Goal: Task Accomplishment & Management: Complete application form

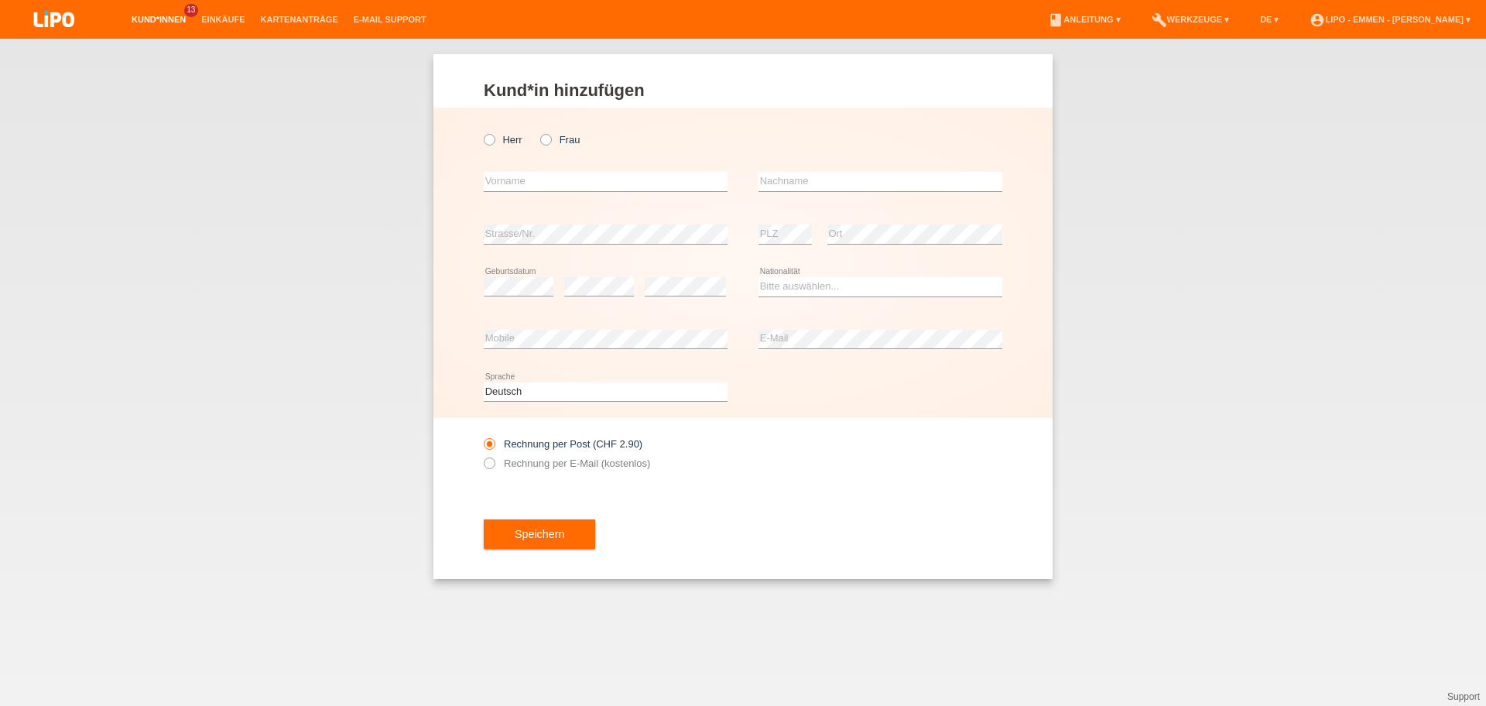
click at [129, 21] on link "Kund*innen" at bounding box center [159, 19] width 70 height 9
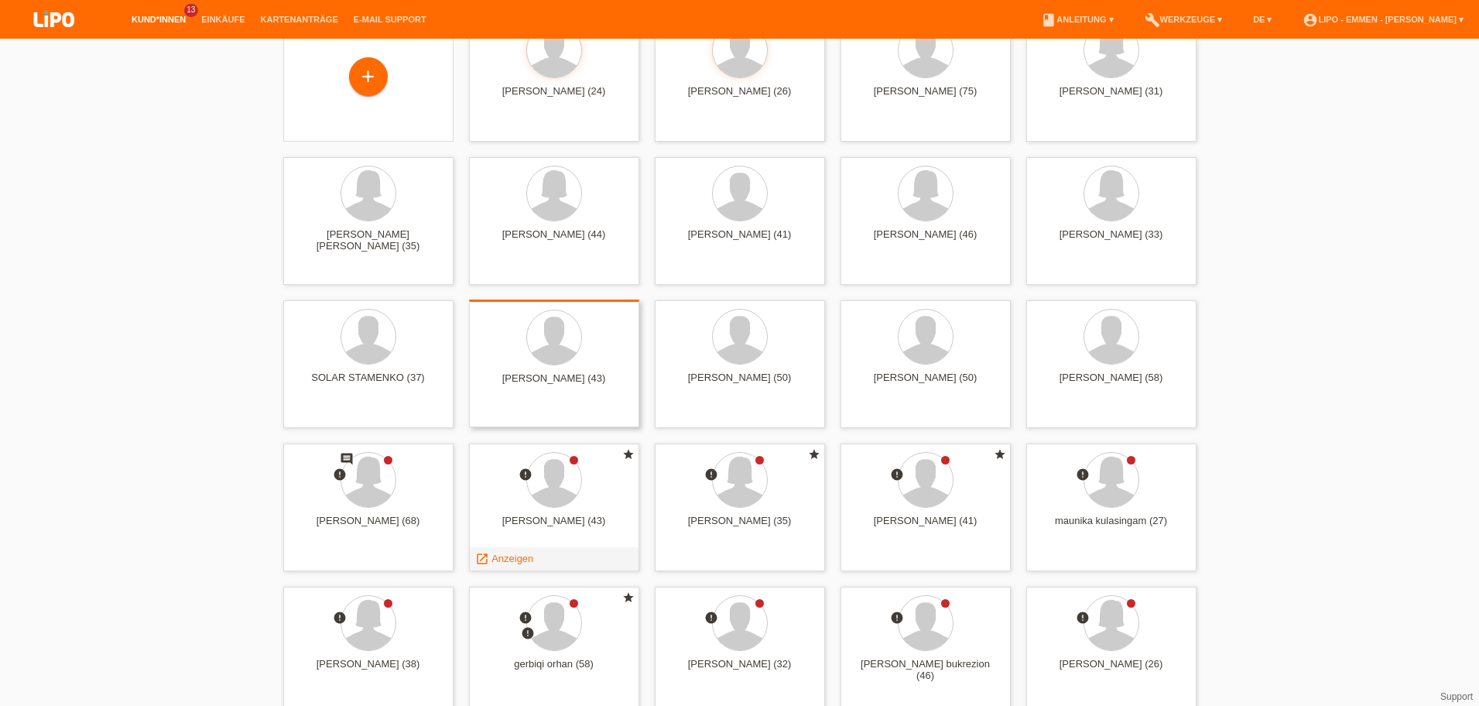
scroll to position [104, 0]
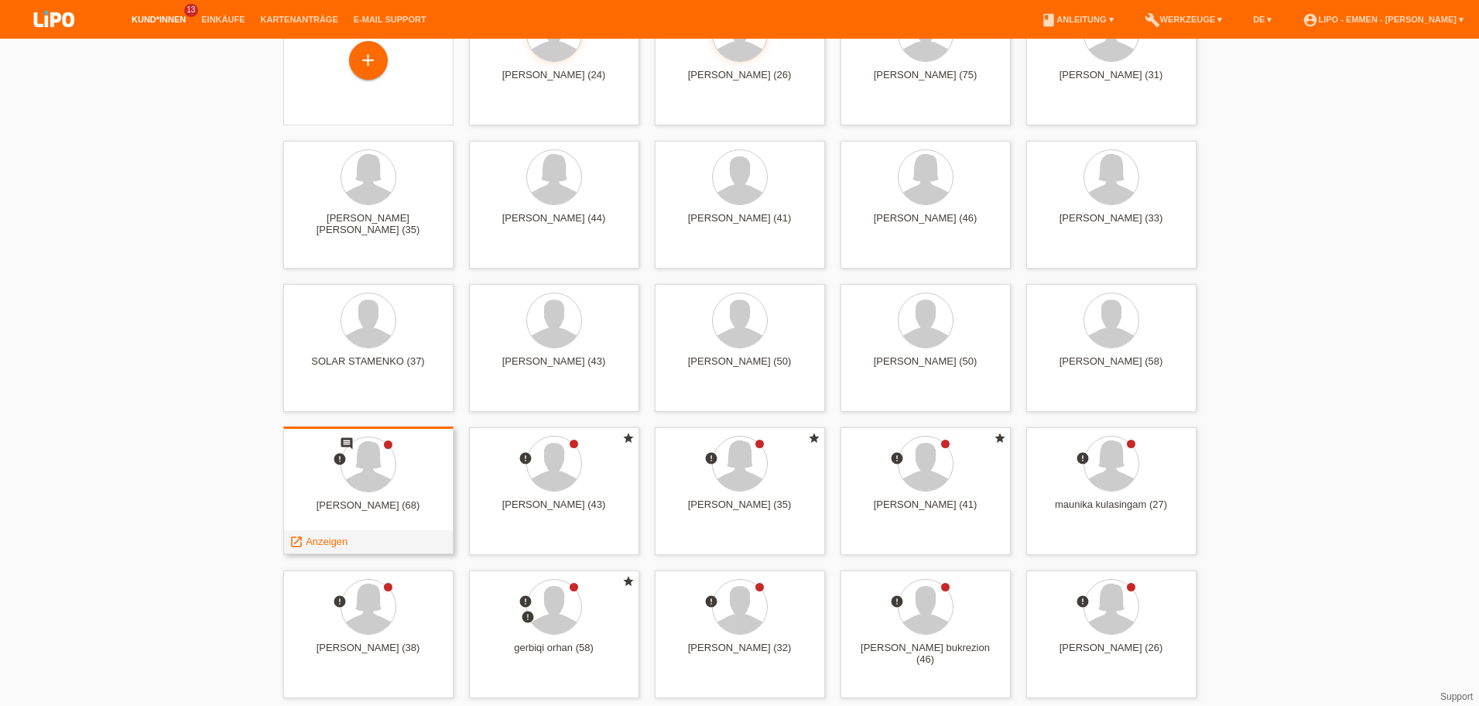
click at [316, 543] on span "Anzeigen" at bounding box center [327, 542] width 42 height 12
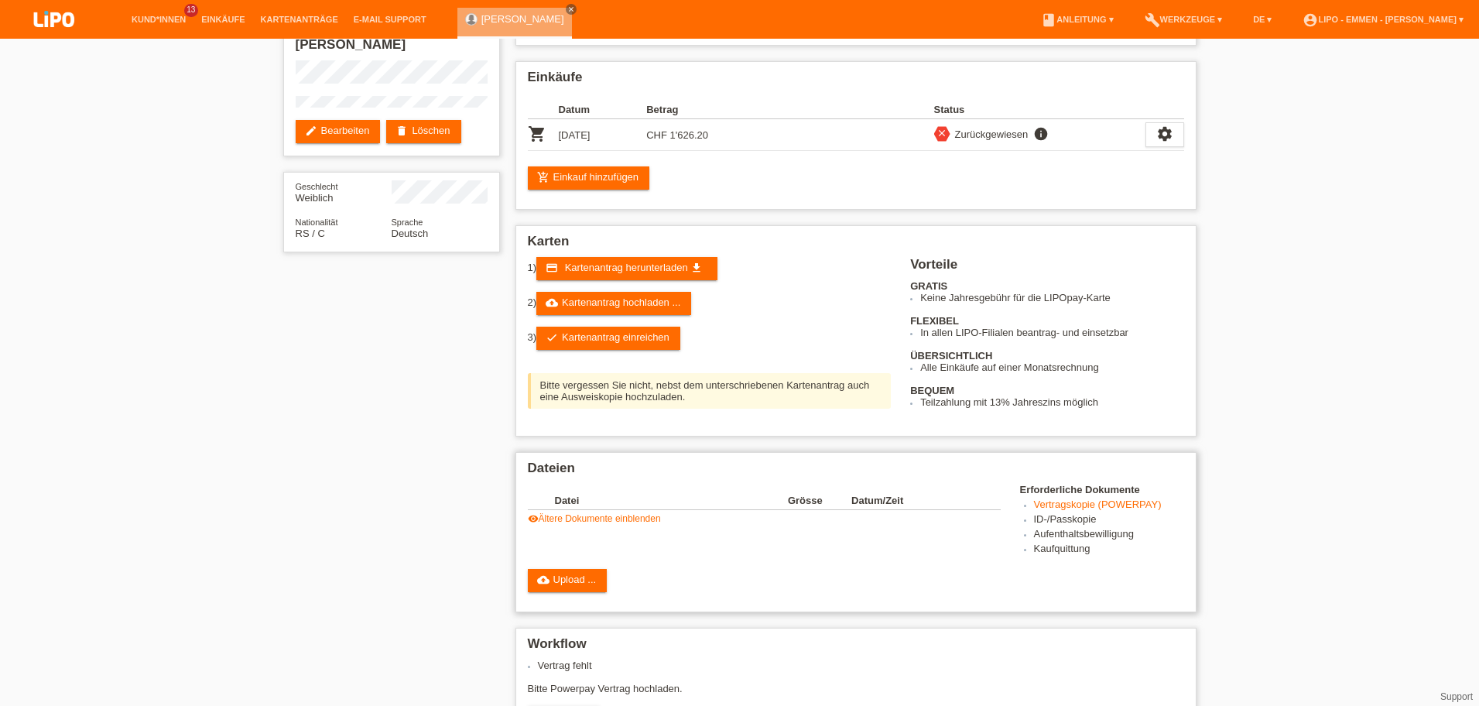
scroll to position [88, 0]
click at [586, 515] on link "visibility Ältere Dokumente einblenden" at bounding box center [594, 518] width 133 height 11
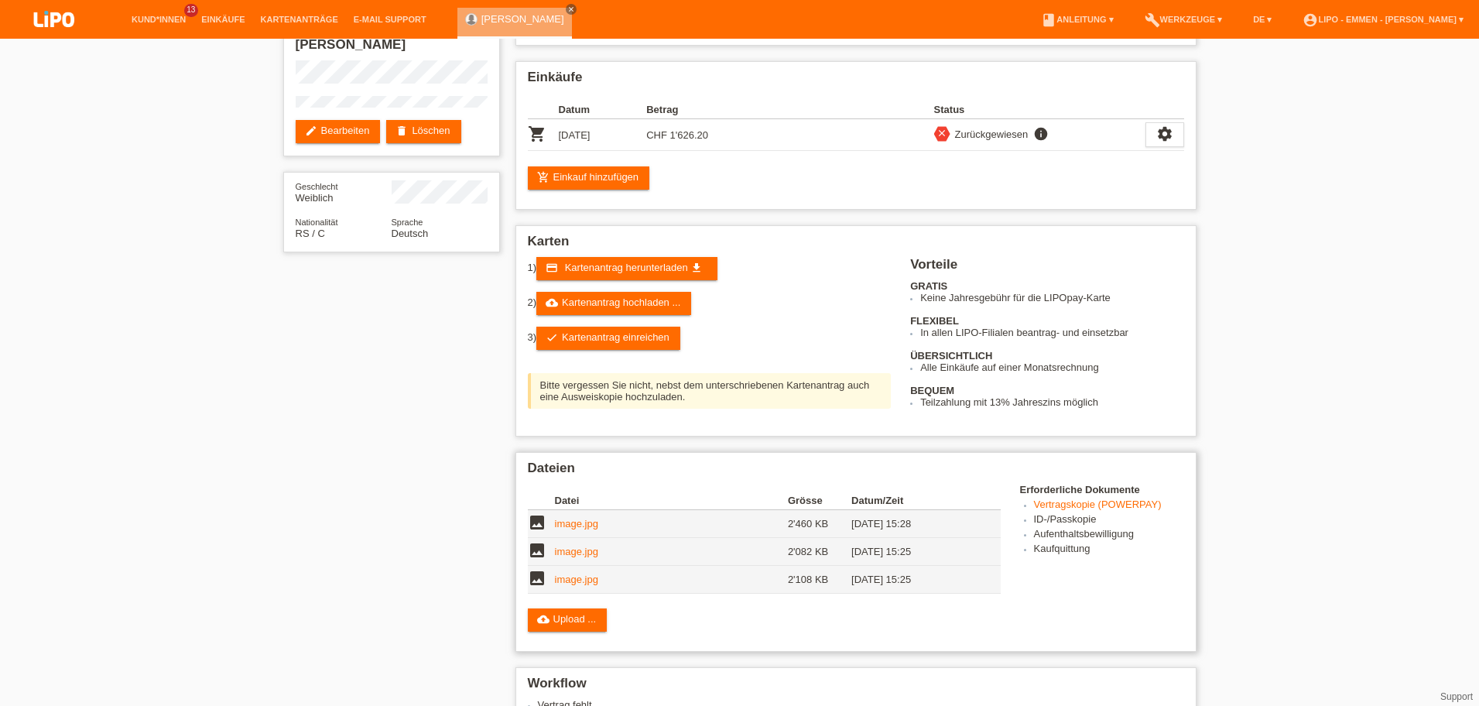
click at [572, 523] on link "image.jpg" at bounding box center [576, 524] width 43 height 12
click at [574, 556] on link "image.jpg" at bounding box center [576, 552] width 43 height 12
click at [618, 315] on link "cloud_upload Kartenantrag hochladen ..." at bounding box center [613, 303] width 155 height 23
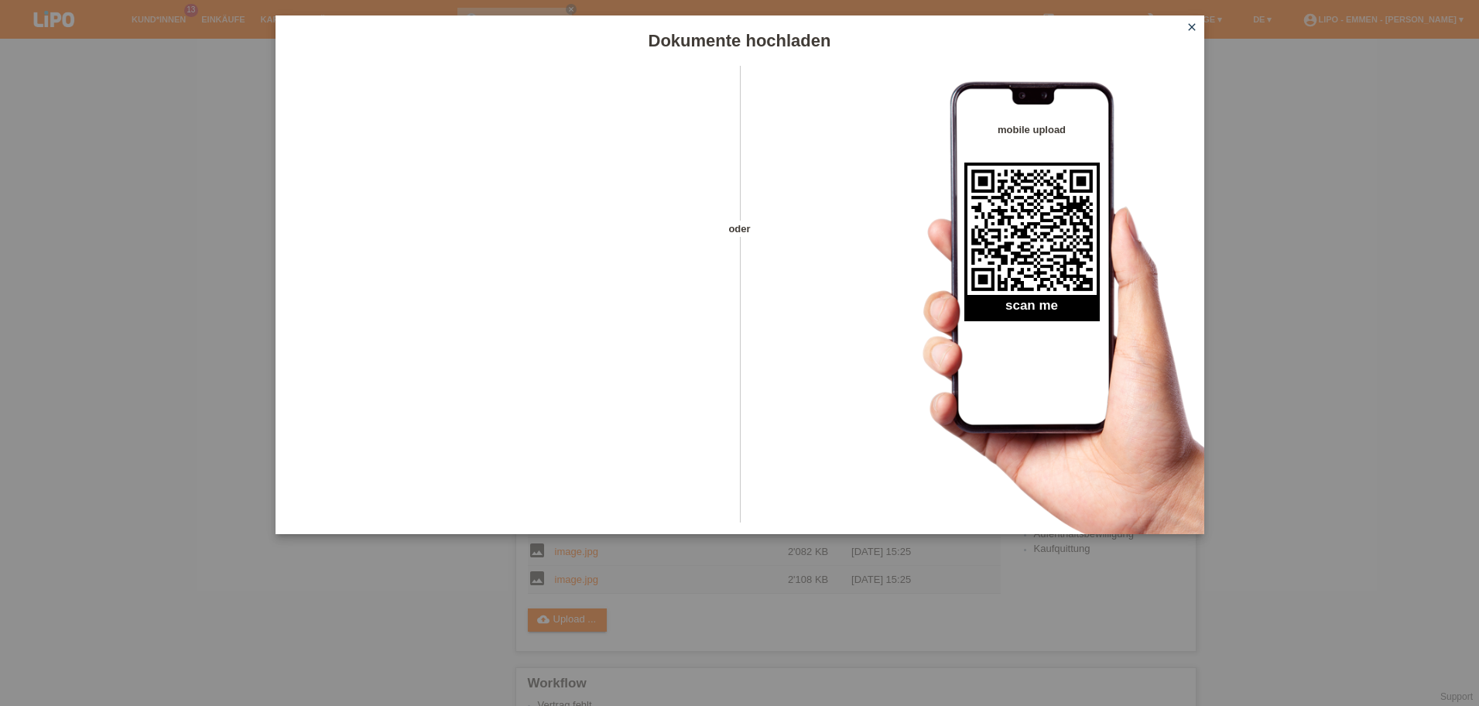
click at [1195, 26] on icon "close" at bounding box center [1192, 27] width 12 height 12
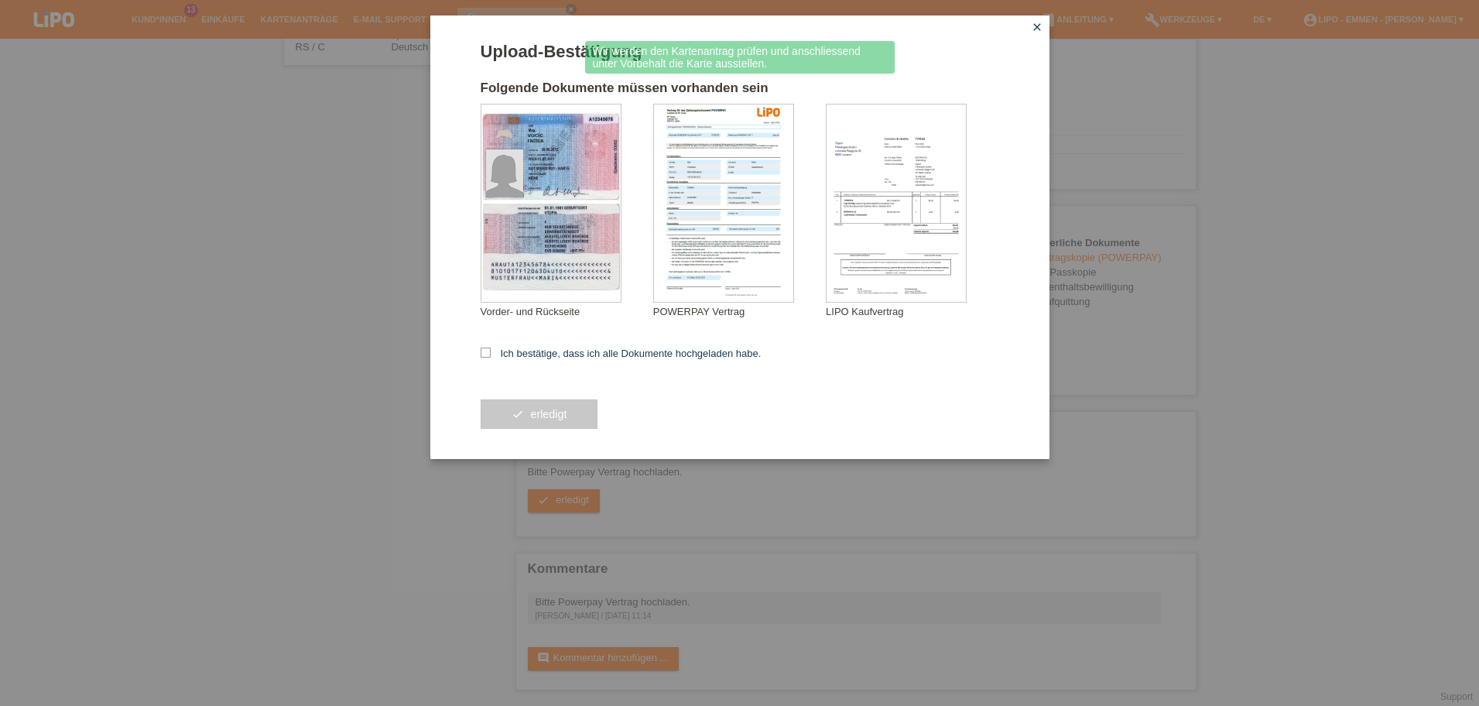
scroll to position [277, 0]
click at [540, 351] on label "Ich bestätige, dass ich alle Dokumente hochgeladen habe." at bounding box center [621, 353] width 281 height 12
click at [491, 351] on input "Ich bestätige, dass ich alle Dokumente hochgeladen habe." at bounding box center [486, 352] width 10 height 10
checkbox input "true"
click at [522, 409] on button "check erledigt" at bounding box center [540, 413] width 118 height 29
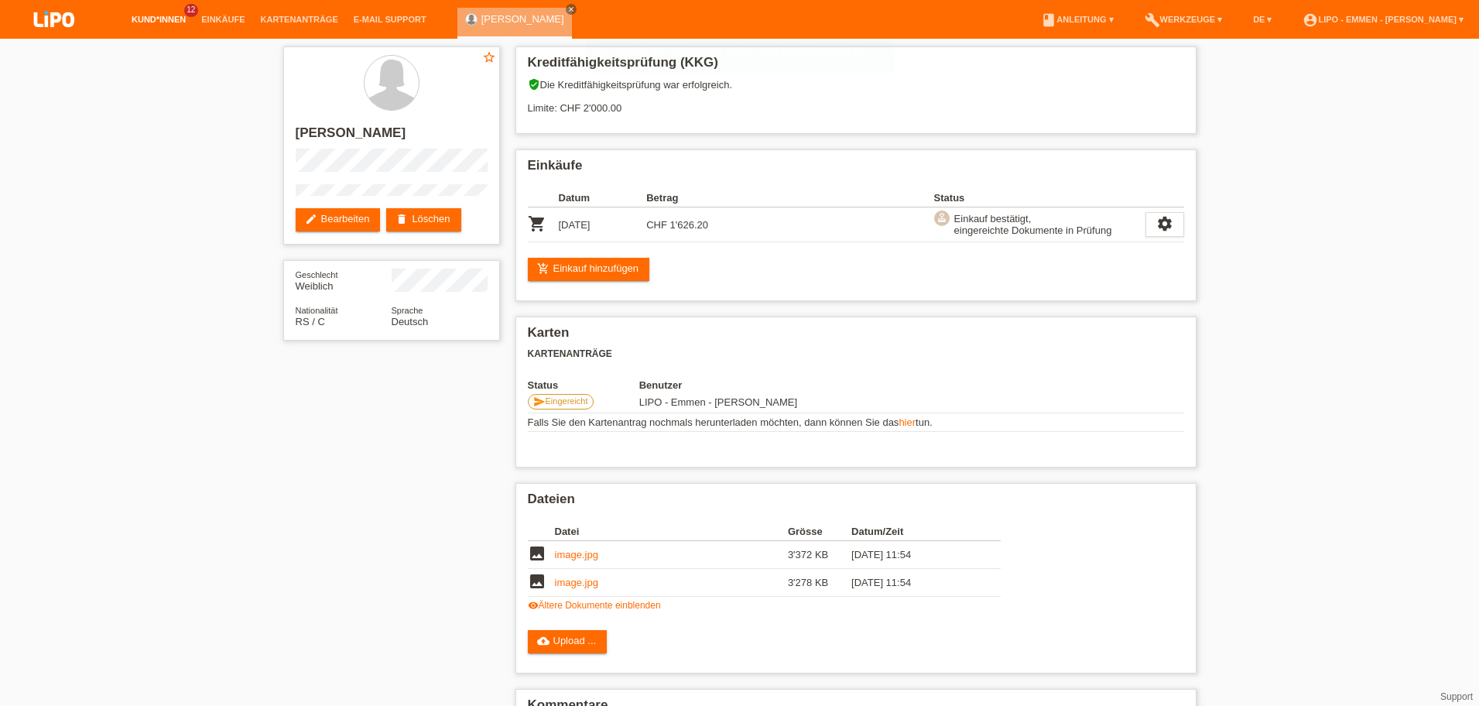
click at [148, 24] on link "Kund*innen" at bounding box center [159, 19] width 70 height 9
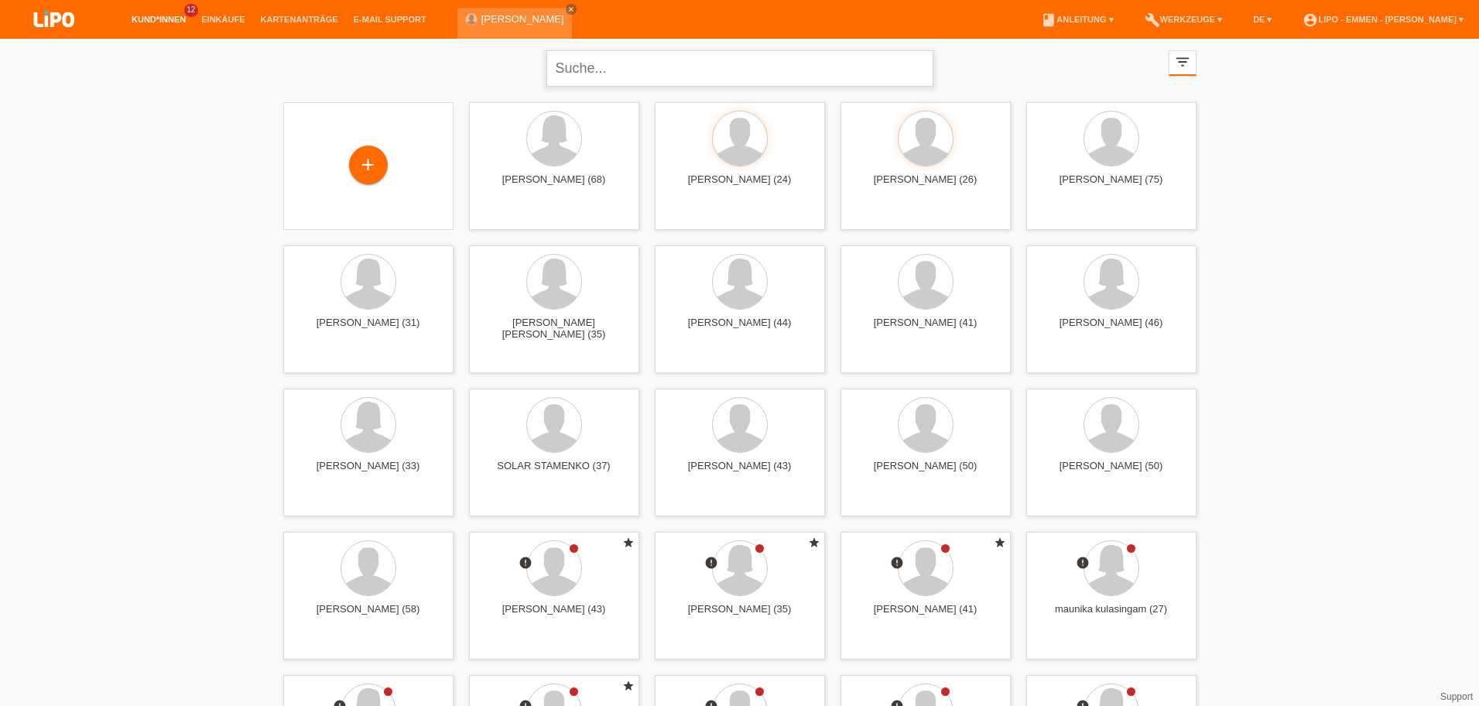
click at [600, 82] on input "text" at bounding box center [739, 68] width 387 height 36
type input "mina"
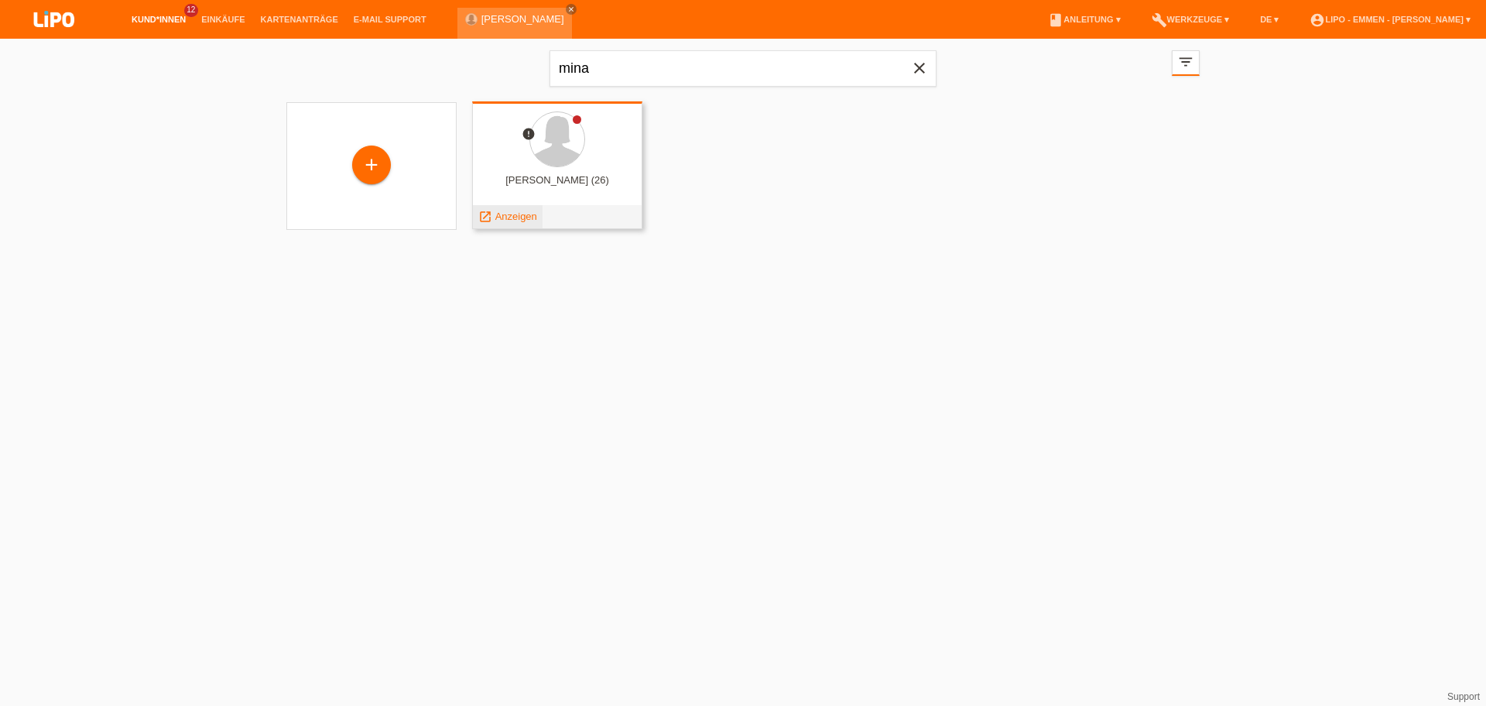
click at [533, 218] on span "Anzeigen" at bounding box center [516, 217] width 42 height 12
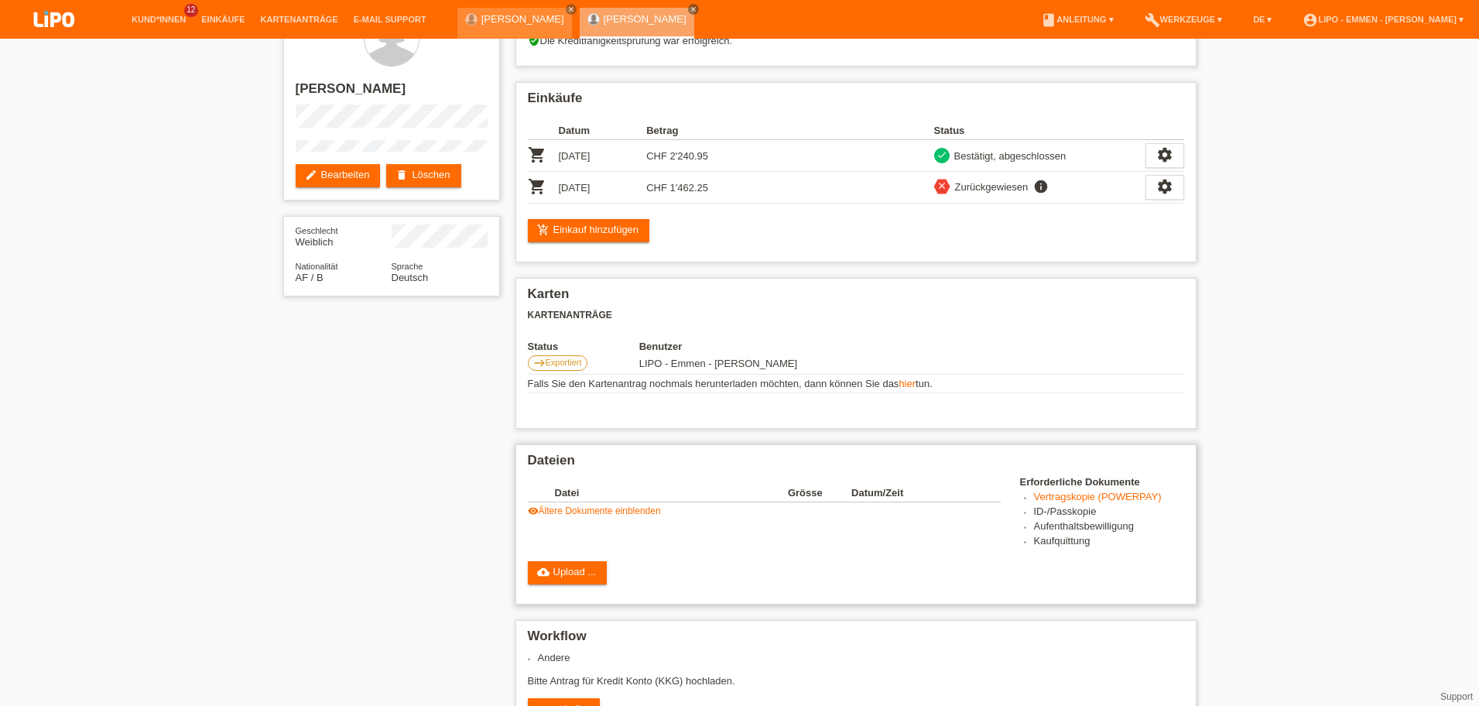
scroll to position [44, 0]
click at [625, 495] on th "Datei" at bounding box center [671, 493] width 233 height 19
click at [626, 510] on link "visibility Ältere Dokumente einblenden" at bounding box center [594, 510] width 133 height 11
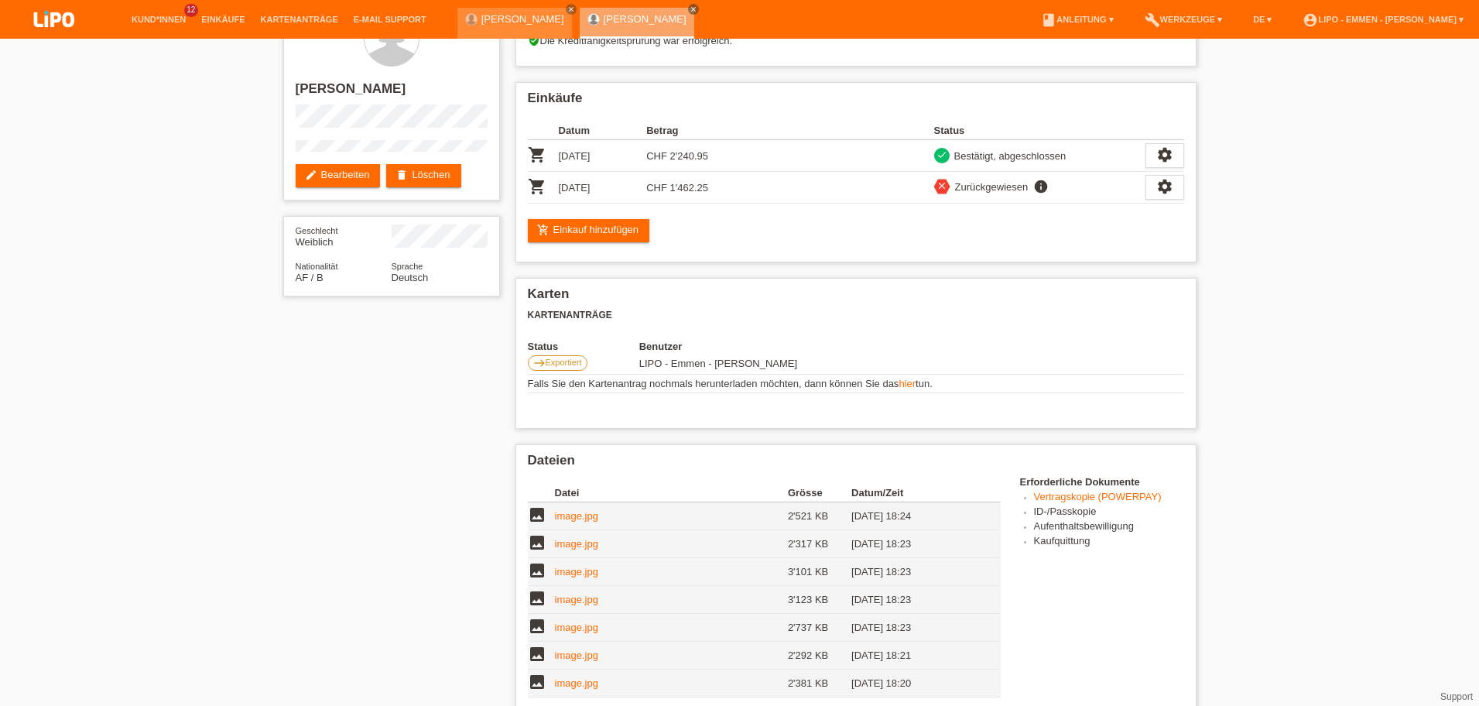
scroll to position [0, 0]
click at [150, 23] on link "Kund*innen" at bounding box center [159, 19] width 70 height 9
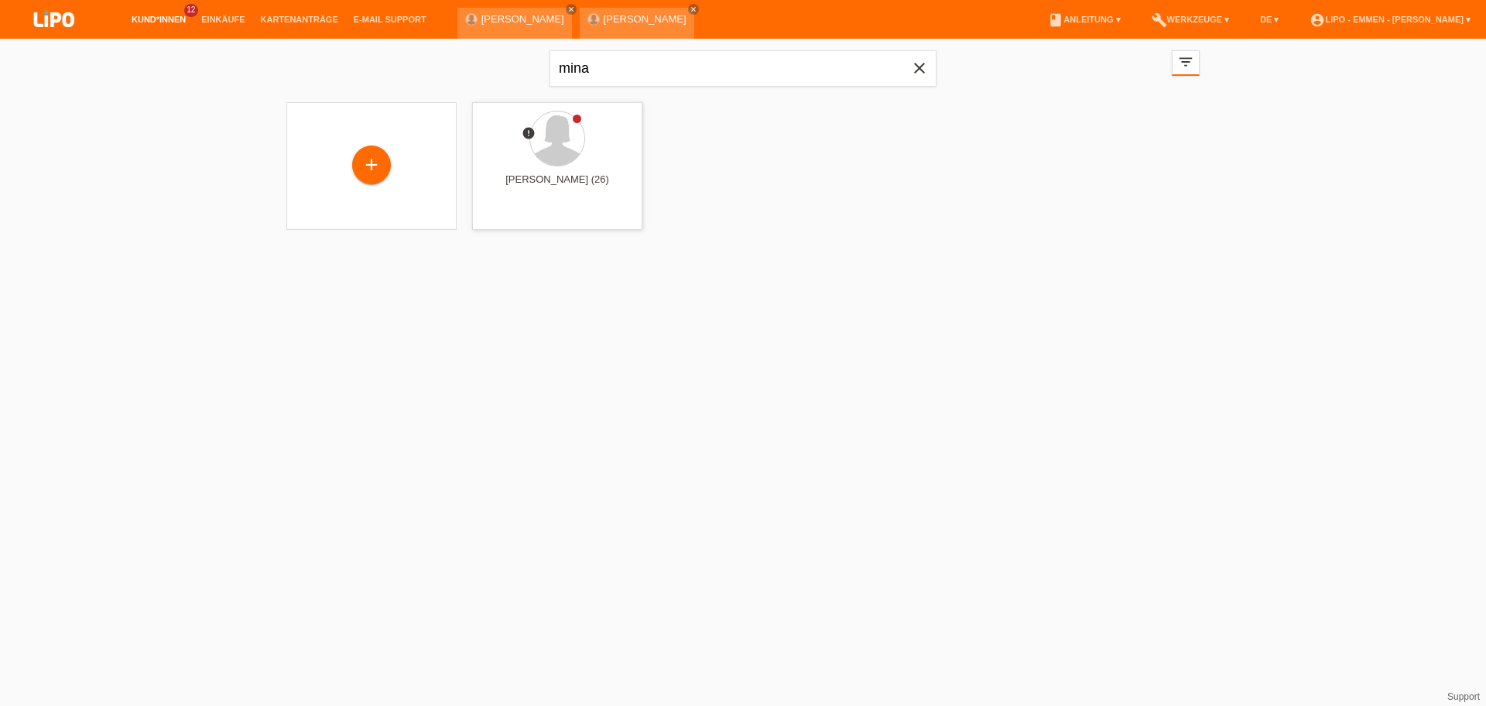
click at [864, 249] on html "Kund*innen 12 Einkäufe Kartenanträge E-Mail Support close" at bounding box center [743, 124] width 1486 height 249
click at [605, 71] on input "mina" at bounding box center [742, 68] width 387 height 36
type input "hyla"
click at [605, 81] on input "hyla" at bounding box center [742, 68] width 387 height 36
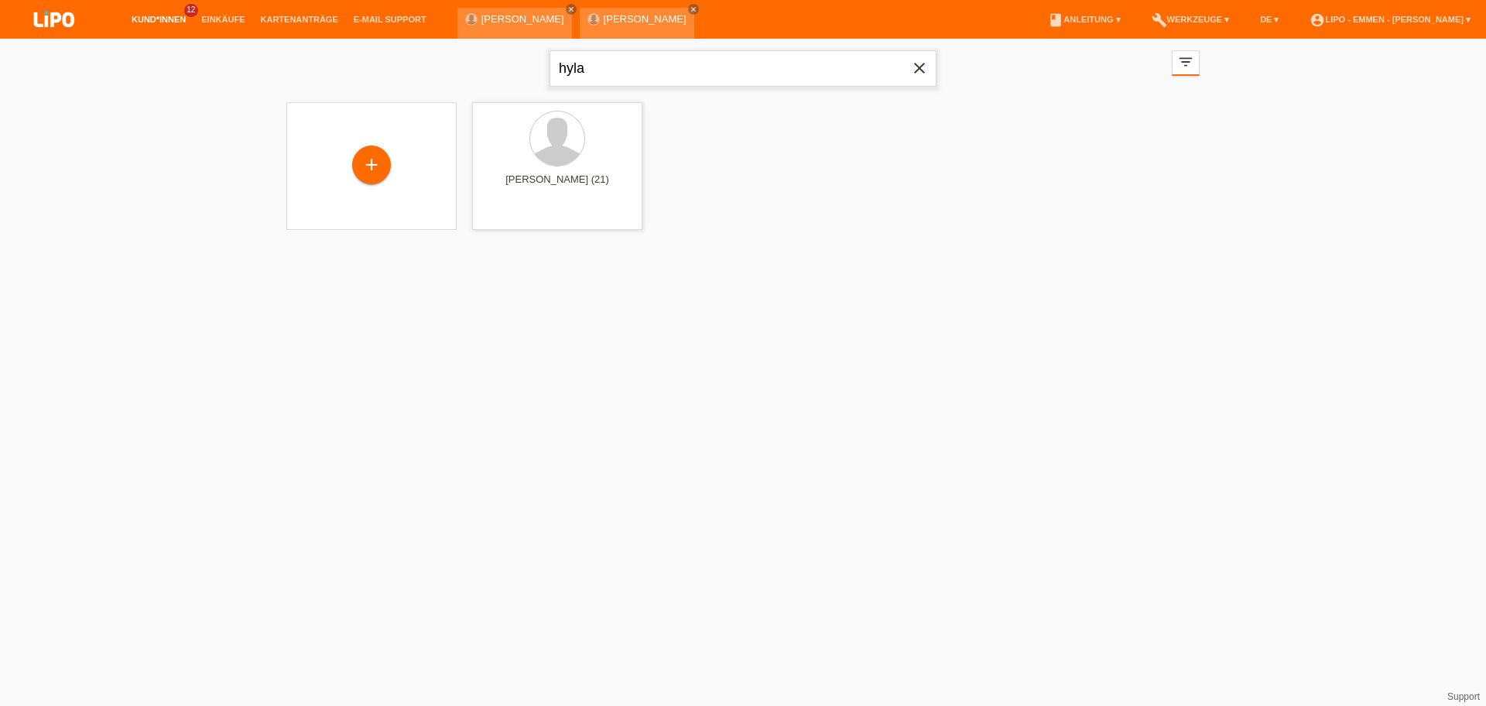
click at [605, 81] on input "hyla" at bounding box center [742, 68] width 387 height 36
type input "gerbi"
click at [523, 220] on span "Anzeigen" at bounding box center [516, 217] width 42 height 12
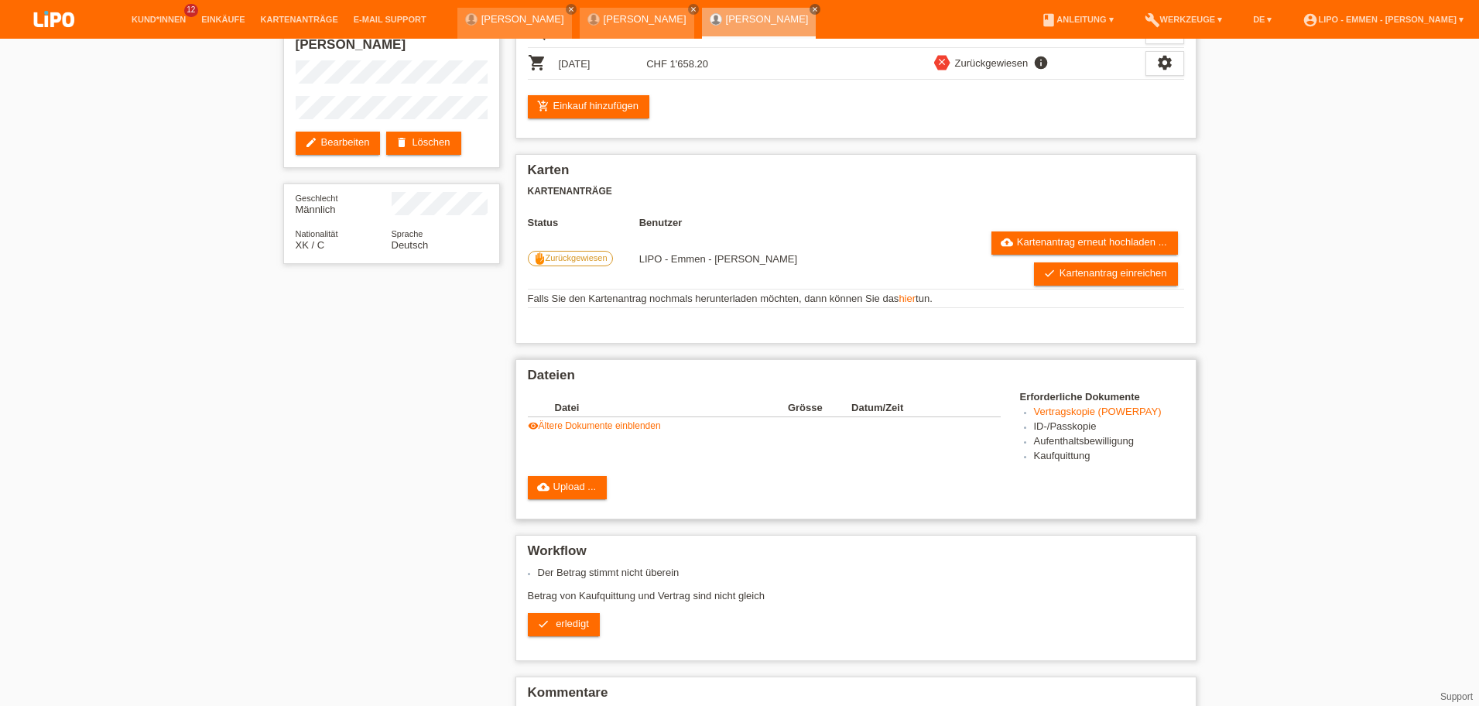
scroll to position [176, 0]
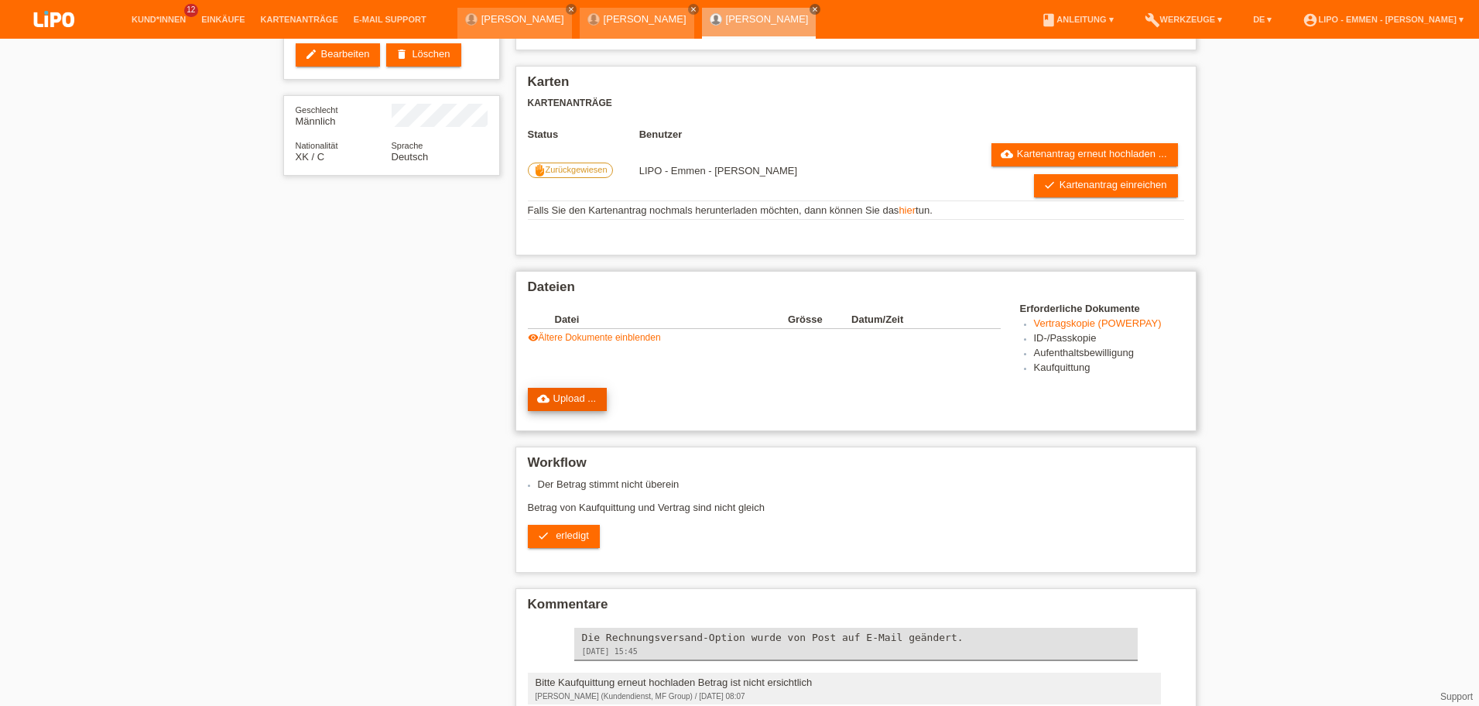
click at [580, 403] on link "cloud_upload Upload ..." at bounding box center [568, 399] width 80 height 23
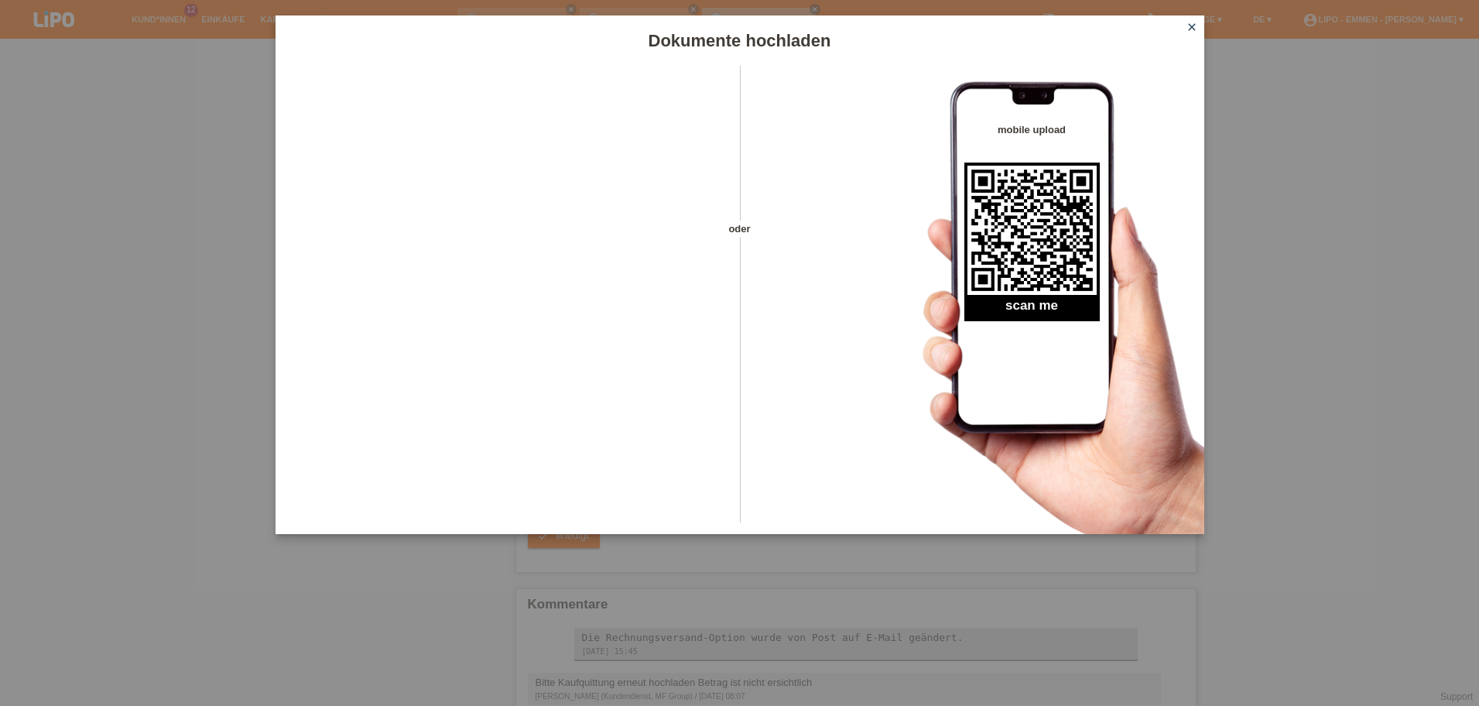
click at [1191, 33] on icon "close" at bounding box center [1192, 27] width 12 height 12
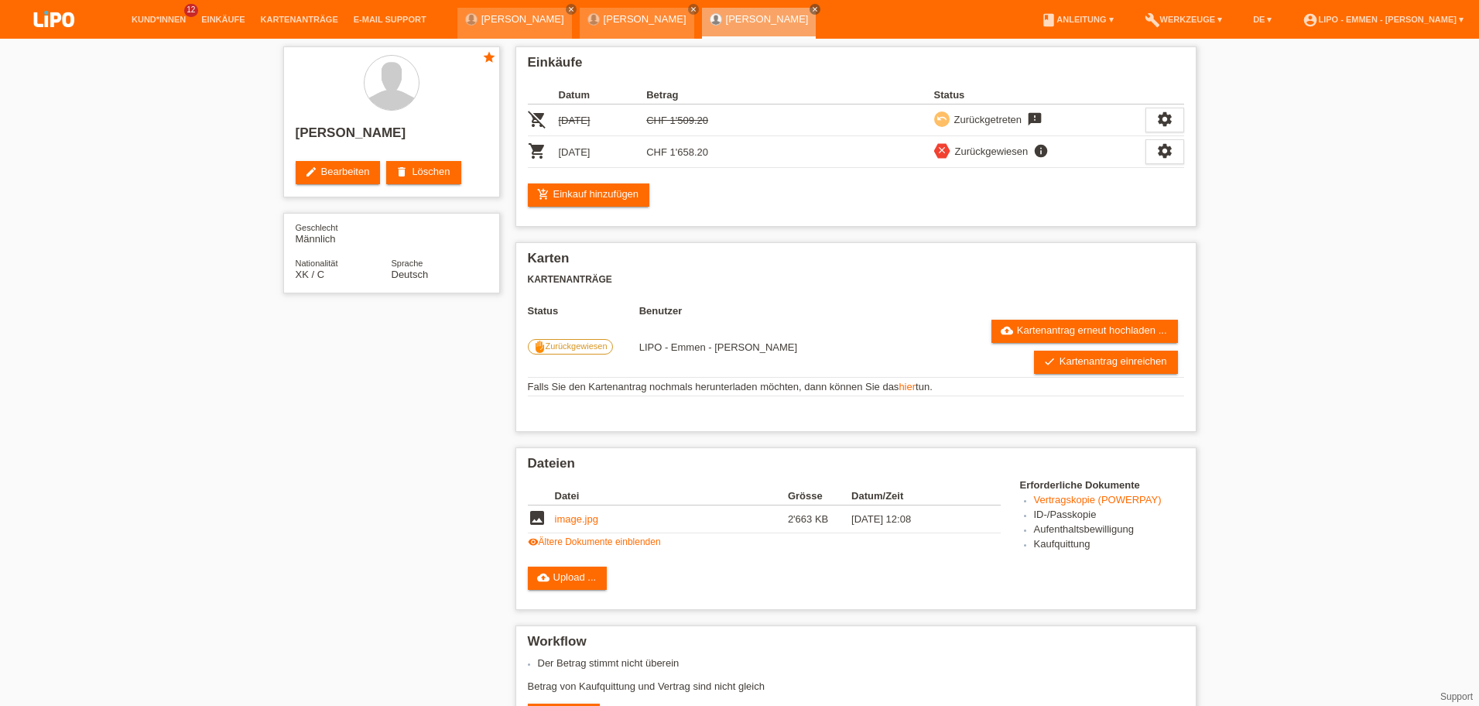
scroll to position [221, 0]
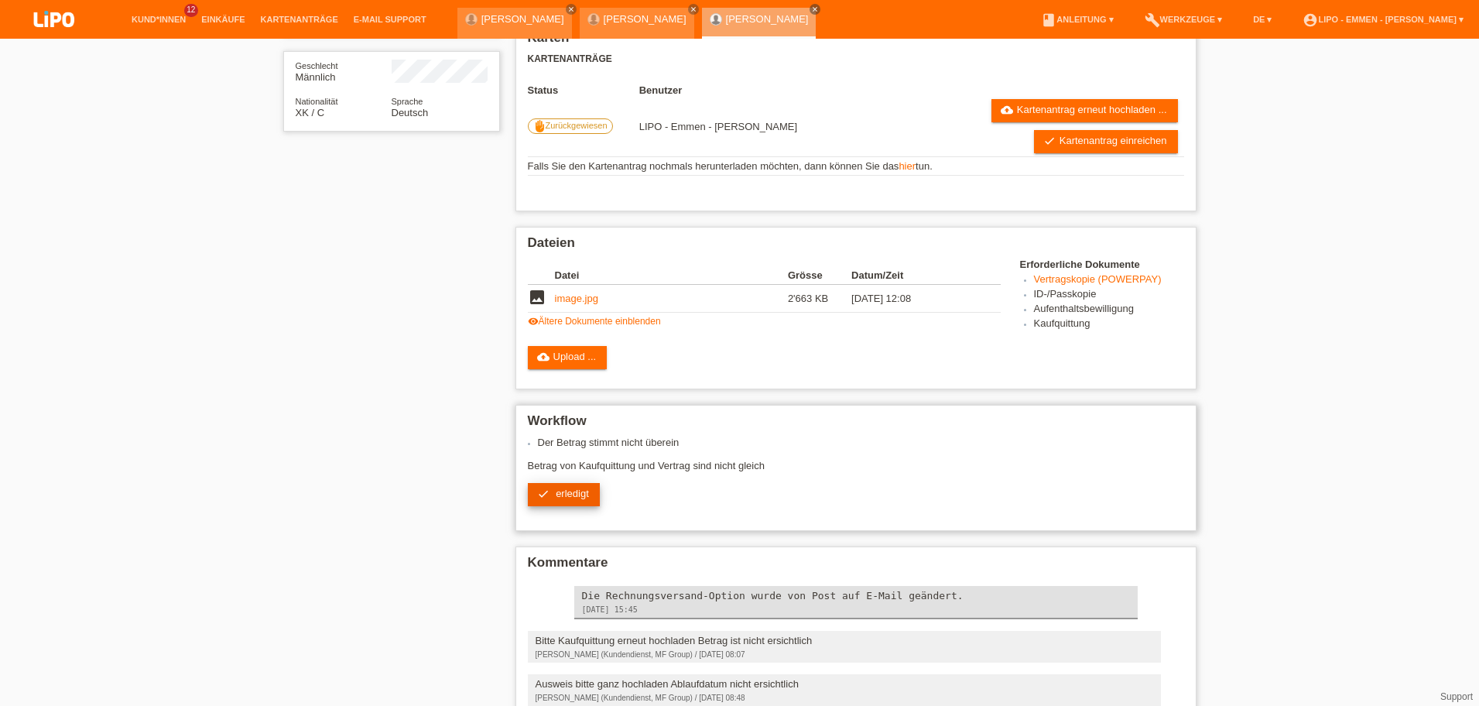
click at [572, 495] on span "erledigt" at bounding box center [572, 494] width 33 height 12
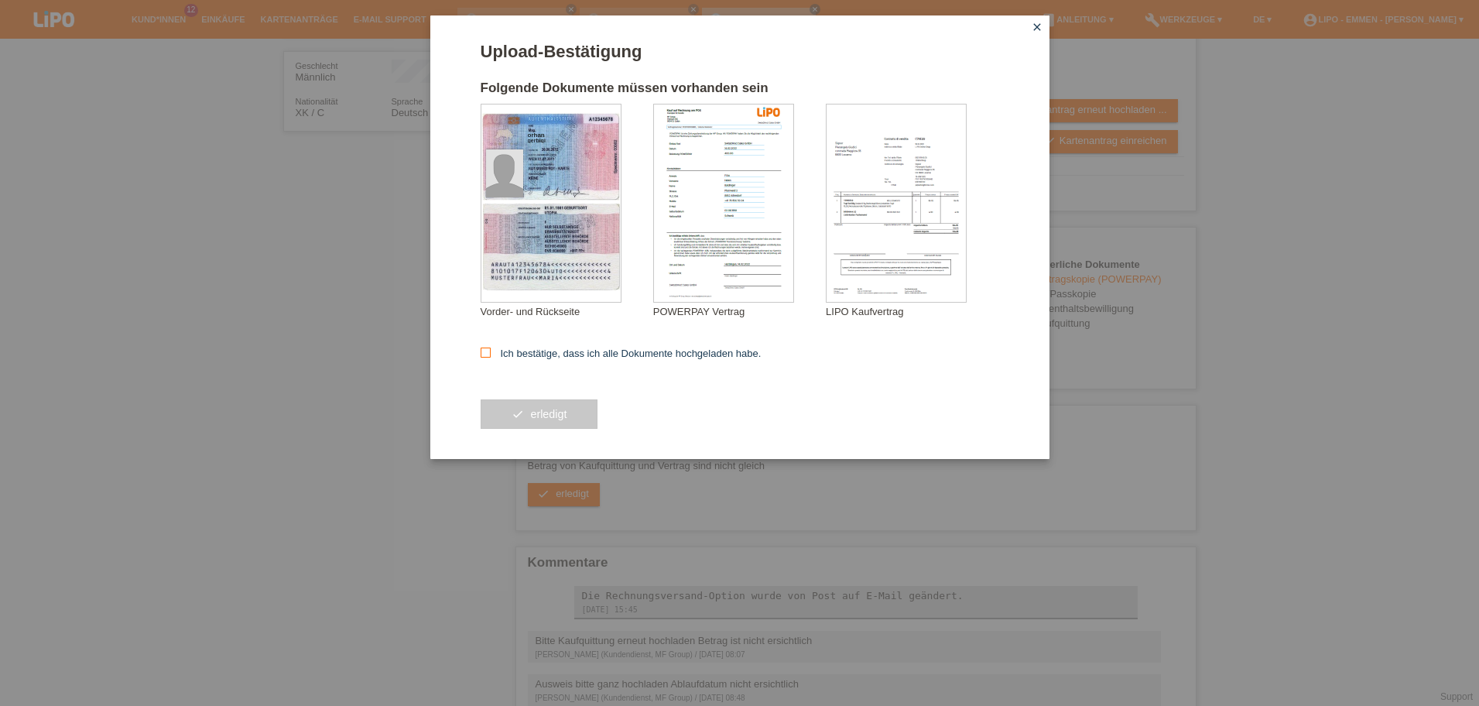
click at [589, 357] on label "Ich bestätige, dass ich alle Dokumente hochgeladen habe." at bounding box center [621, 353] width 281 height 12
click at [491, 357] on input "Ich bestätige, dass ich alle Dokumente hochgeladen habe." at bounding box center [486, 352] width 10 height 10
checkbox input "true"
click at [565, 413] on button "check erledigt" at bounding box center [540, 413] width 118 height 29
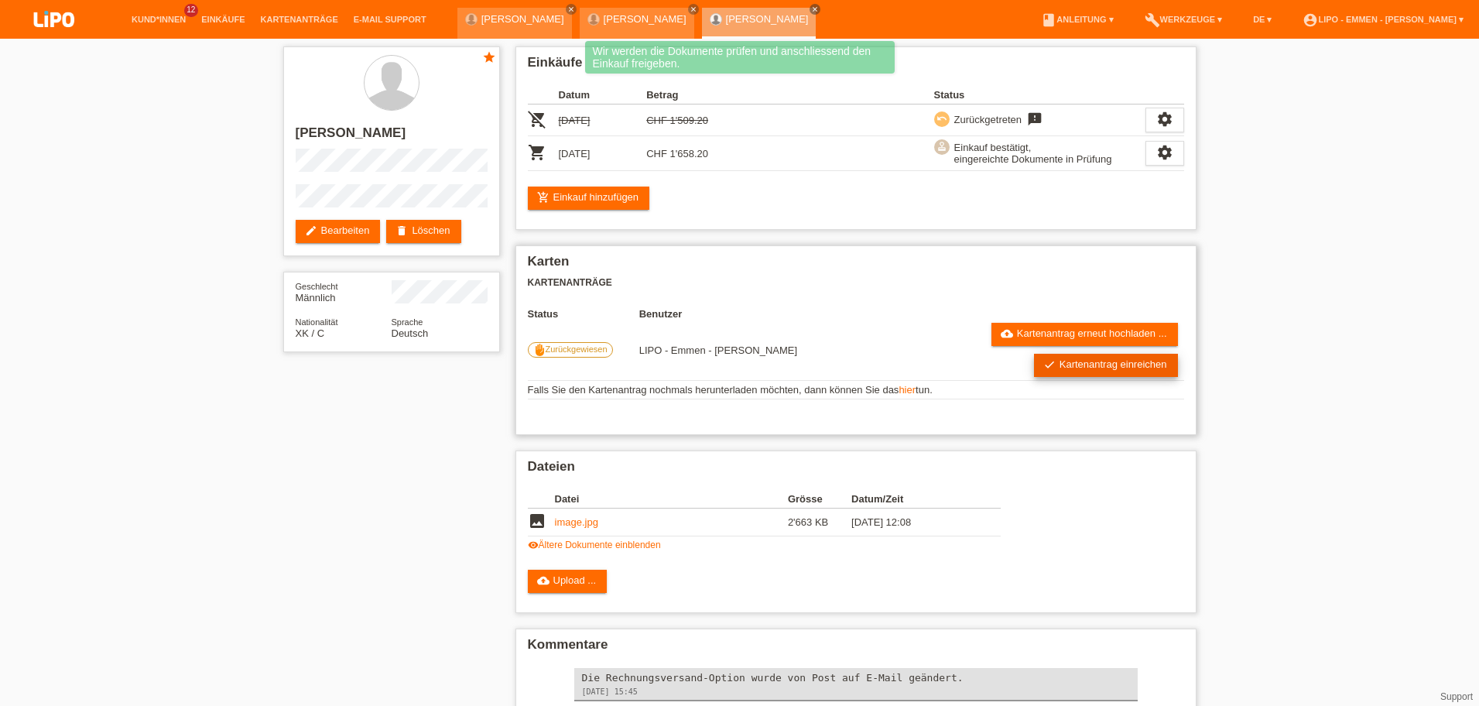
click at [1074, 372] on link "check Kartenantrag einreichen" at bounding box center [1106, 365] width 144 height 23
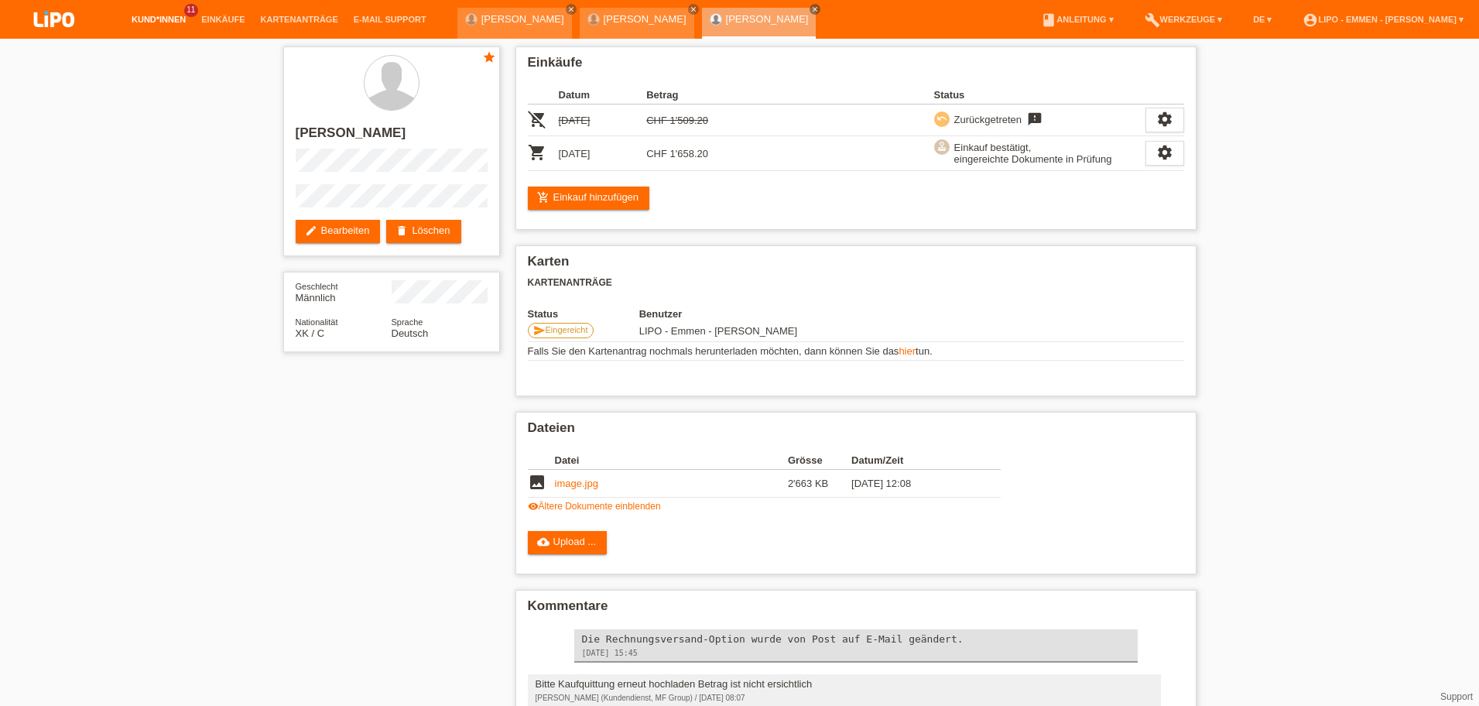
click at [149, 22] on link "Kund*innen" at bounding box center [159, 19] width 70 height 9
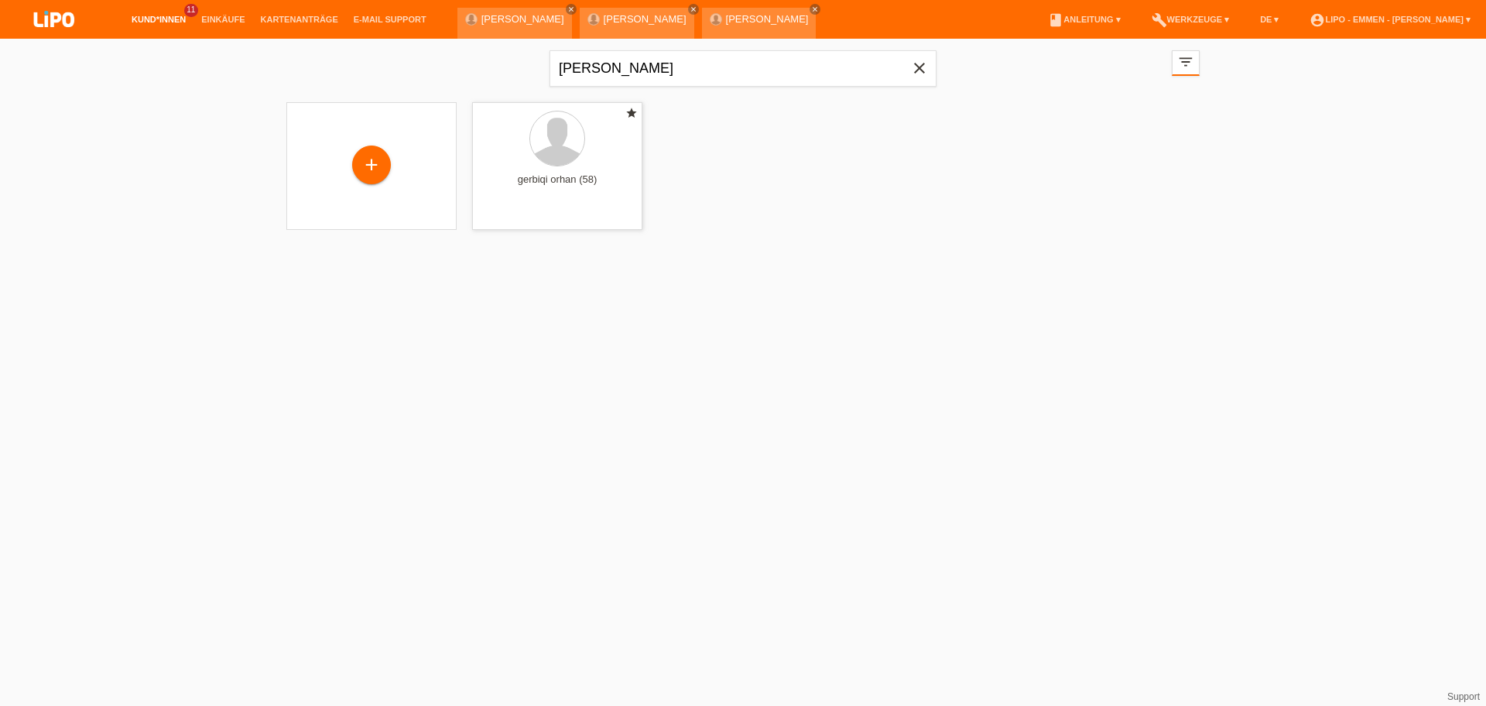
click at [142, 20] on link "Kund*innen" at bounding box center [159, 19] width 70 height 9
click at [606, 70] on input "gerbi" at bounding box center [742, 68] width 387 height 36
type input "n"
type input "städler"
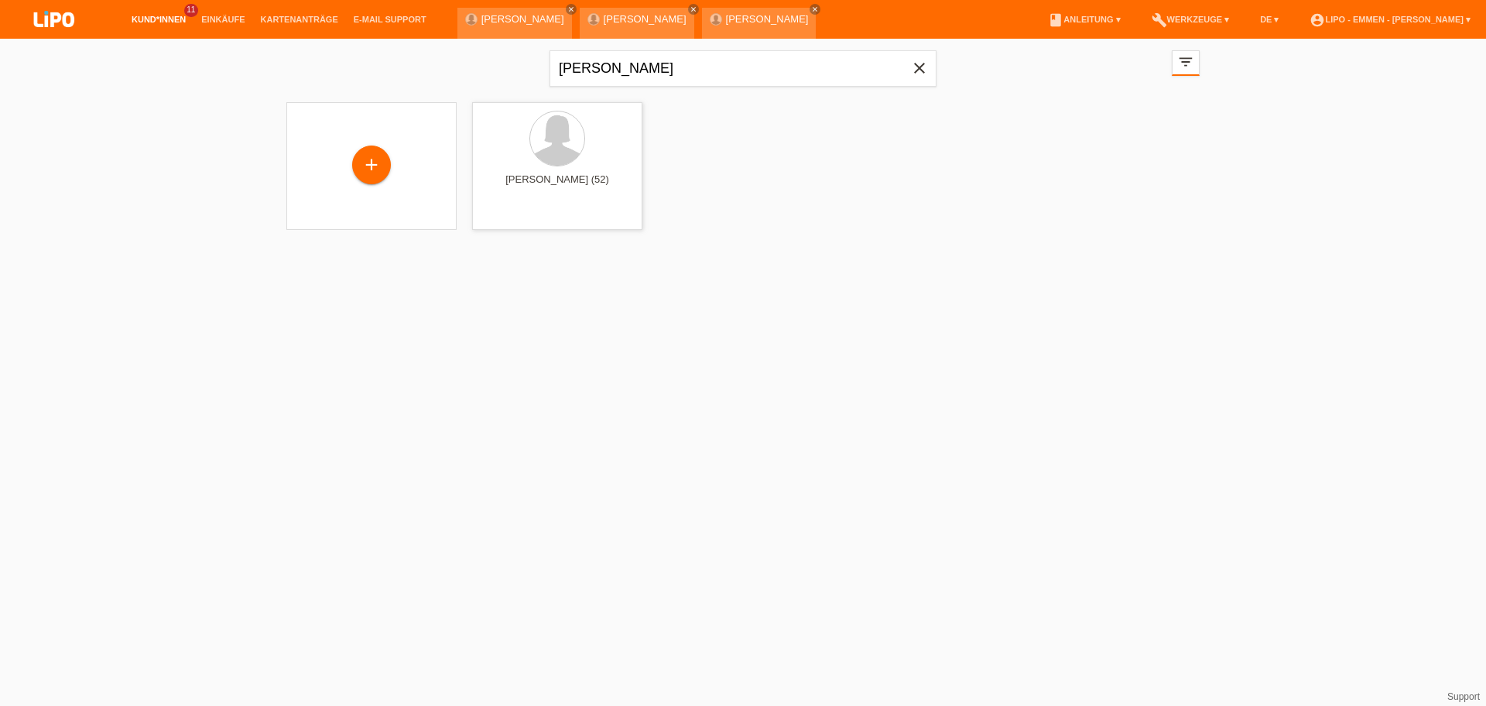
click at [643, 47] on div "städler close" at bounding box center [742, 67] width 387 height 56
click at [642, 60] on input "städler" at bounding box center [742, 68] width 387 height 36
type input "j"
type input "shaban"
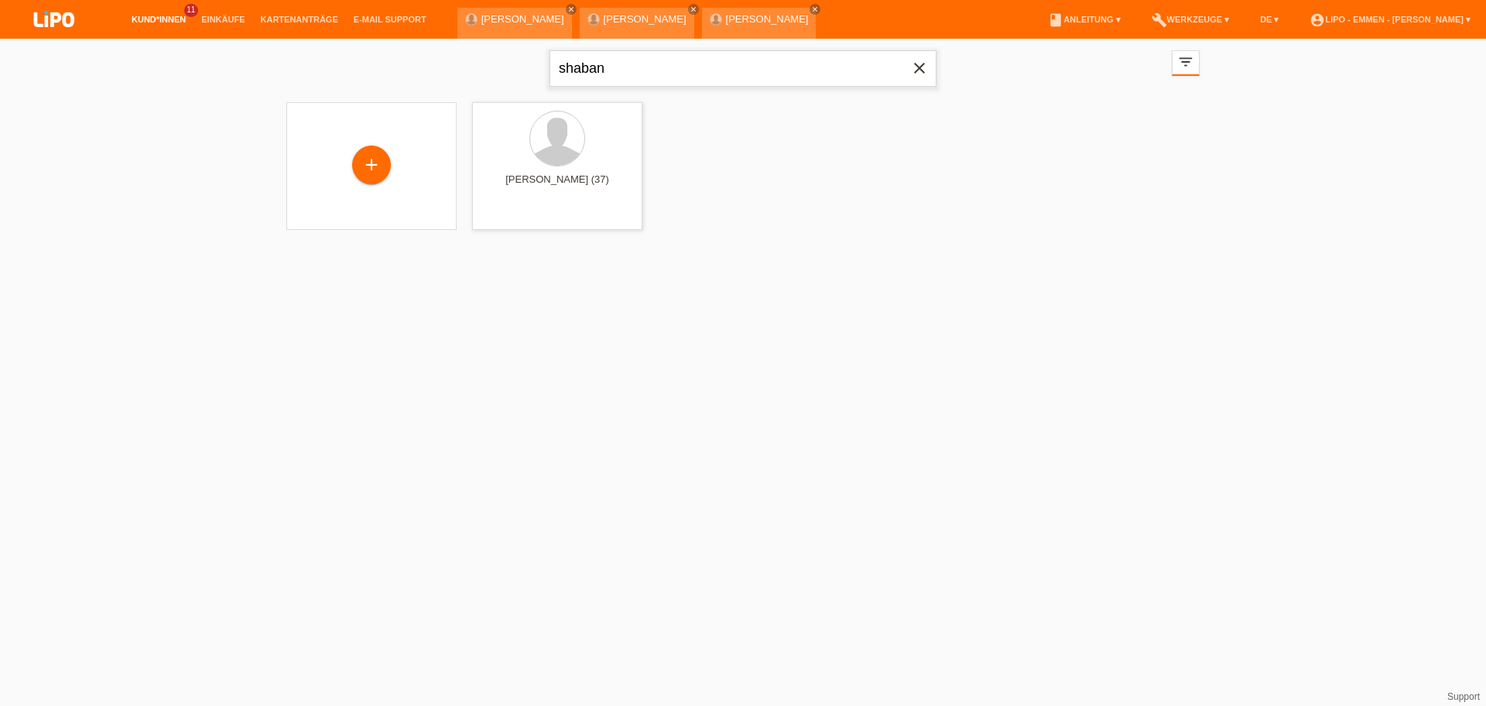
click at [595, 83] on input "shaban" at bounding box center [742, 68] width 387 height 36
type input "solange"
click at [490, 222] on icon "launch" at bounding box center [485, 217] width 14 height 14
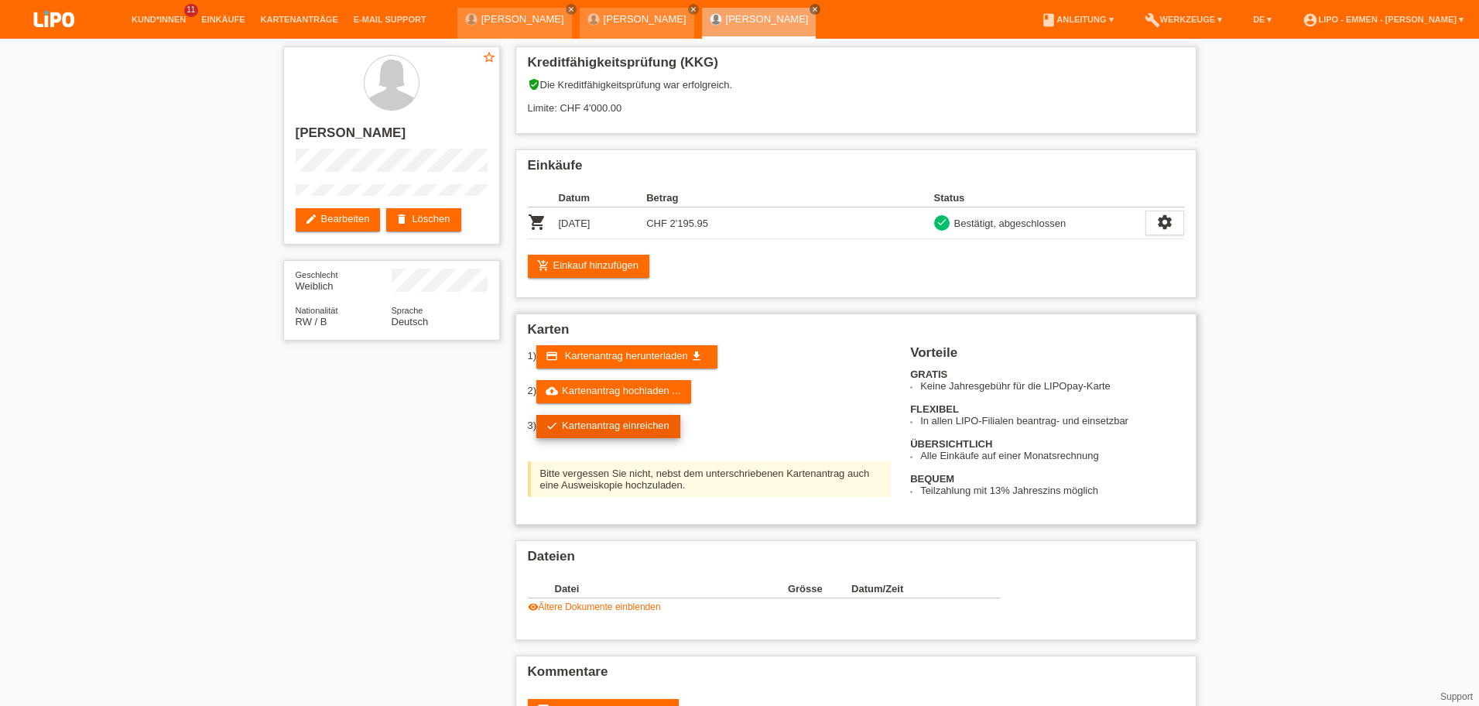
click at [648, 423] on link "check Kartenantrag einreichen" at bounding box center [608, 426] width 144 height 23
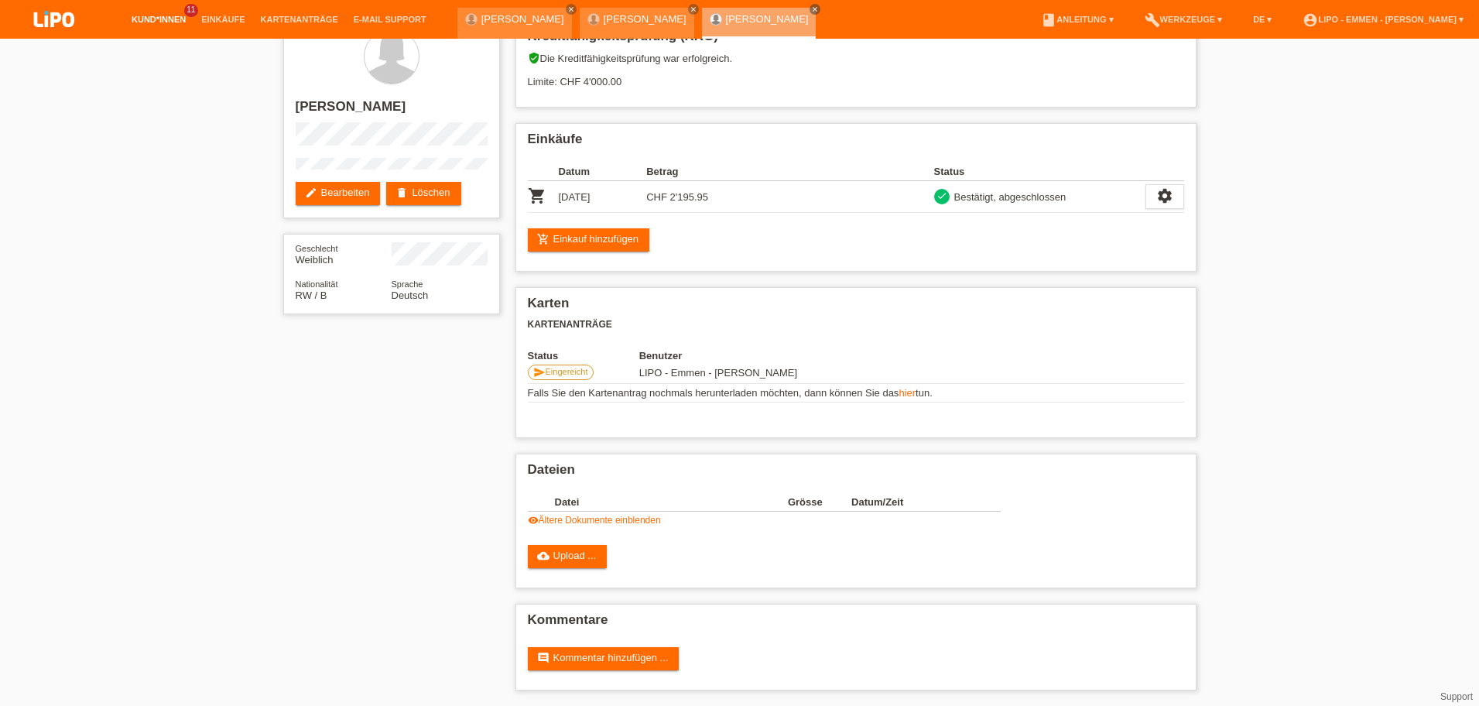
click at [149, 22] on link "Kund*innen" at bounding box center [159, 19] width 70 height 9
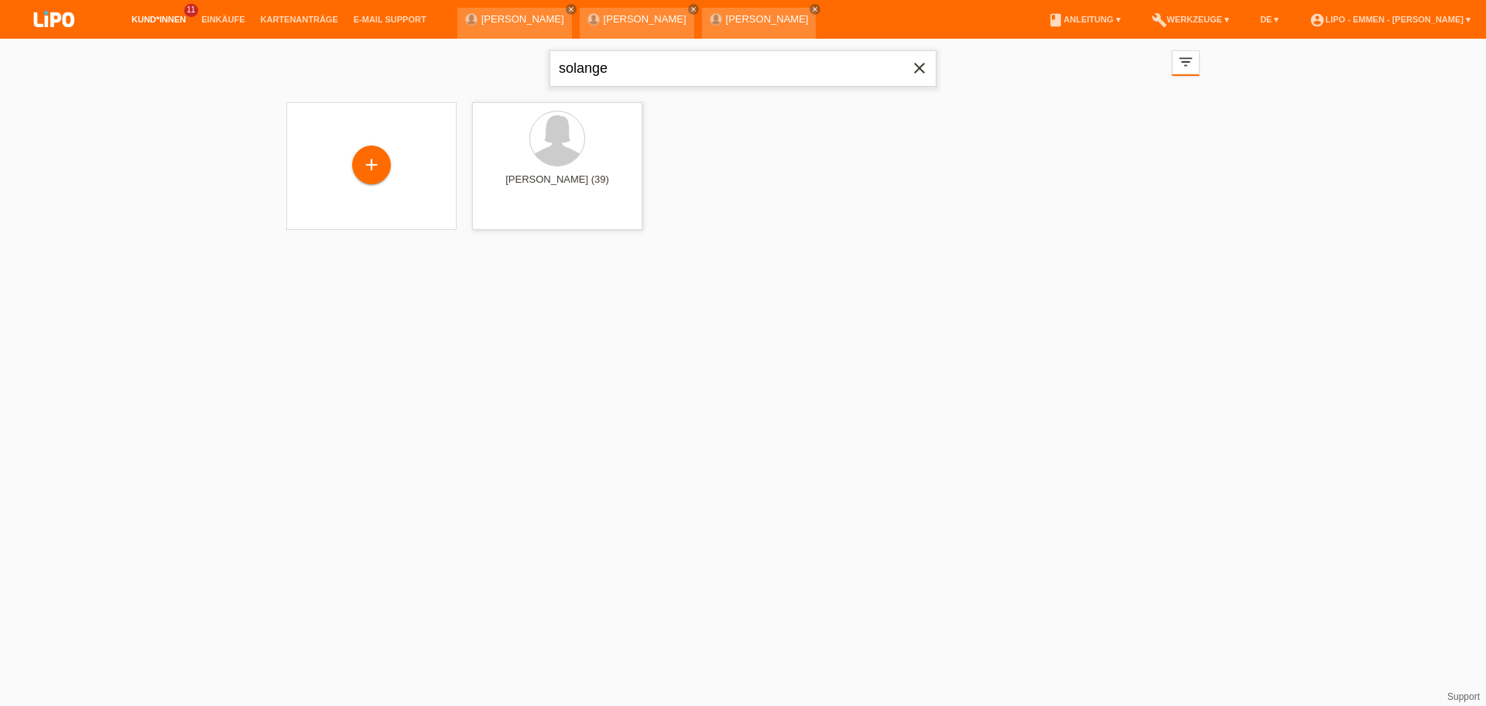
click at [638, 75] on input "solange" at bounding box center [742, 68] width 387 height 36
type input "g"
type input "neda"
click at [515, 223] on div "launch Anzeigen" at bounding box center [508, 216] width 70 height 23
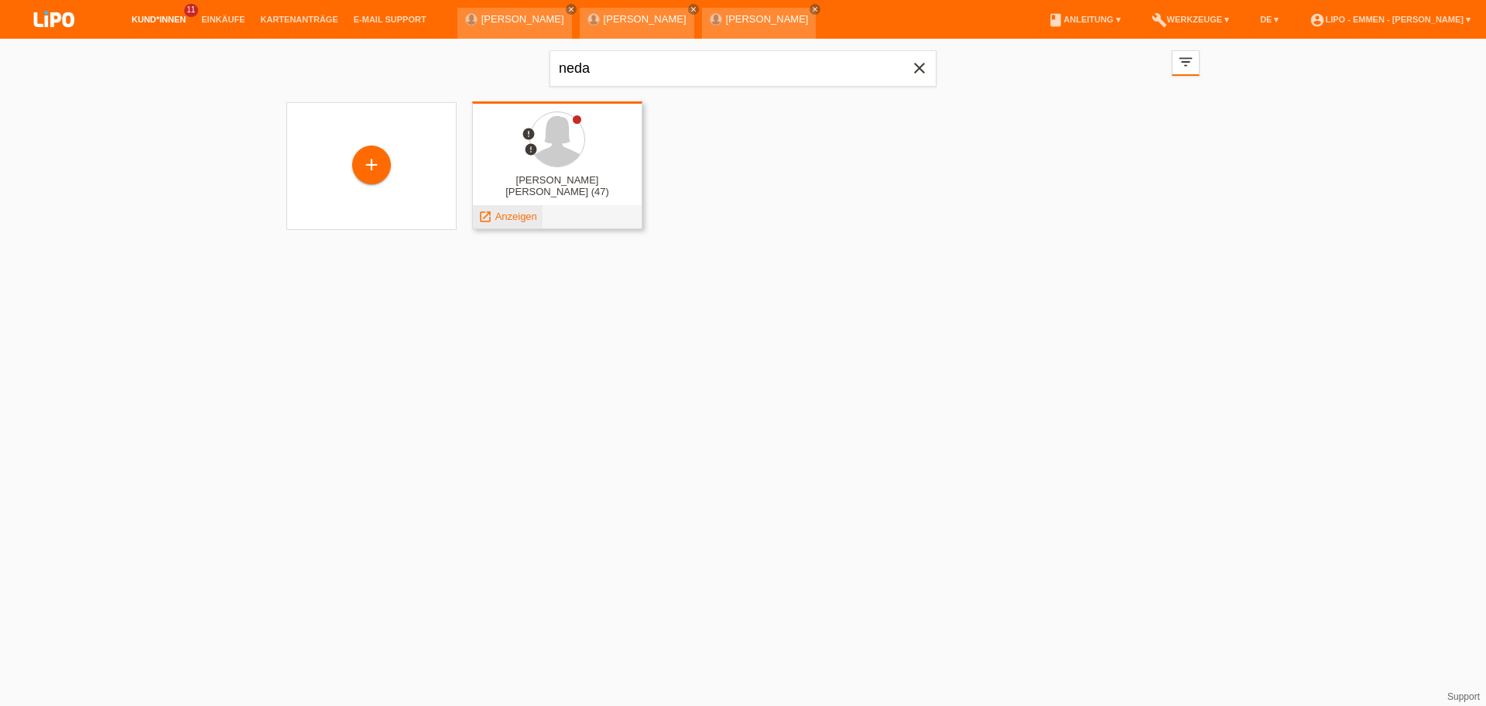
click at [508, 217] on span "Anzeigen" at bounding box center [516, 217] width 42 height 12
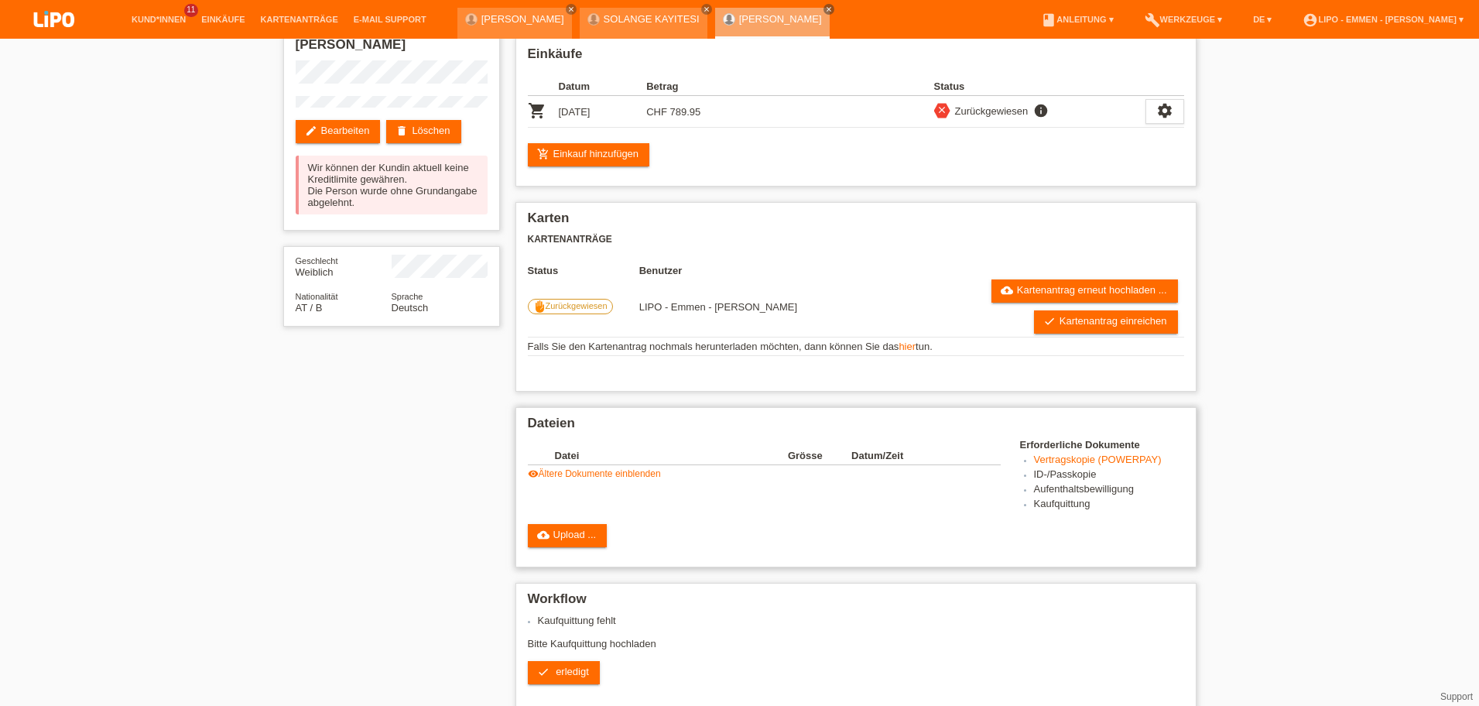
scroll to position [88, 0]
click at [632, 474] on link "visibility Ältere Dokumente einblenden" at bounding box center [594, 473] width 133 height 11
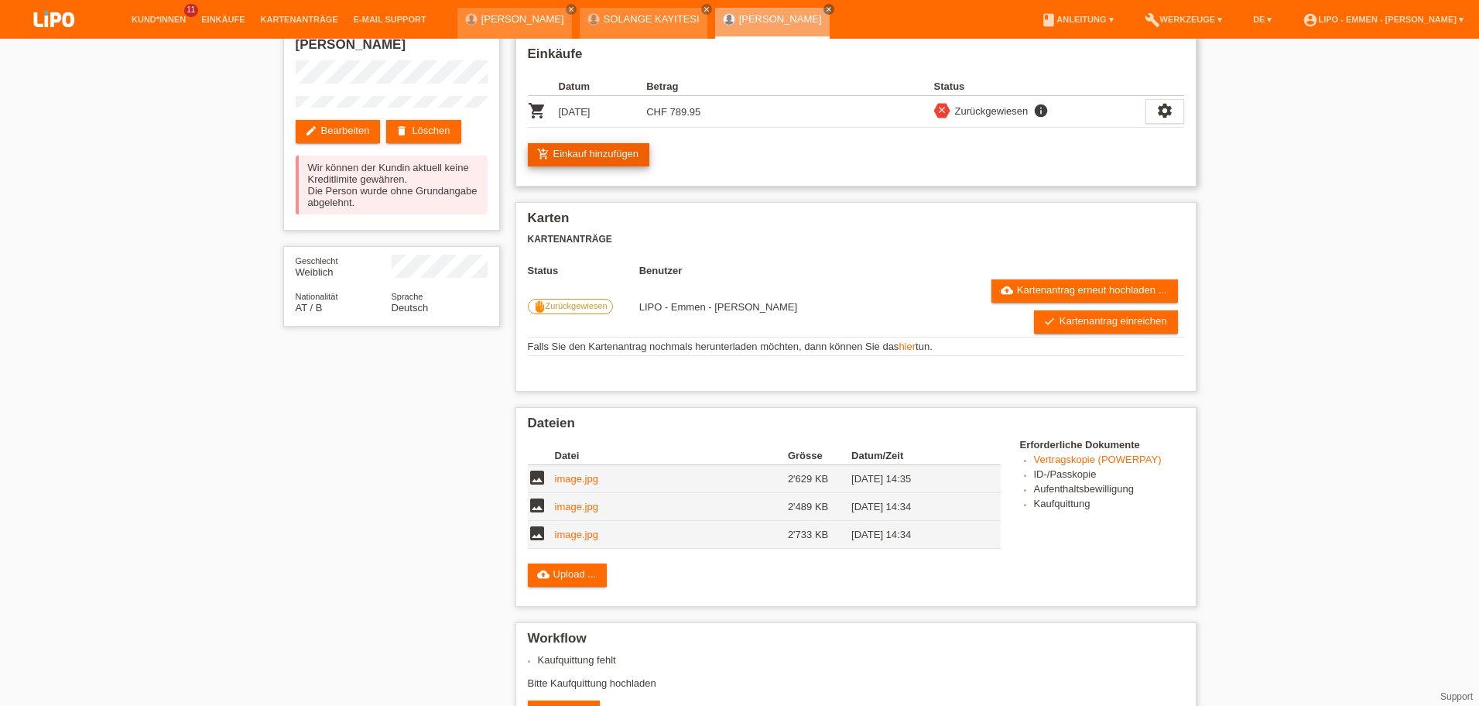
scroll to position [0, 0]
click at [139, 21] on link "Kund*innen" at bounding box center [159, 19] width 70 height 9
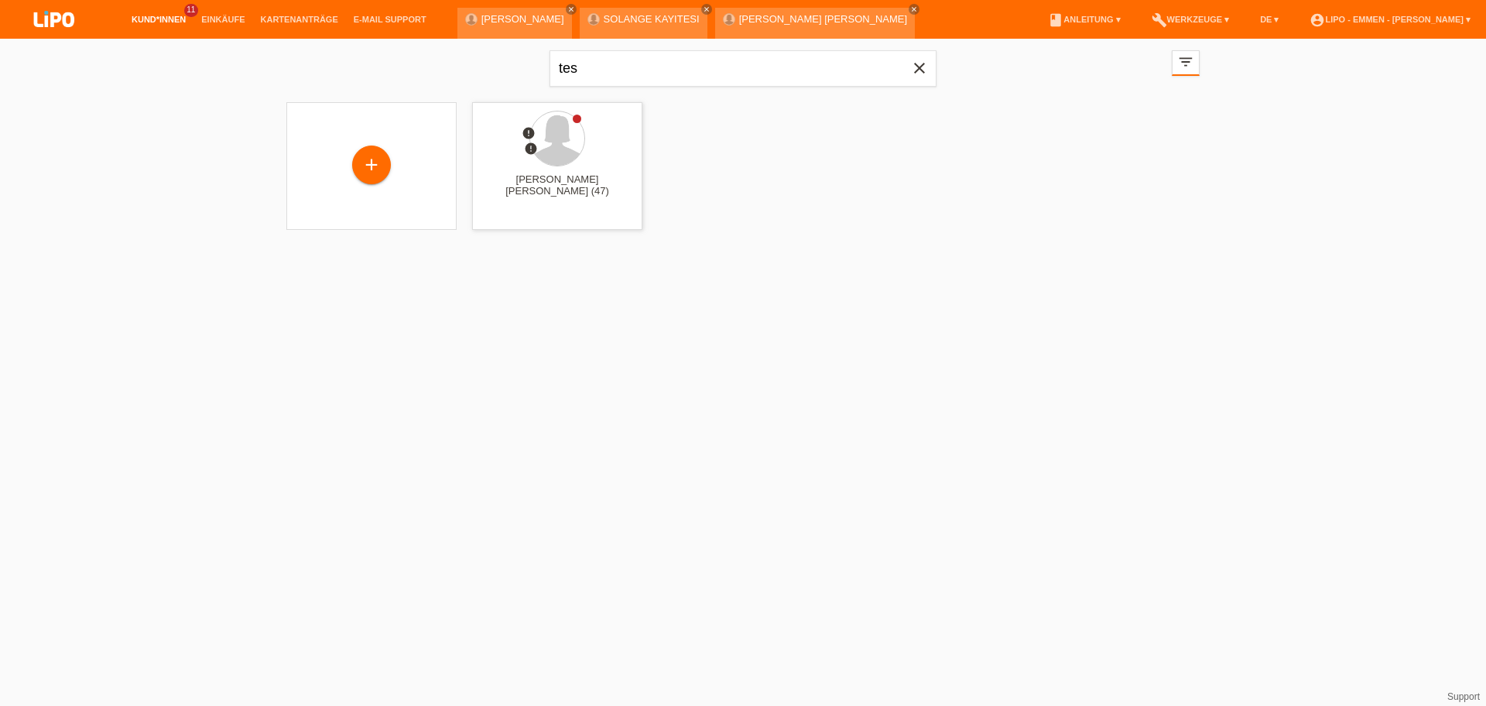
type input "tes"
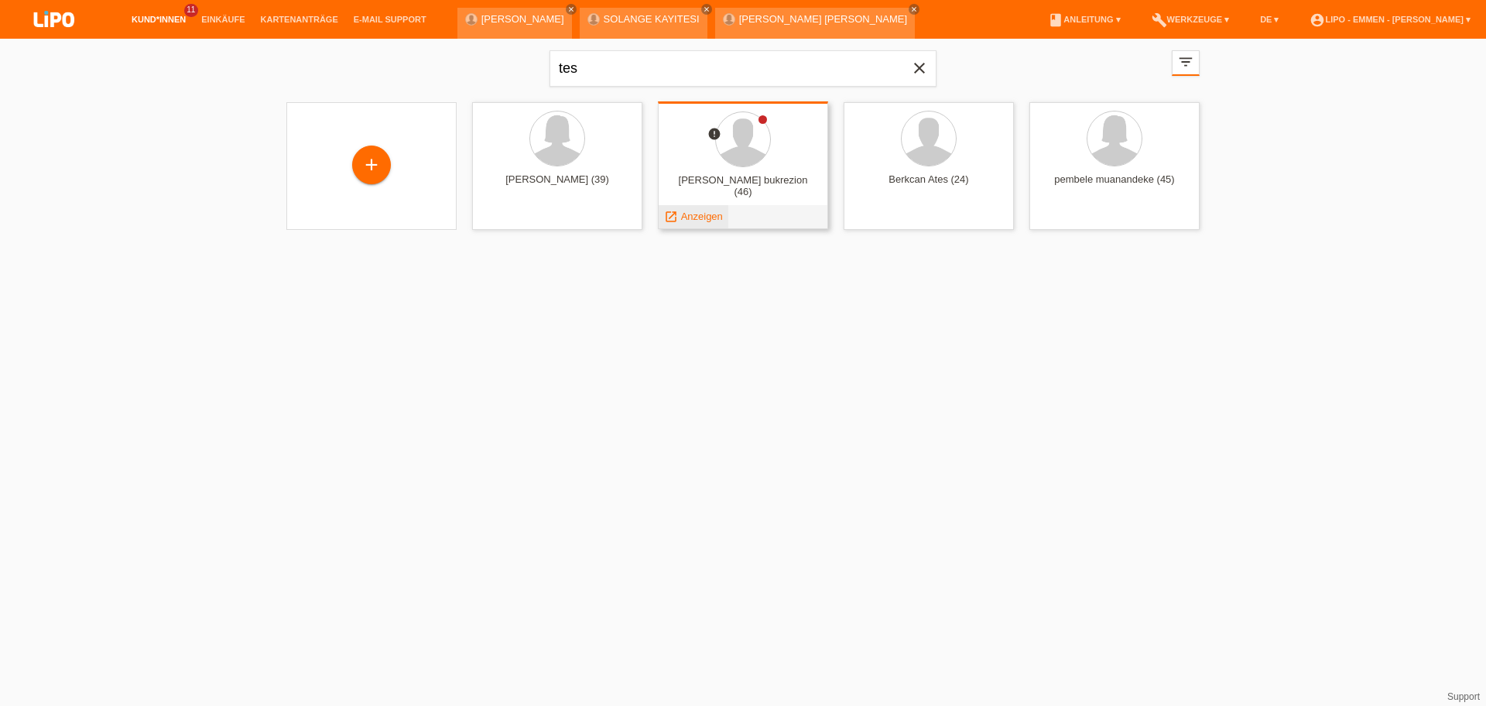
click at [706, 214] on span "Anzeigen" at bounding box center [702, 217] width 42 height 12
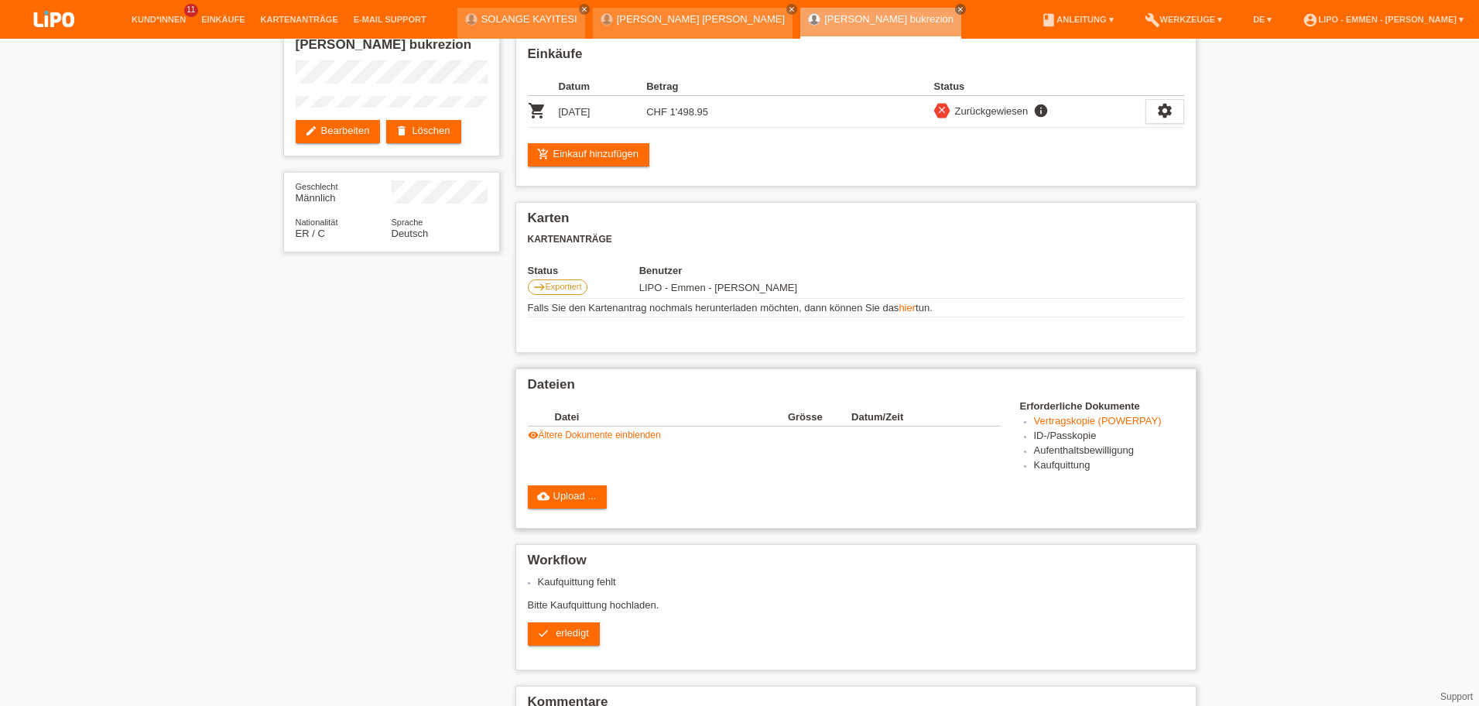
scroll to position [88, 0]
click at [167, 19] on link "Kund*innen" at bounding box center [159, 19] width 70 height 9
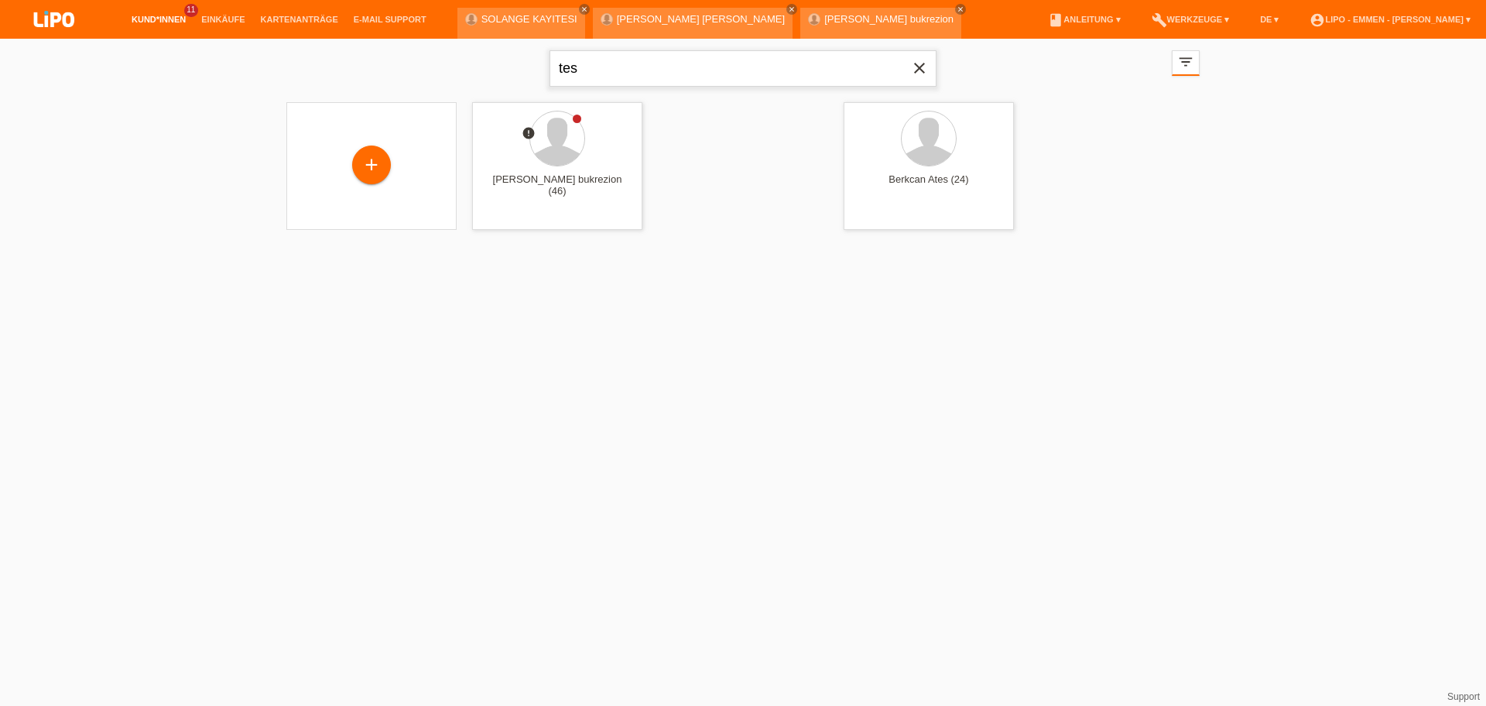
click at [615, 81] on input "tes" at bounding box center [742, 68] width 387 height 36
type input "eleno"
click at [526, 214] on span "Anzeigen" at bounding box center [516, 217] width 42 height 12
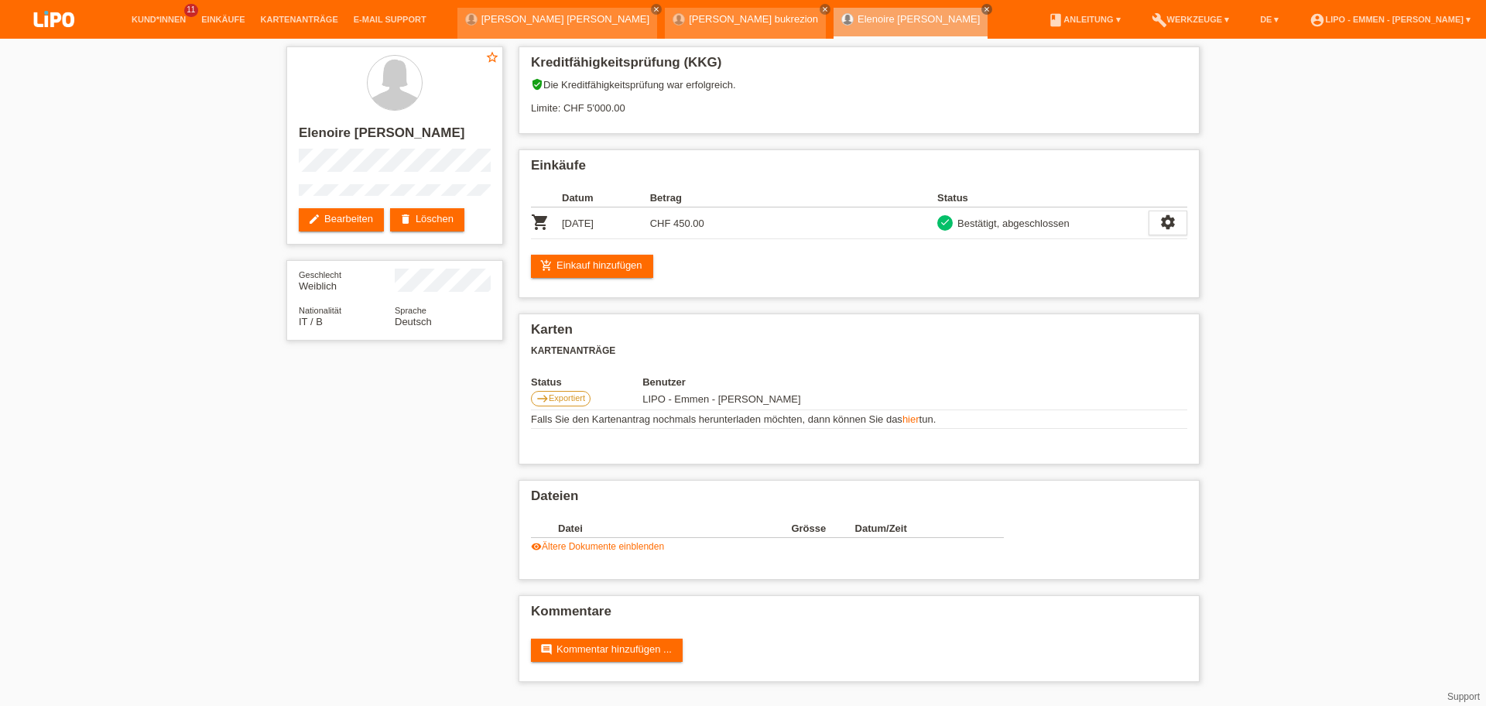
click at [155, 36] on li "Kund*innen 11" at bounding box center [159, 19] width 70 height 39
click at [152, 21] on link "Kund*innen" at bounding box center [159, 19] width 70 height 9
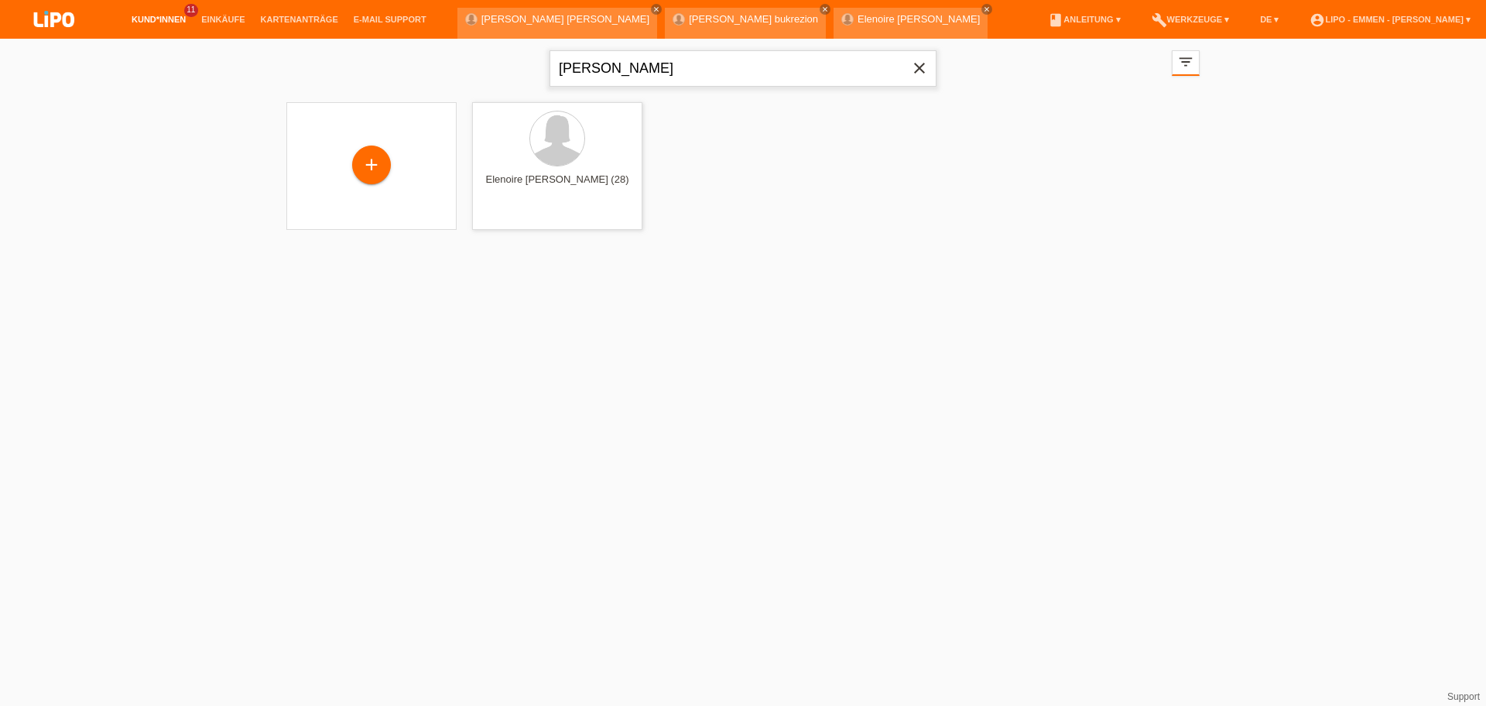
click at [606, 80] on input "eleno" at bounding box center [742, 68] width 387 height 36
type input "e"
type input "p"
type input "vogl"
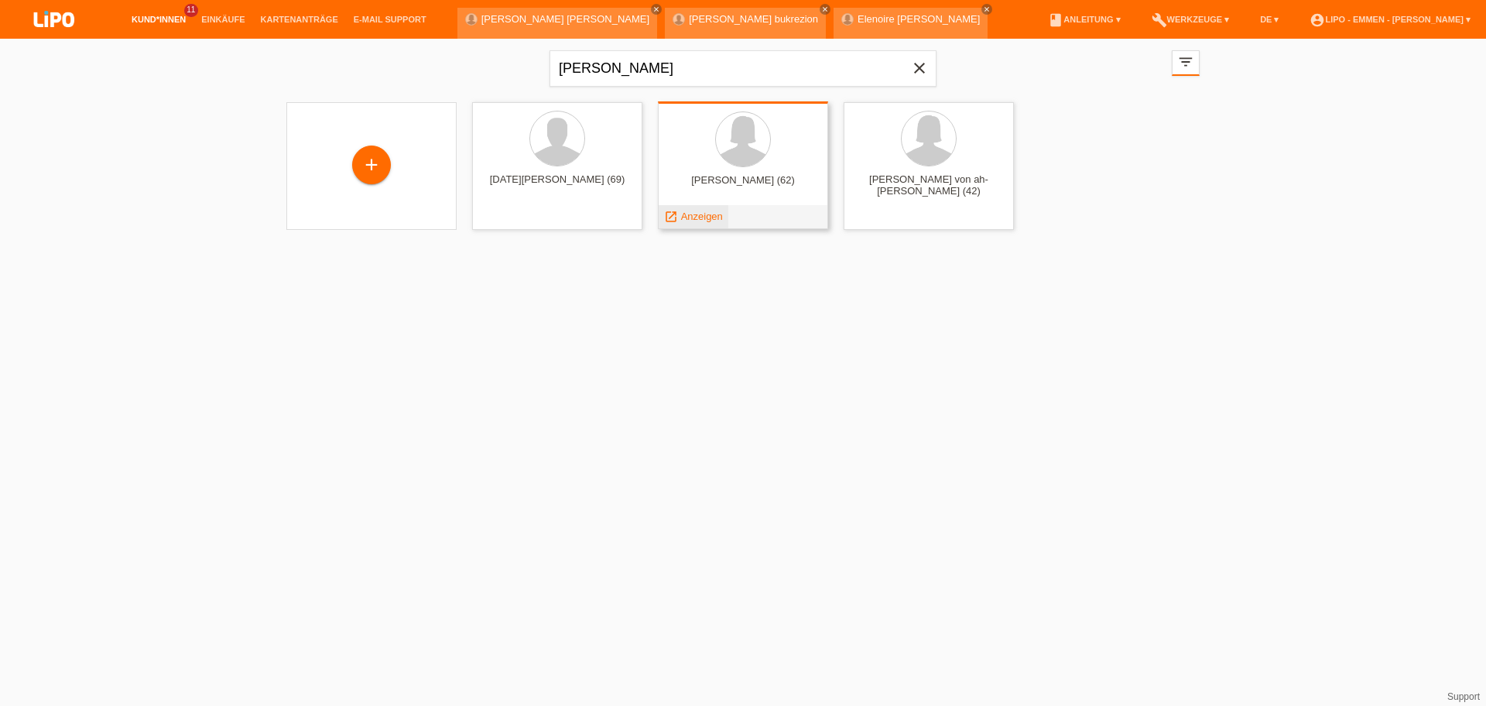
click at [721, 217] on span "Anzeigen" at bounding box center [702, 217] width 42 height 12
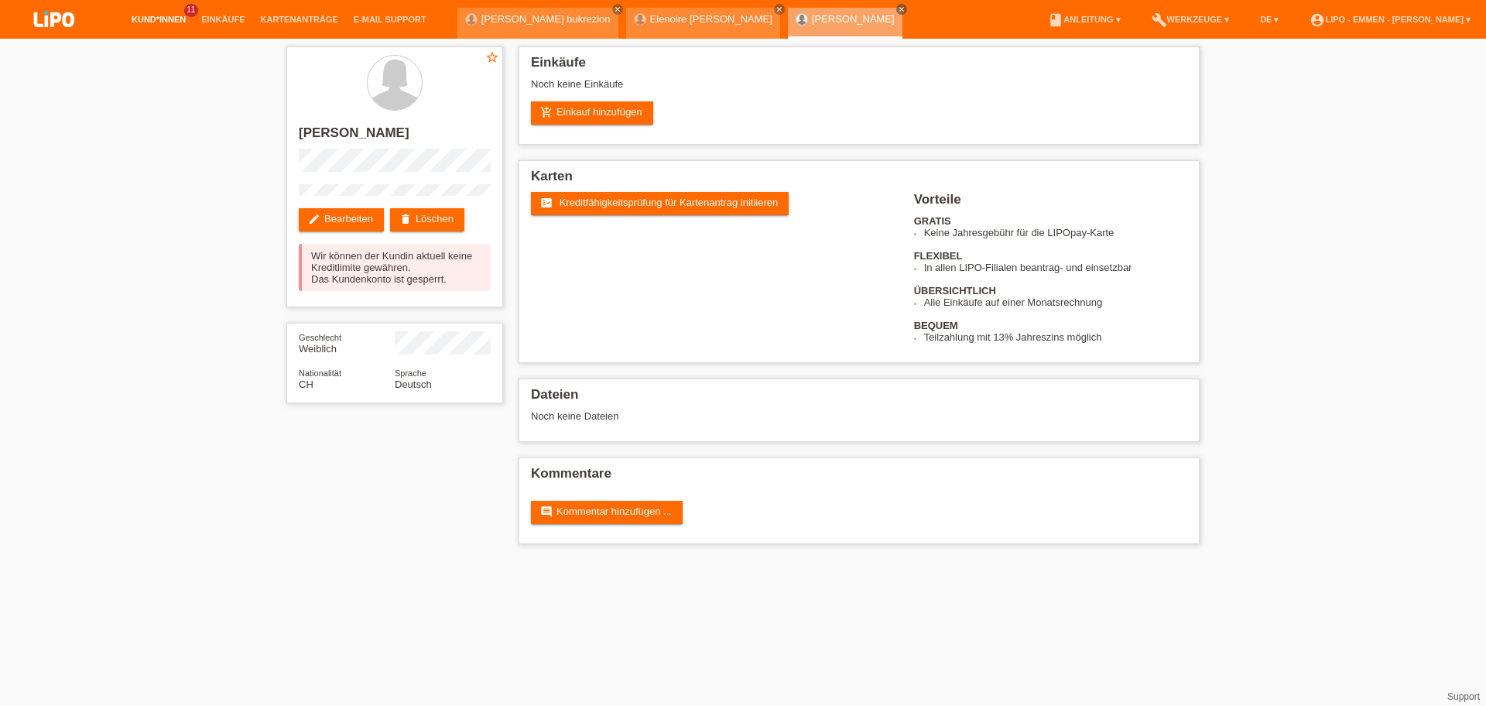
click at [157, 22] on link "Kund*innen" at bounding box center [159, 19] width 70 height 9
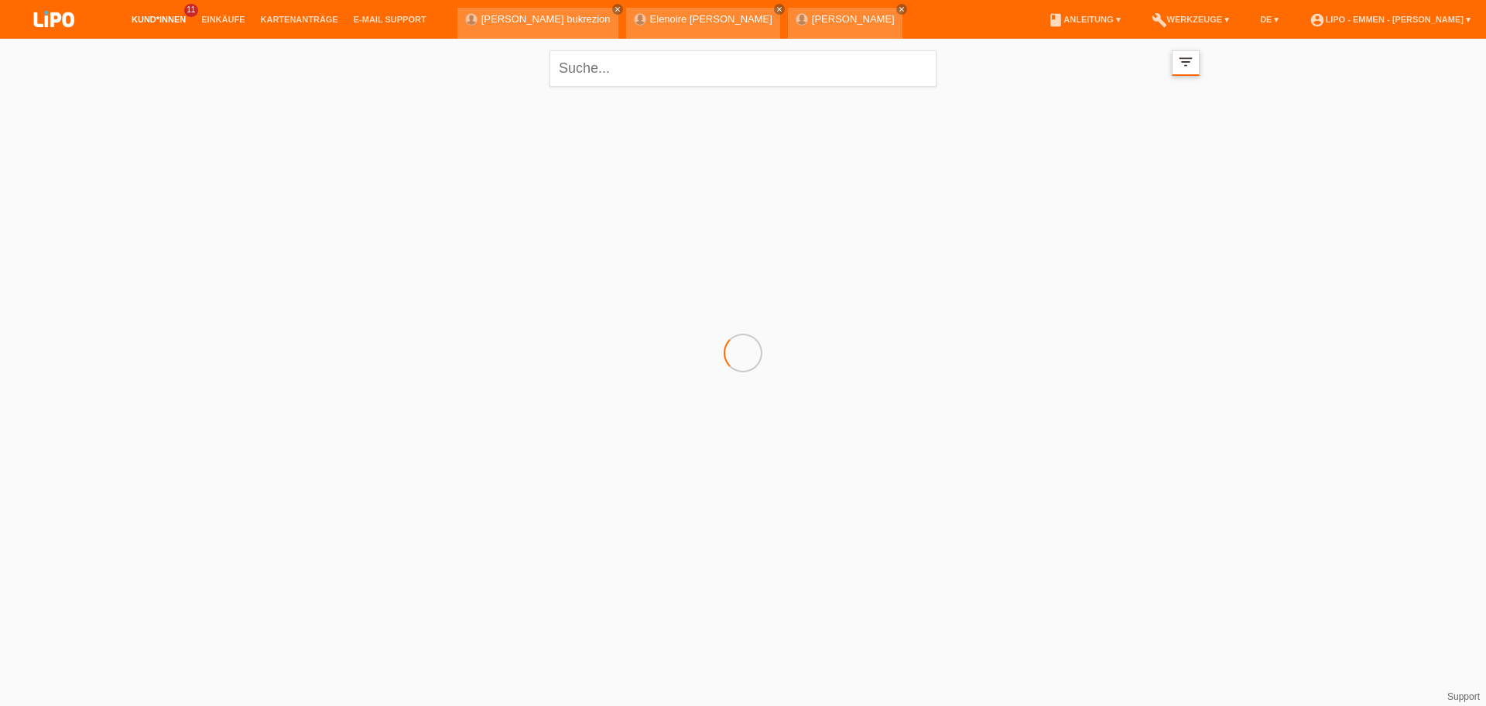
click at [1190, 57] on icon "filter_list" at bounding box center [1185, 61] width 17 height 17
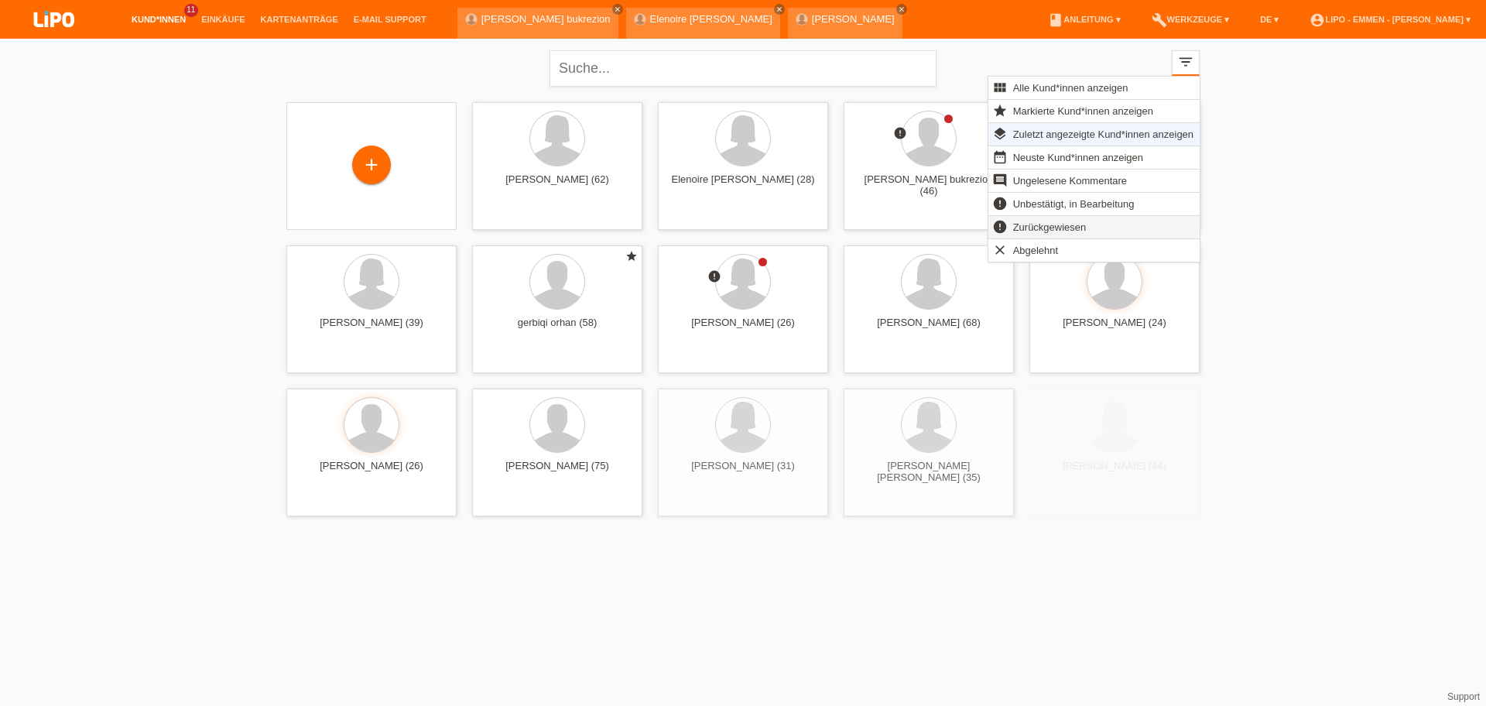
click at [1047, 231] on span "Zurückgewiesen" at bounding box center [1050, 226] width 78 height 19
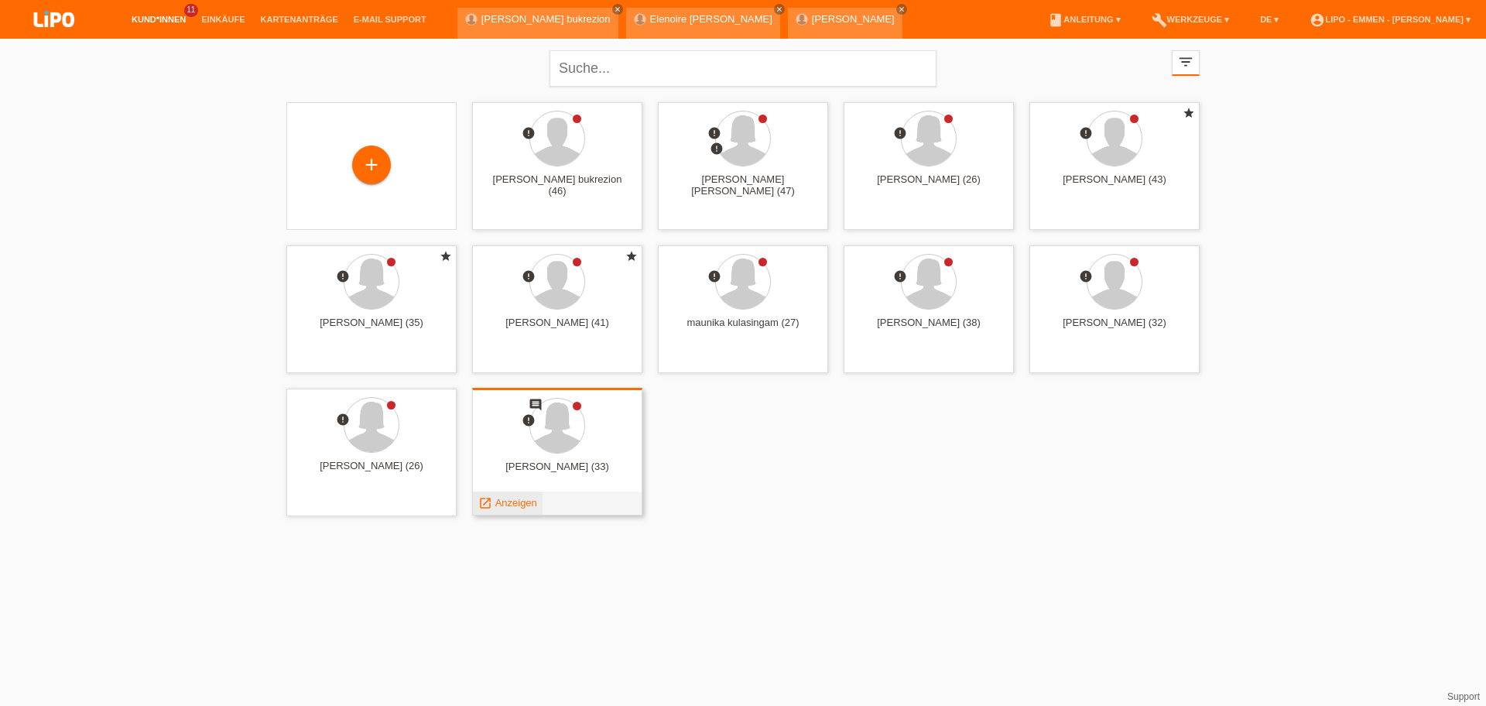
click at [508, 502] on span "Anzeigen" at bounding box center [516, 503] width 42 height 12
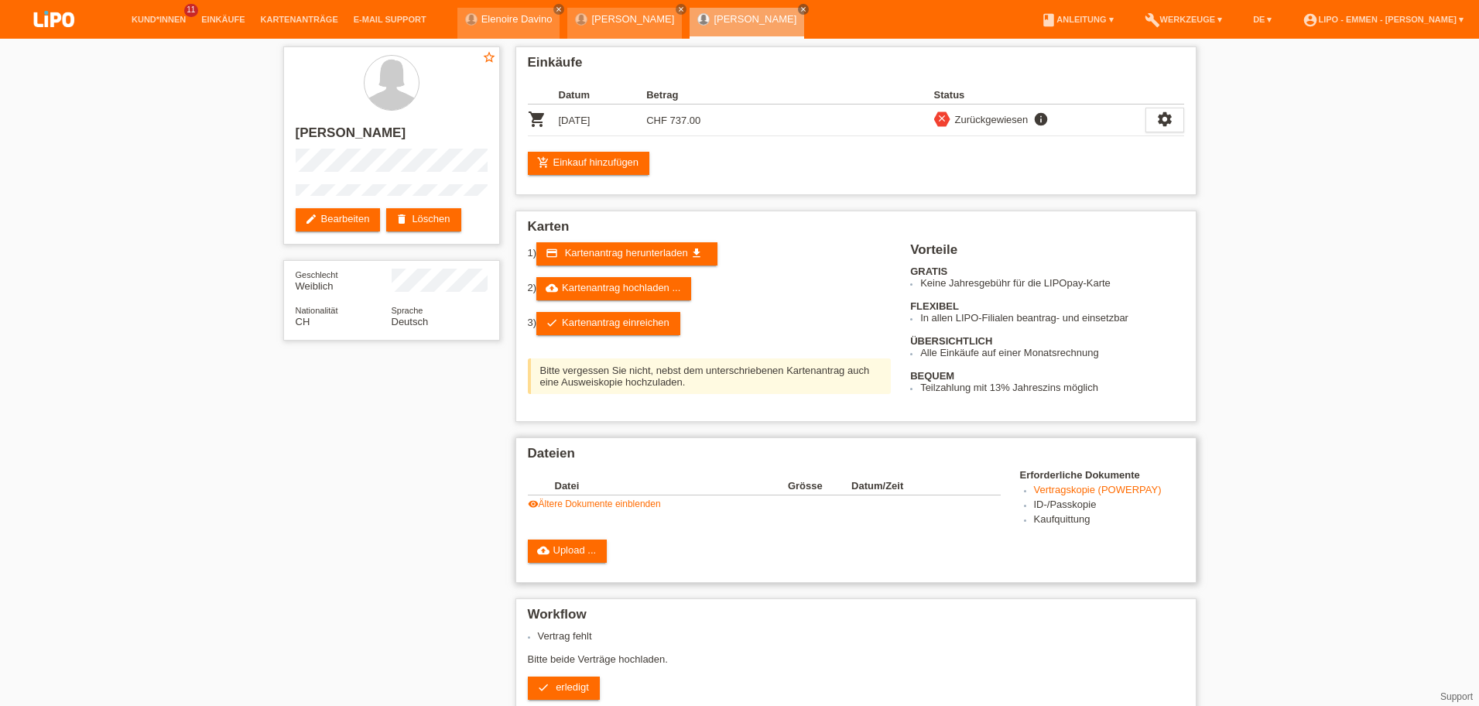
click at [570, 507] on link "visibility Ältere Dokumente einblenden" at bounding box center [594, 503] width 133 height 11
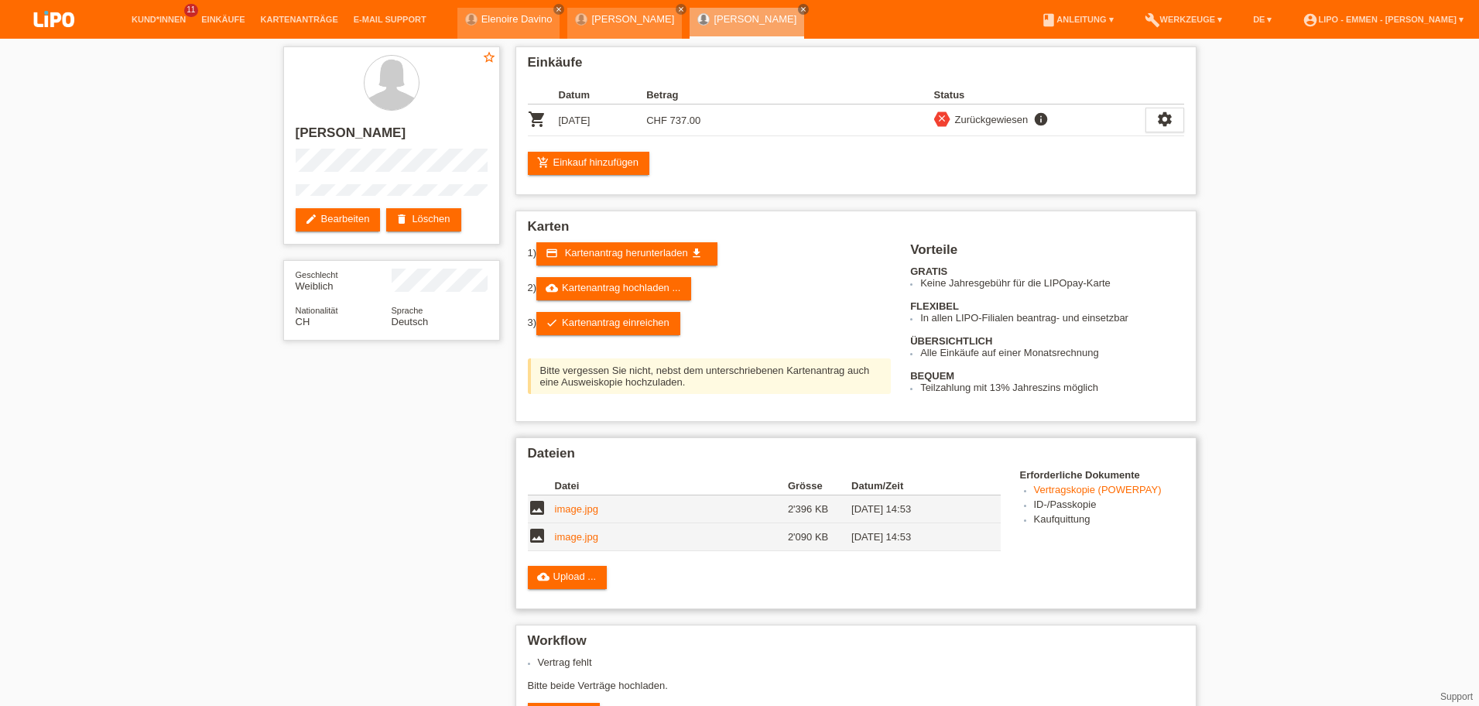
click at [570, 507] on link "image.jpg" at bounding box center [576, 509] width 43 height 12
click at [368, 608] on div "star_border aleksandra saric edit Bearbeiten delete Löschen Geschlecht Weiblich…" at bounding box center [740, 479] width 929 height 881
click at [192, 661] on div "star_border aleksandra saric edit Bearbeiten delete Löschen Geschlecht Weiblich…" at bounding box center [739, 479] width 1479 height 881
click at [152, 13] on li "Kund*innen 11" at bounding box center [159, 19] width 70 height 39
click at [157, 19] on link "Kund*innen" at bounding box center [159, 19] width 70 height 9
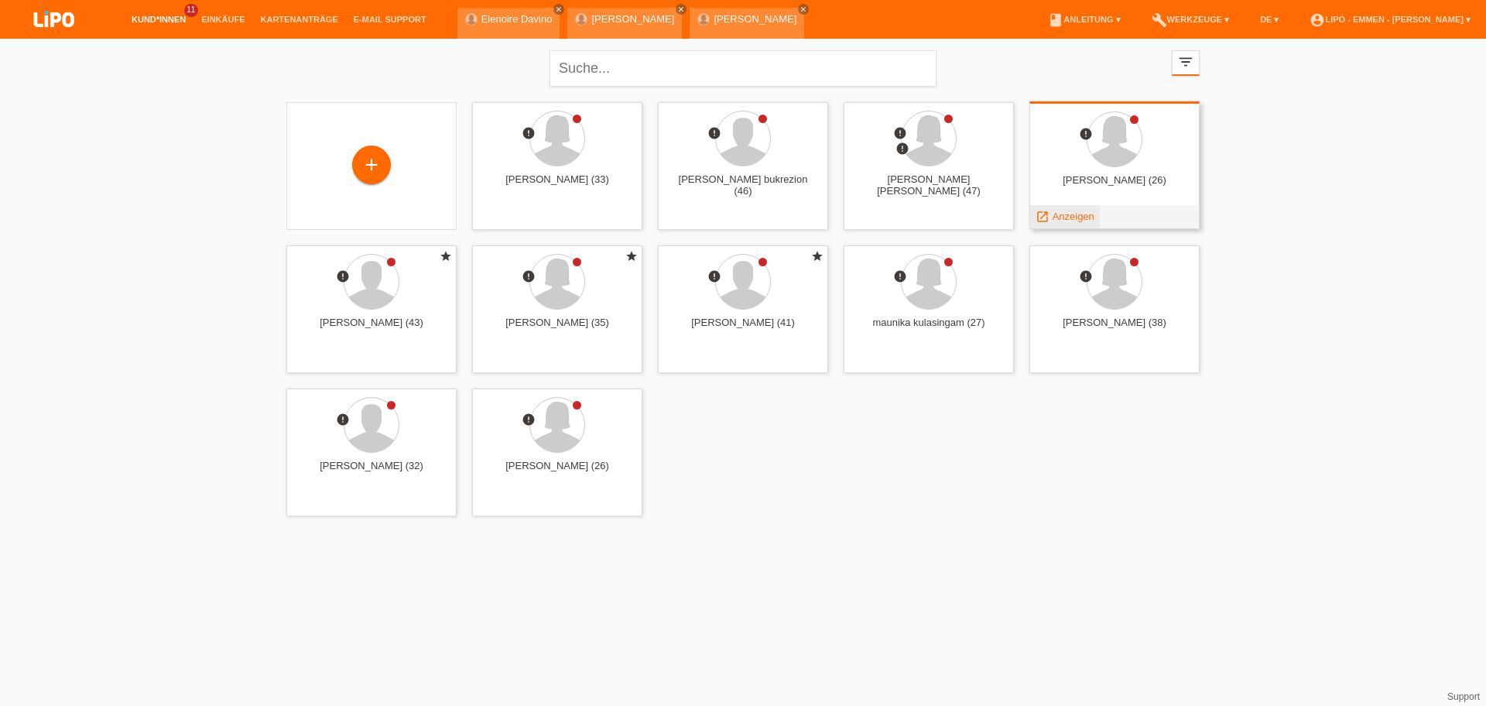
click at [1063, 216] on span "Anzeigen" at bounding box center [1074, 217] width 42 height 12
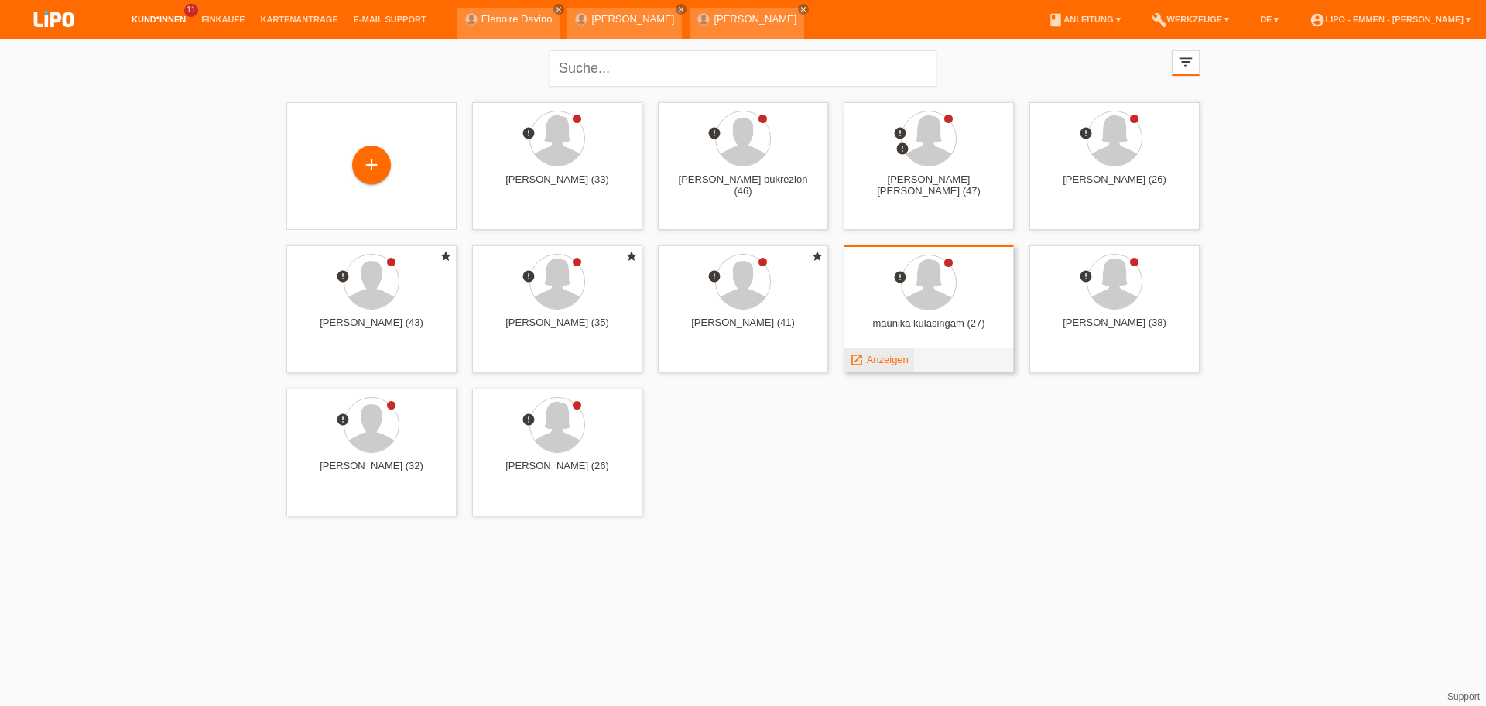
click at [885, 357] on span "Anzeigen" at bounding box center [888, 360] width 42 height 12
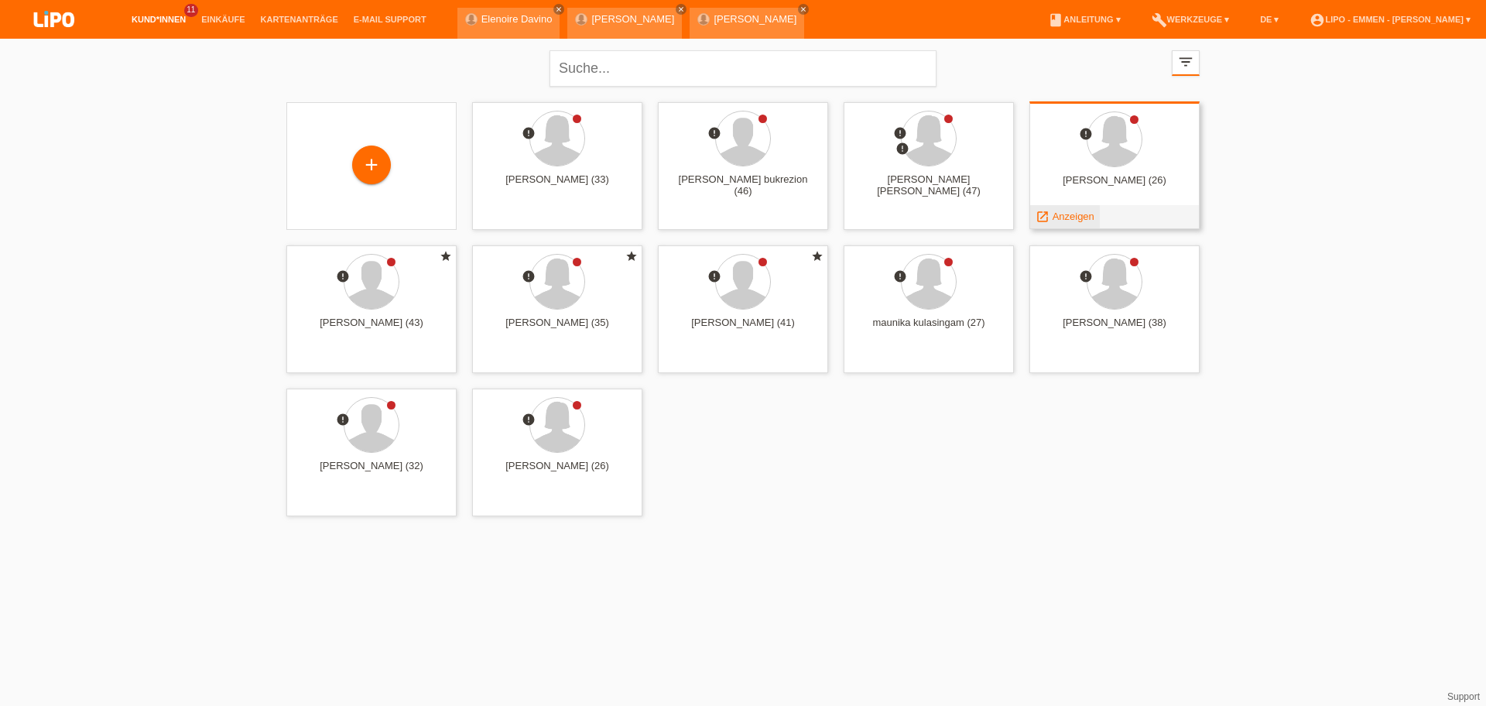
click at [1066, 215] on span "Anzeigen" at bounding box center [1074, 217] width 42 height 12
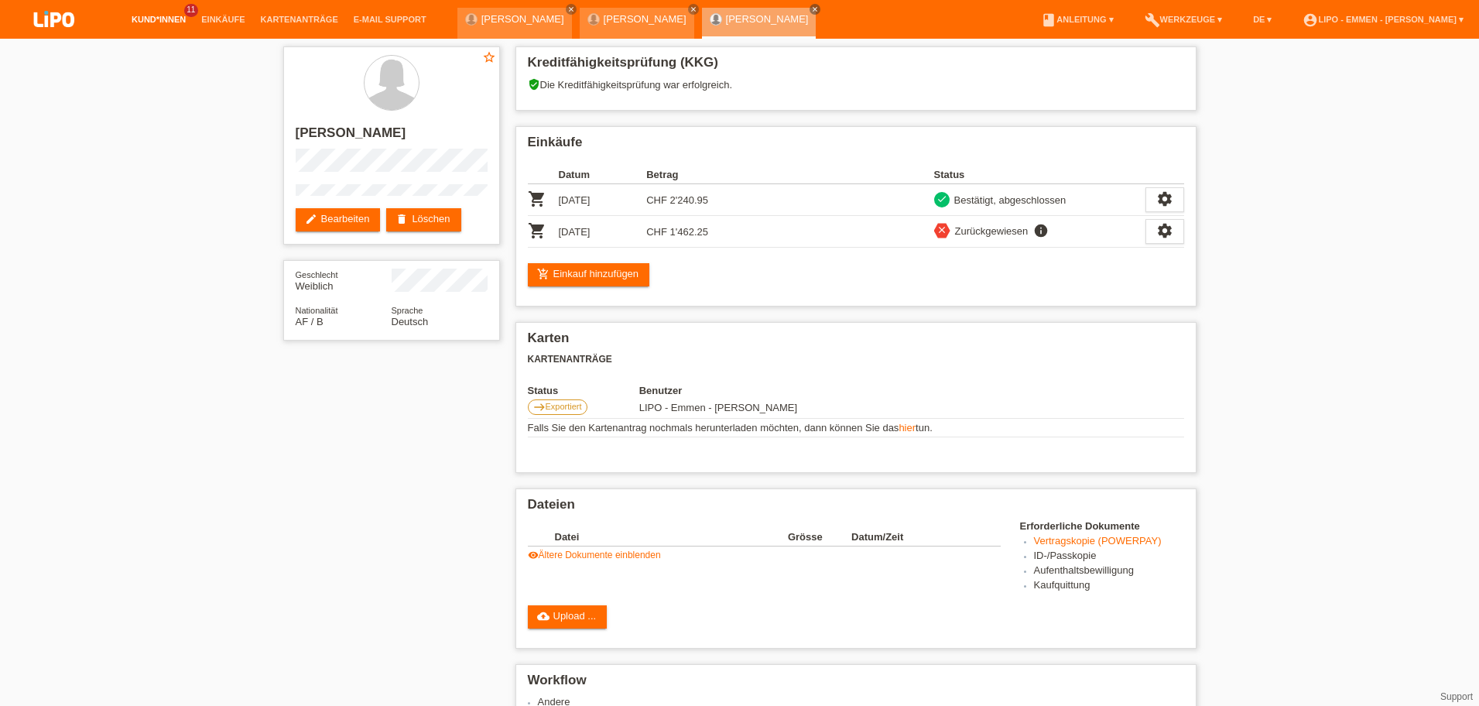
click at [145, 22] on link "Kund*innen" at bounding box center [159, 19] width 70 height 9
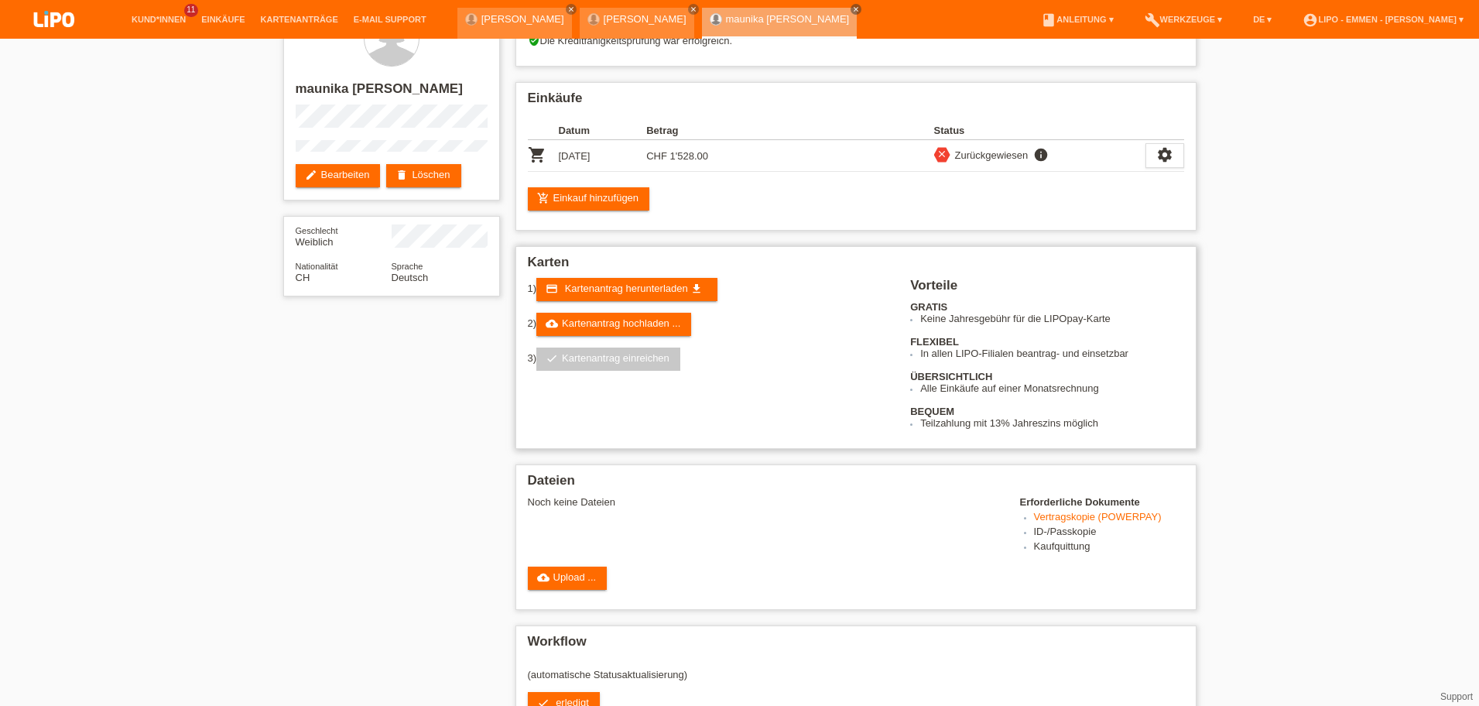
scroll to position [44, 0]
click at [558, 572] on link "cloud_upload Upload ..." at bounding box center [568, 578] width 80 height 23
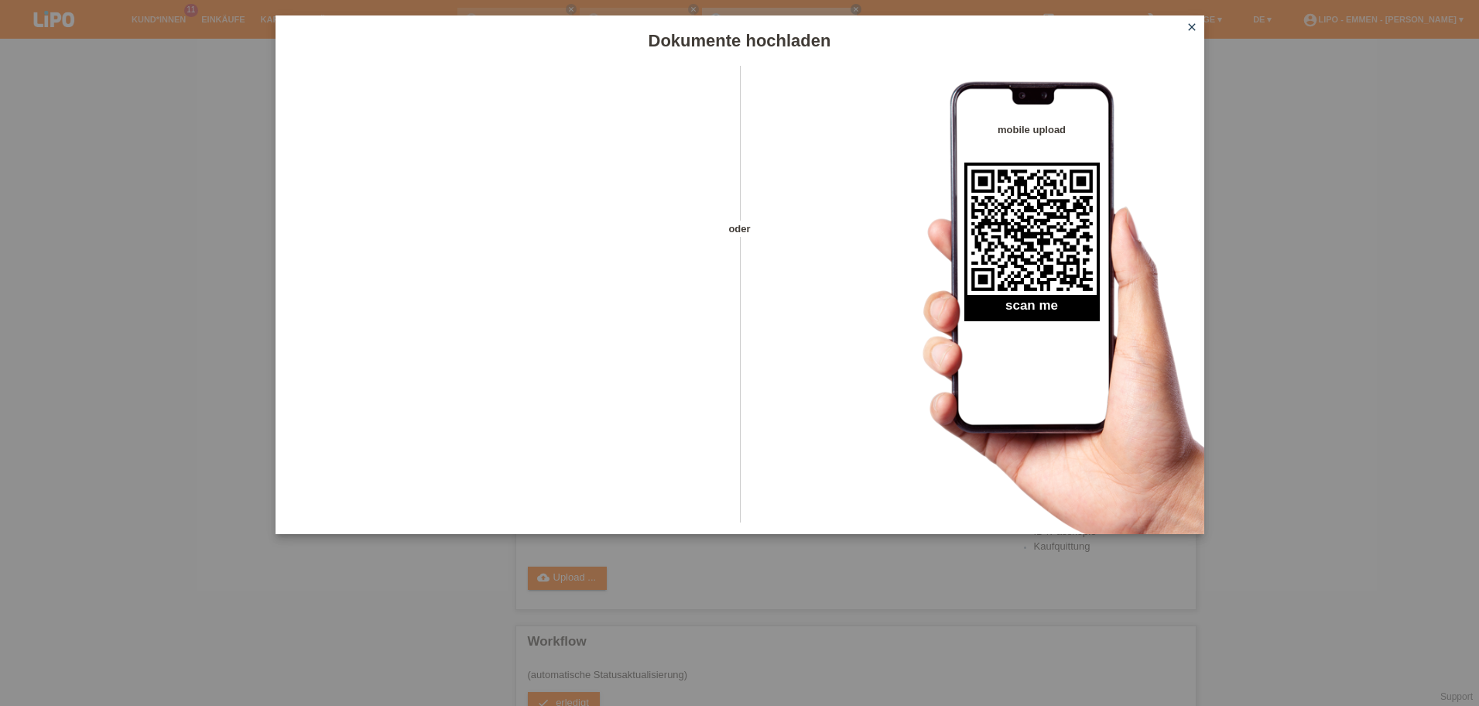
click at [1195, 29] on icon "close" at bounding box center [1192, 27] width 12 height 12
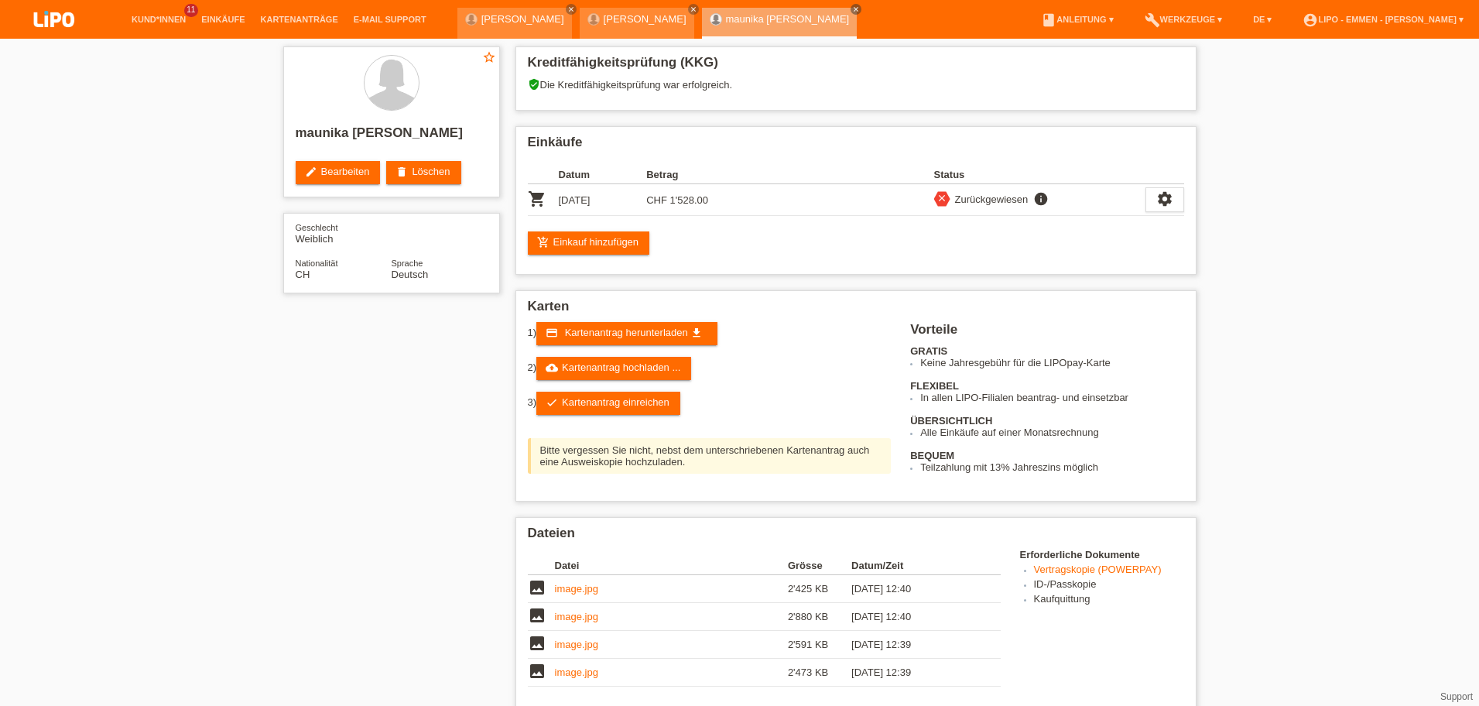
click at [630, 392] on link "check Kartenantrag einreichen" at bounding box center [608, 403] width 144 height 23
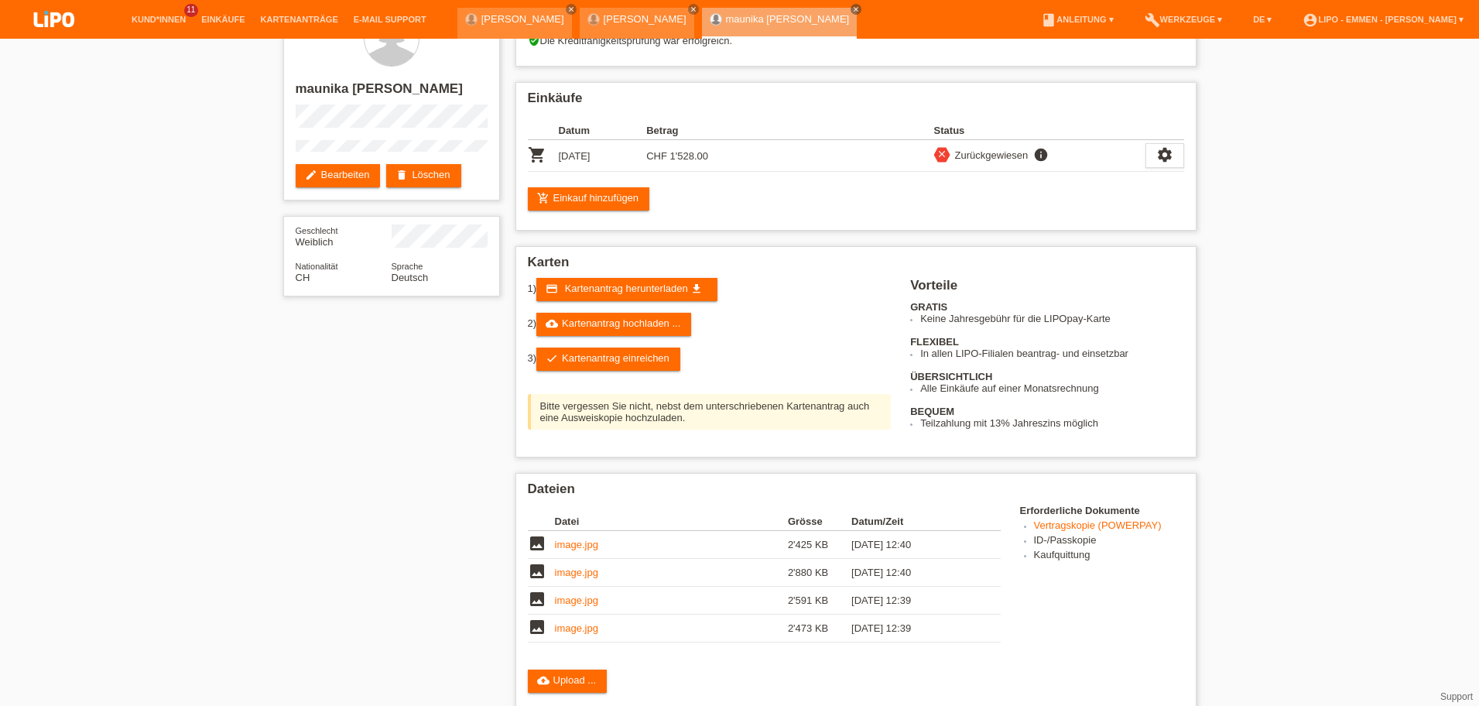
scroll to position [44, 0]
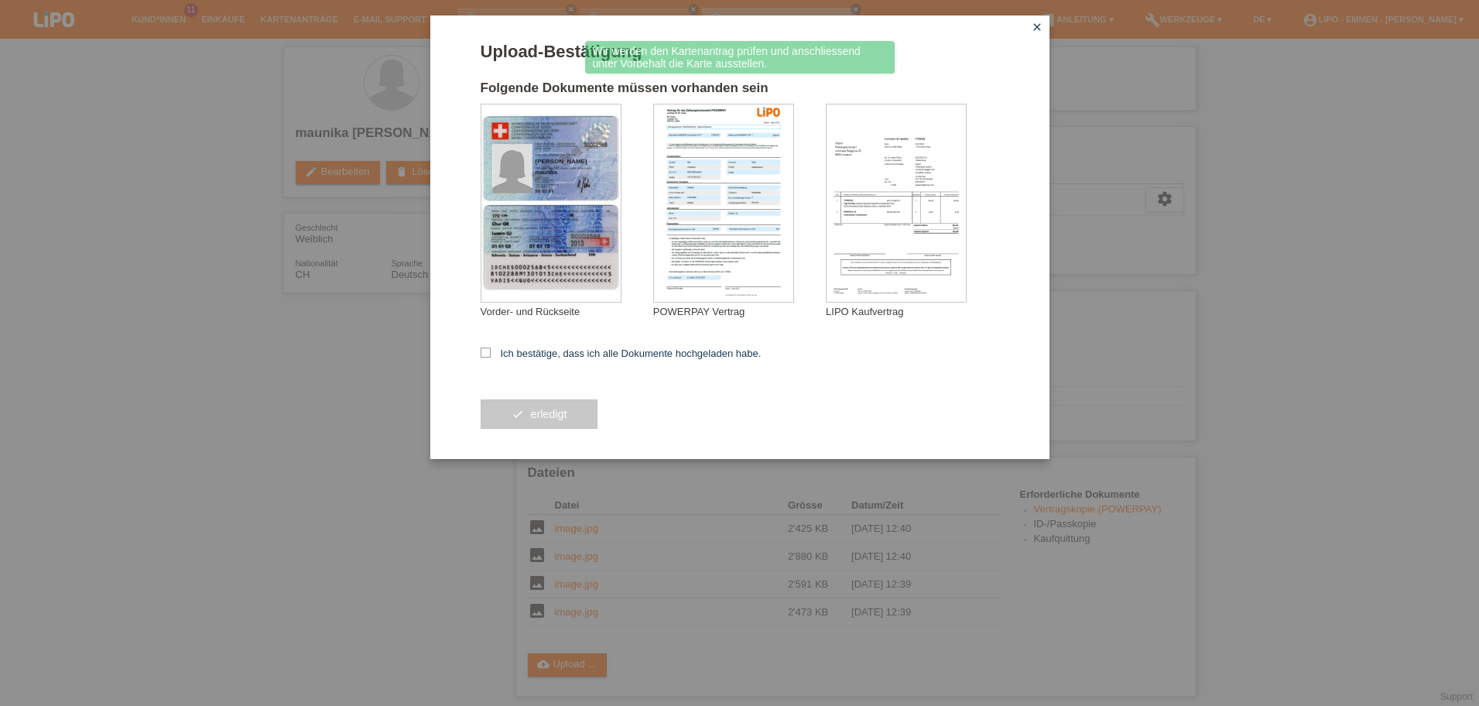
click at [557, 352] on label "Ich bestätige, dass ich alle Dokumente hochgeladen habe." at bounding box center [621, 353] width 281 height 12
click at [491, 352] on input "Ich bestätige, dass ich alle Dokumente hochgeladen habe." at bounding box center [486, 352] width 10 height 10
checkbox input "true"
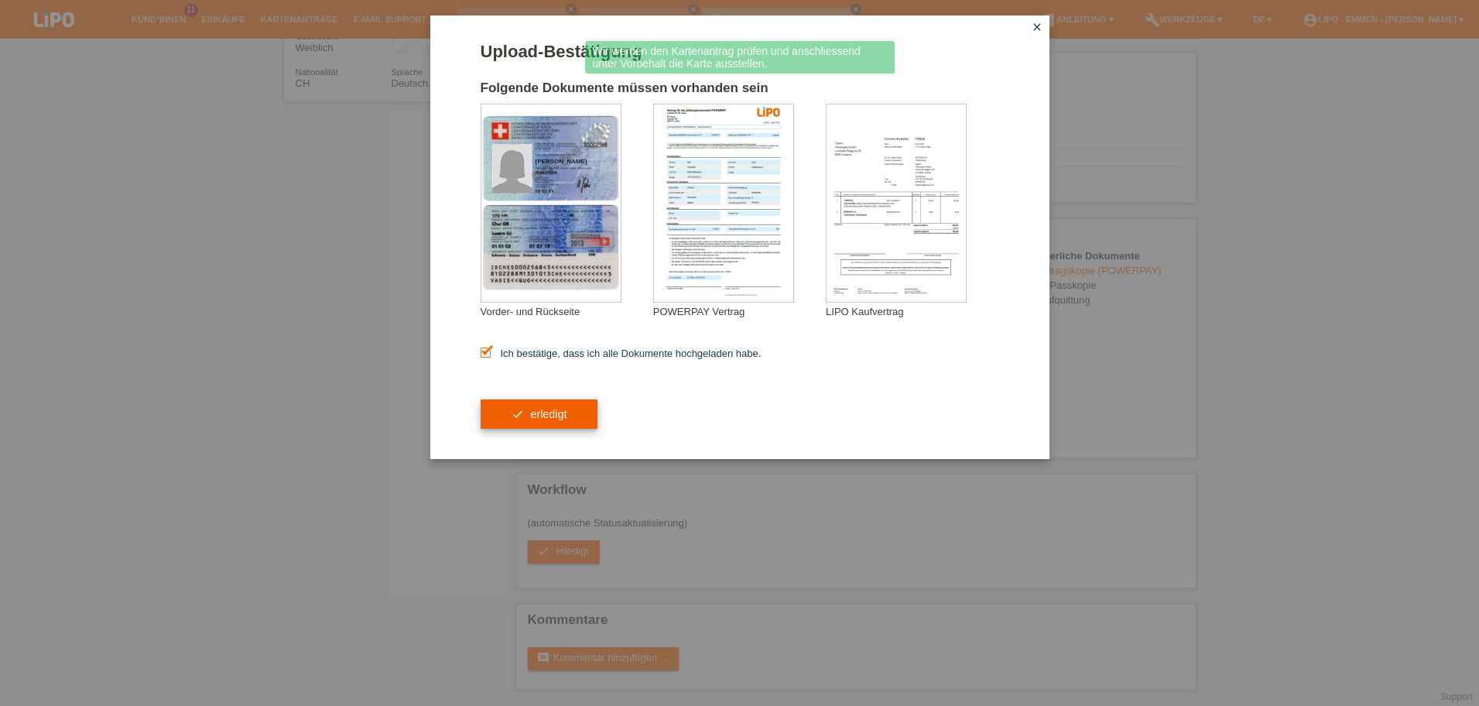
click at [549, 409] on button "check erledigt" at bounding box center [540, 413] width 118 height 29
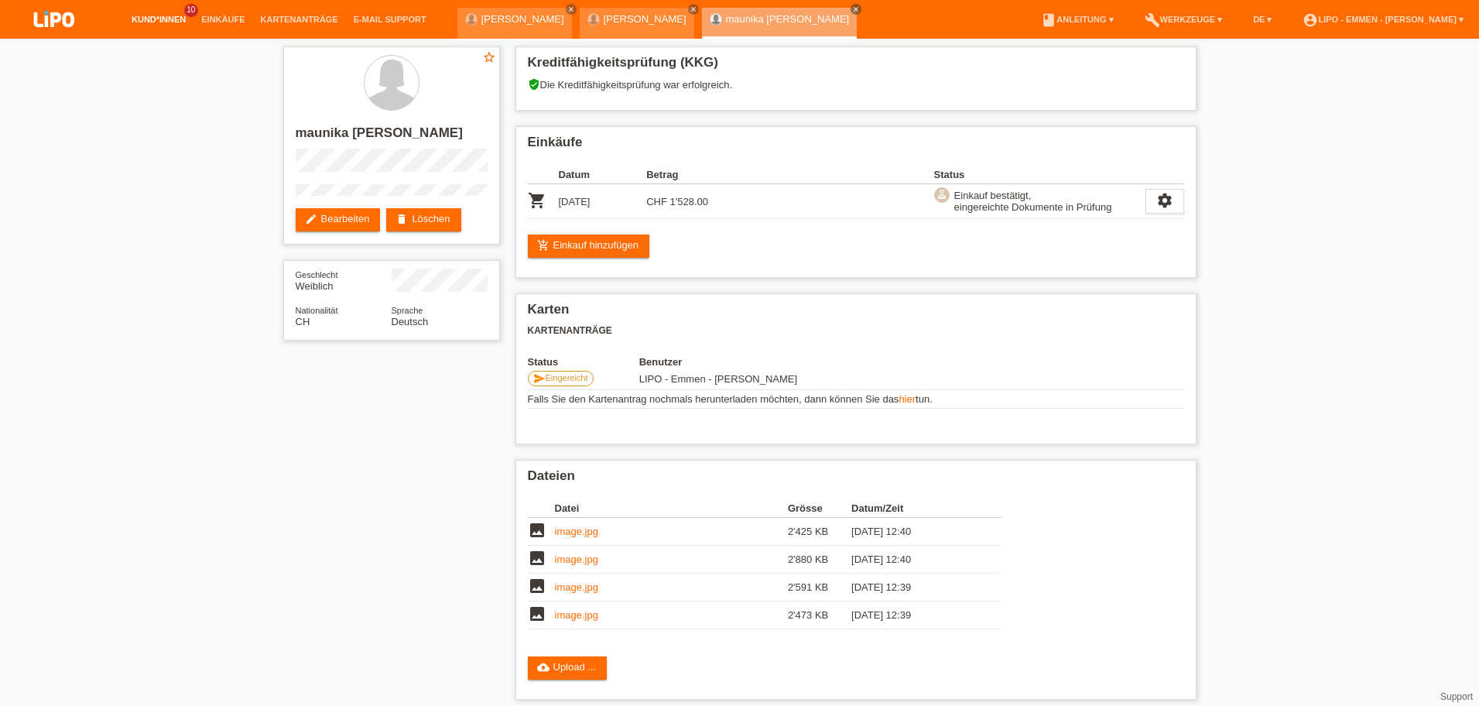
click at [154, 24] on link "Kund*innen" at bounding box center [159, 19] width 70 height 9
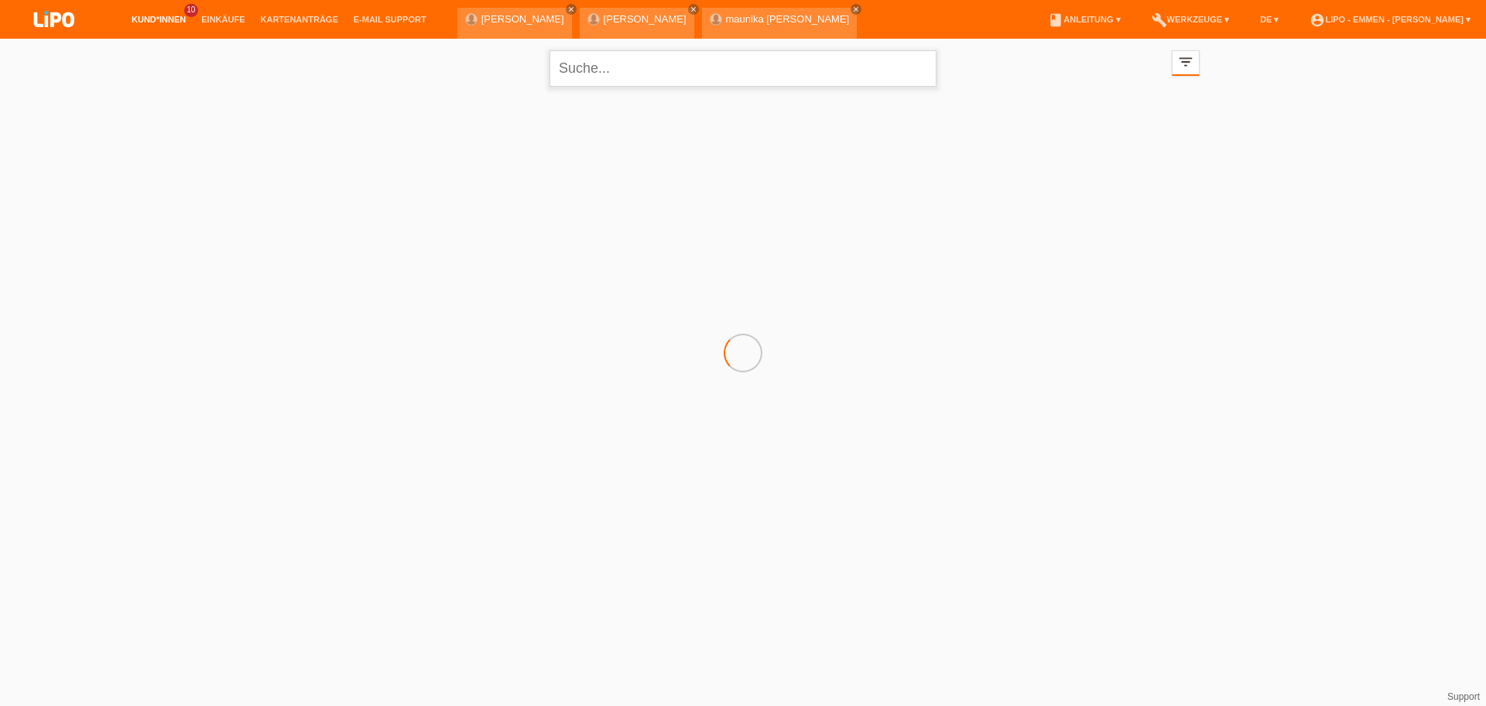
click at [584, 70] on input "text" at bounding box center [742, 68] width 387 height 36
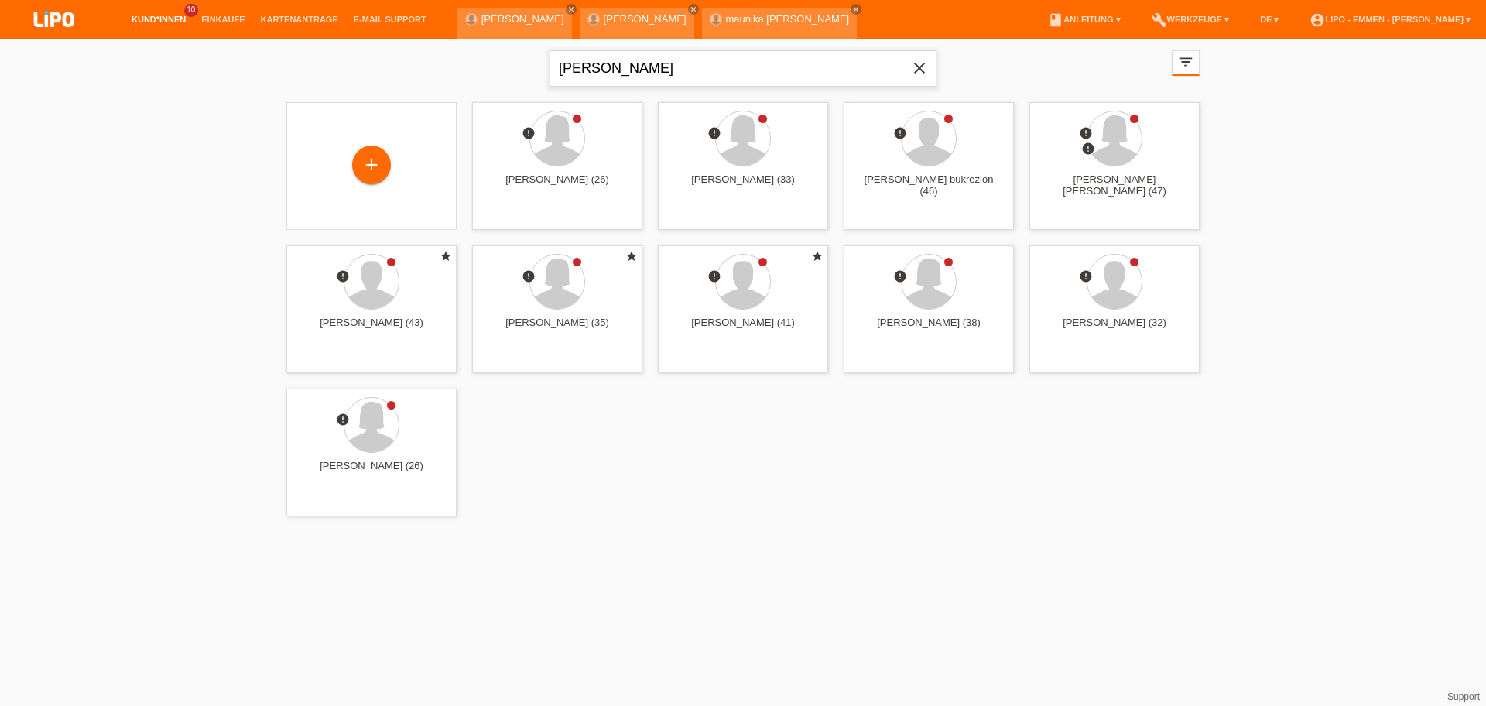
type input "[PERSON_NAME]"
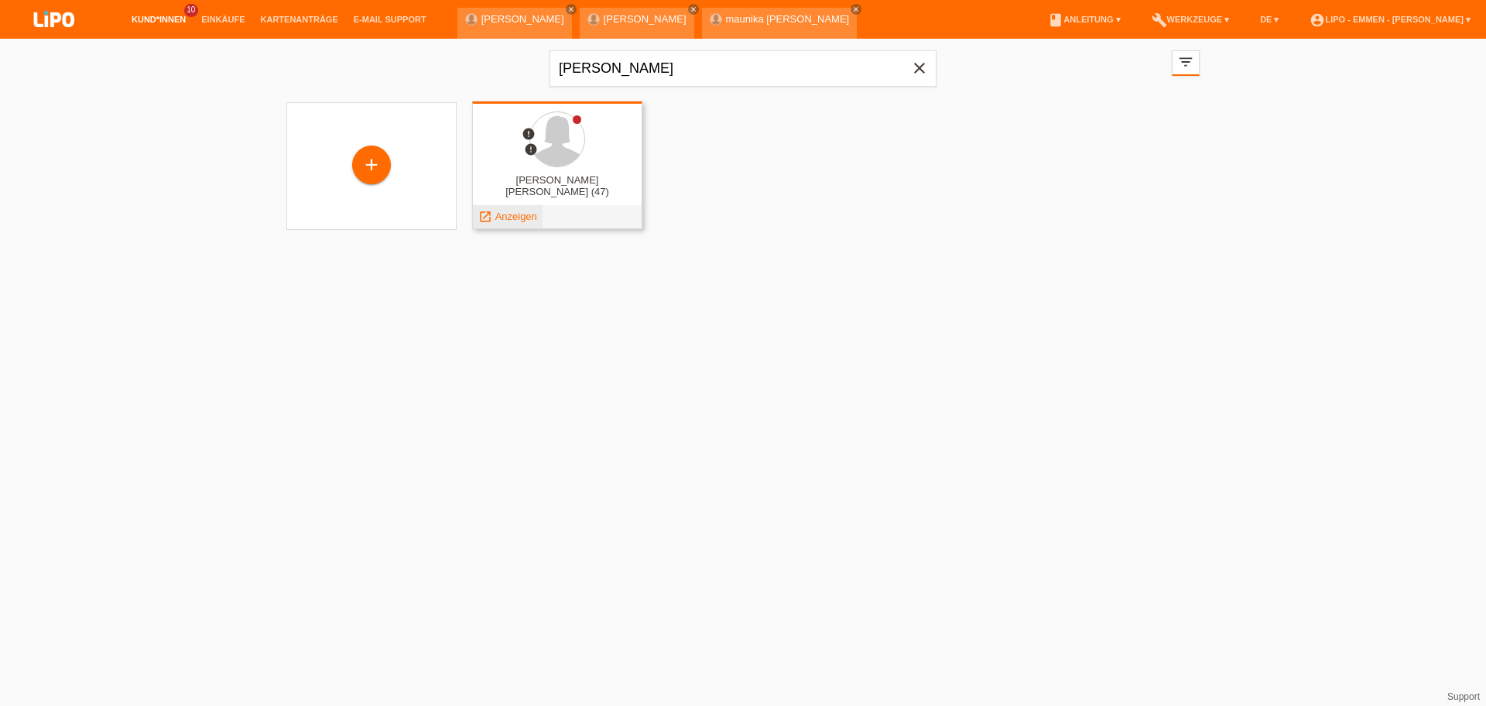
click at [511, 221] on span "Anzeigen" at bounding box center [516, 217] width 42 height 12
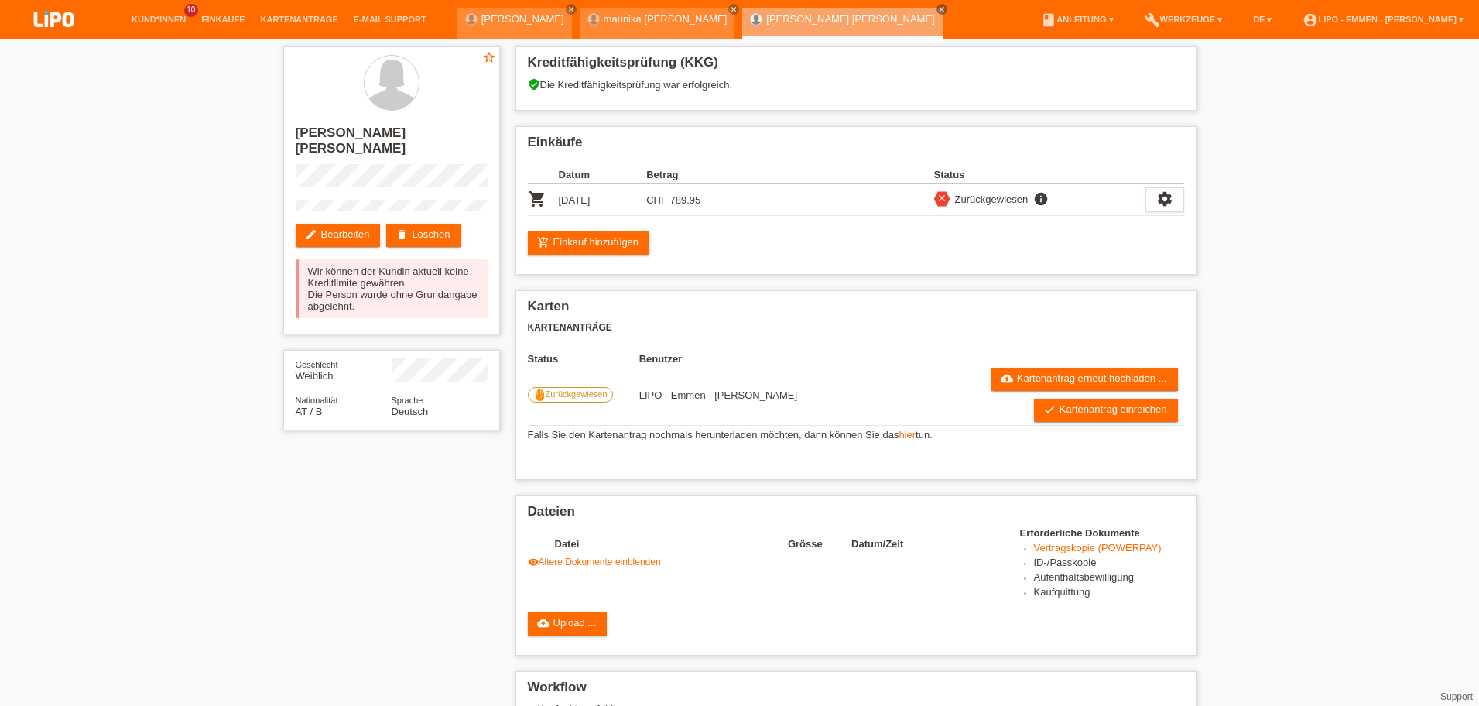
click at [566, 565] on link "visibility Ältere Dokumente einblenden" at bounding box center [594, 561] width 133 height 11
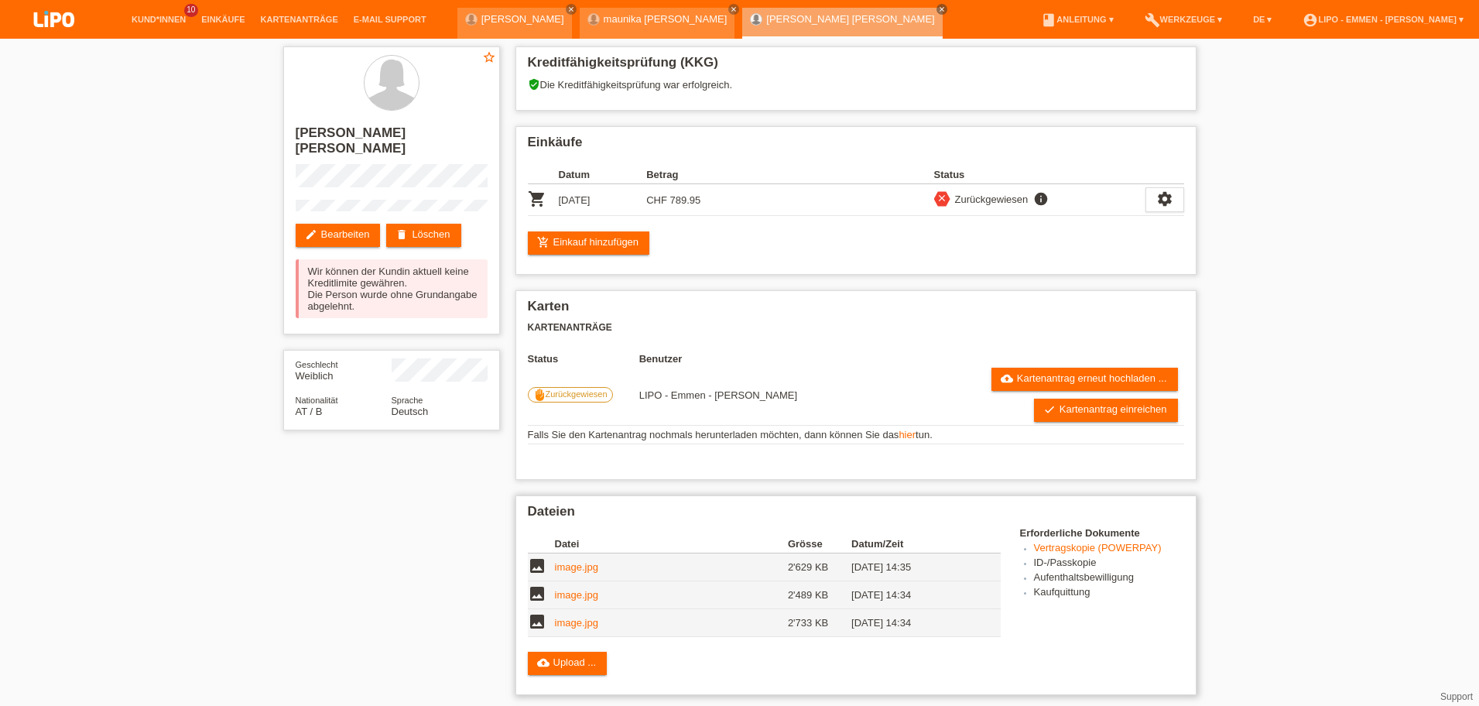
click at [563, 621] on link "image.jpg" at bounding box center [576, 623] width 43 height 12
click at [567, 598] on link "image.jpg" at bounding box center [576, 595] width 43 height 12
click at [561, 567] on link "image.jpg" at bounding box center [576, 567] width 43 height 12
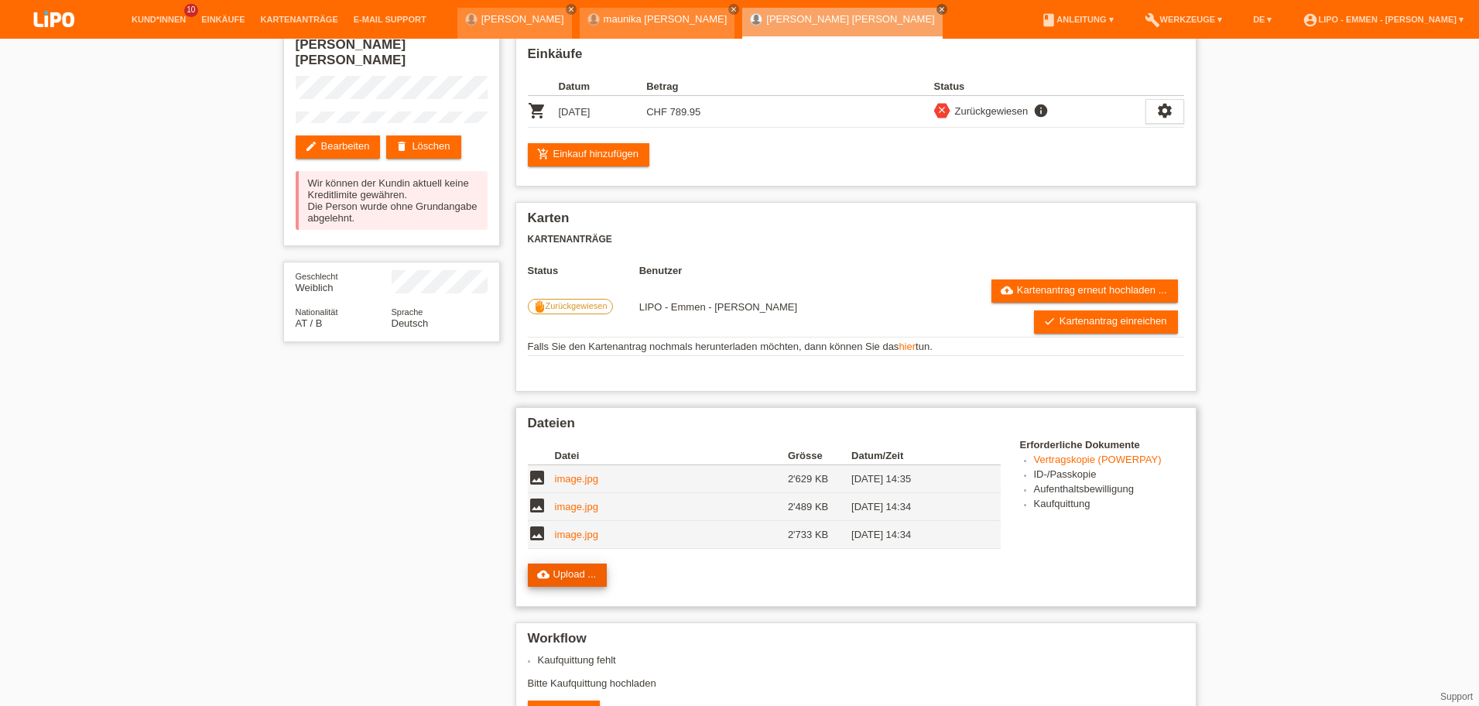
click at [556, 580] on link "cloud_upload Upload ..." at bounding box center [568, 574] width 80 height 23
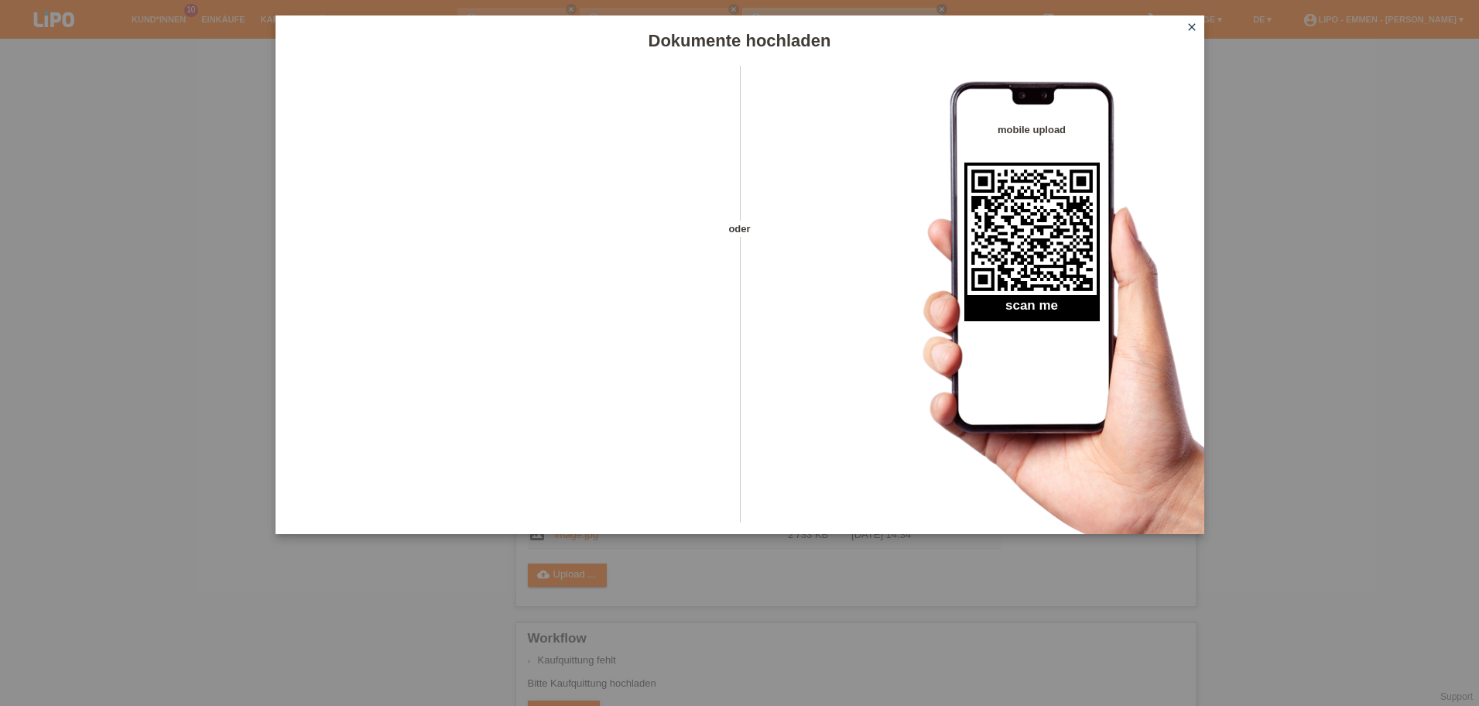
click at [1188, 26] on icon "close" at bounding box center [1192, 27] width 12 height 12
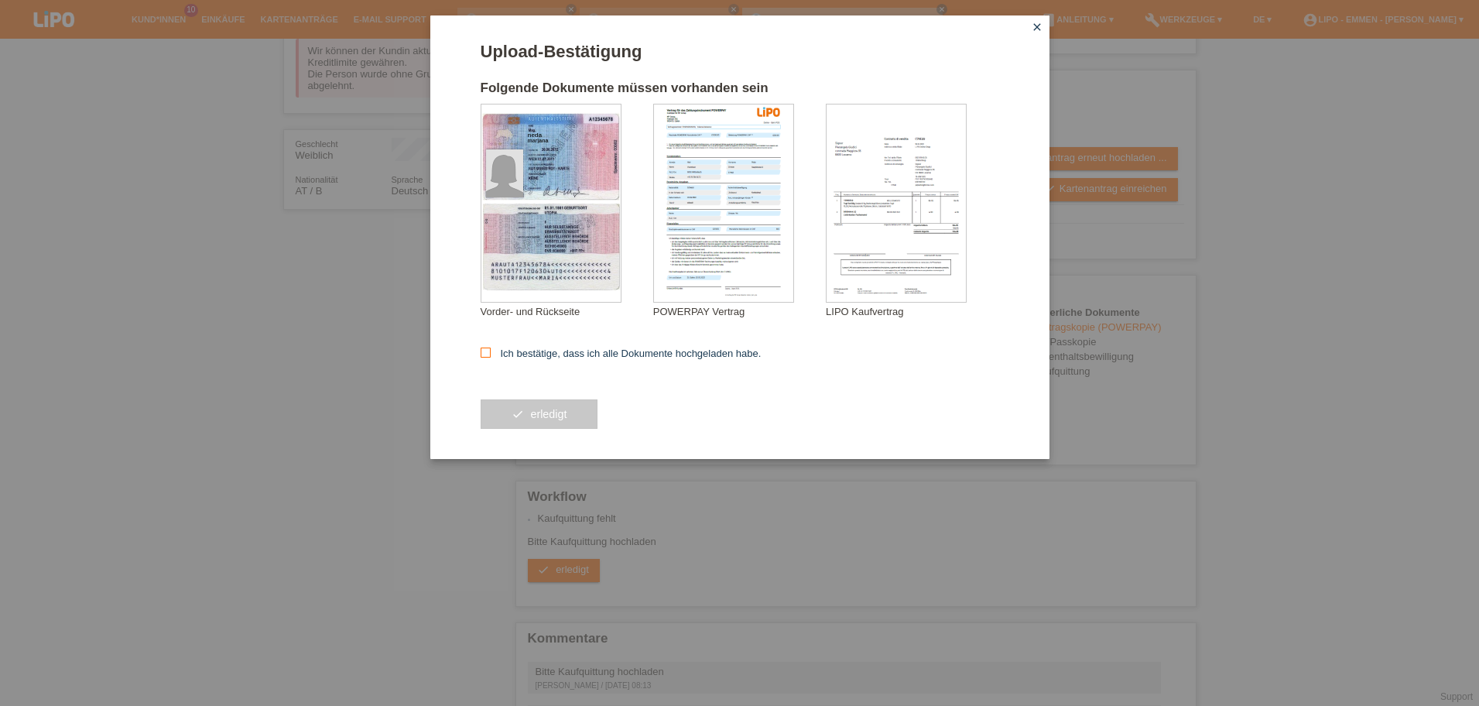
scroll to position [221, 0]
click at [518, 361] on form "Upload-Bestätigung Folgende Dokumente müssen vorhanden sein neda marjana Vorder…" at bounding box center [740, 250] width 519 height 417
click at [522, 361] on form "Upload-Bestätigung Folgende Dokumente müssen vorhanden sein neda marjana Vorder…" at bounding box center [740, 250] width 519 height 417
click at [523, 357] on label "Ich bestätige, dass ich alle Dokumente hochgeladen habe." at bounding box center [621, 353] width 281 height 12
click at [491, 357] on input "Ich bestätige, dass ich alle Dokumente hochgeladen habe." at bounding box center [486, 352] width 10 height 10
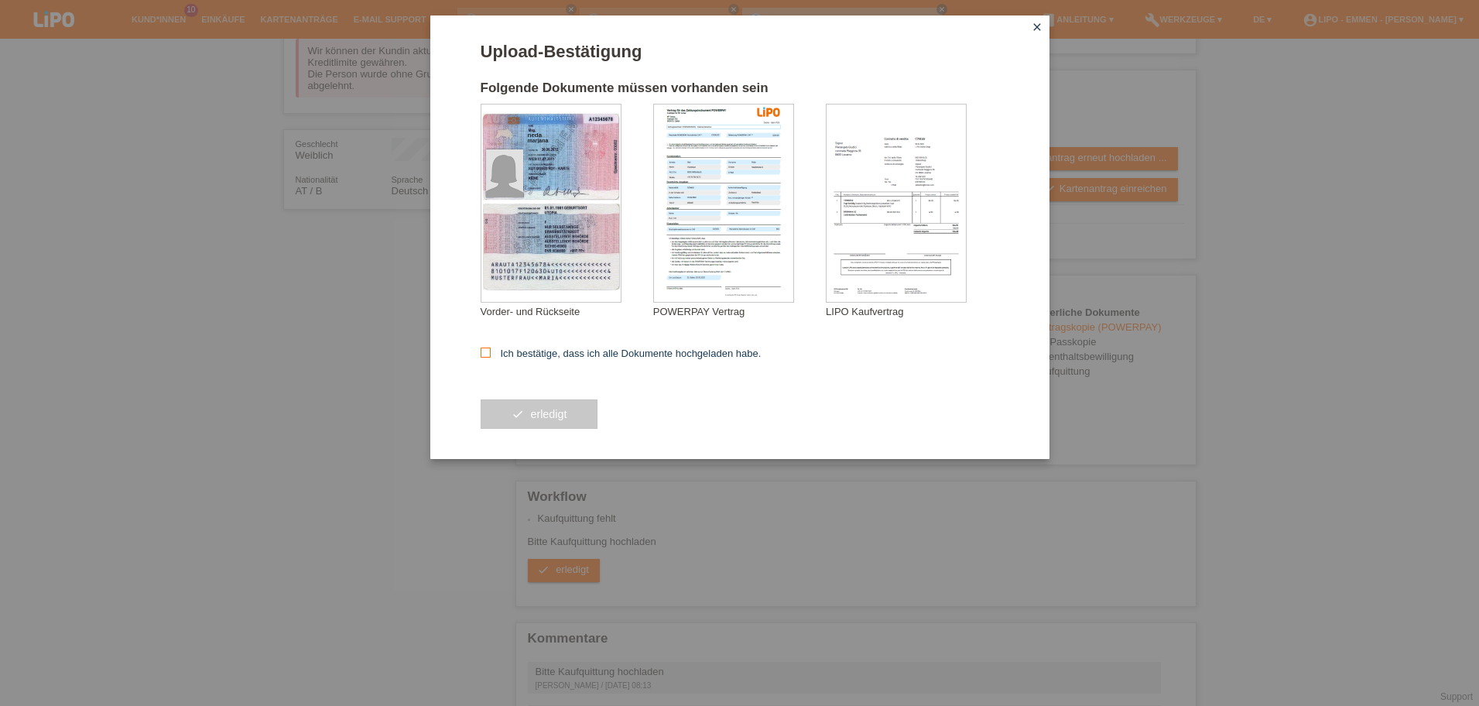
checkbox input "true"
click at [523, 413] on button "check erledigt" at bounding box center [540, 413] width 118 height 29
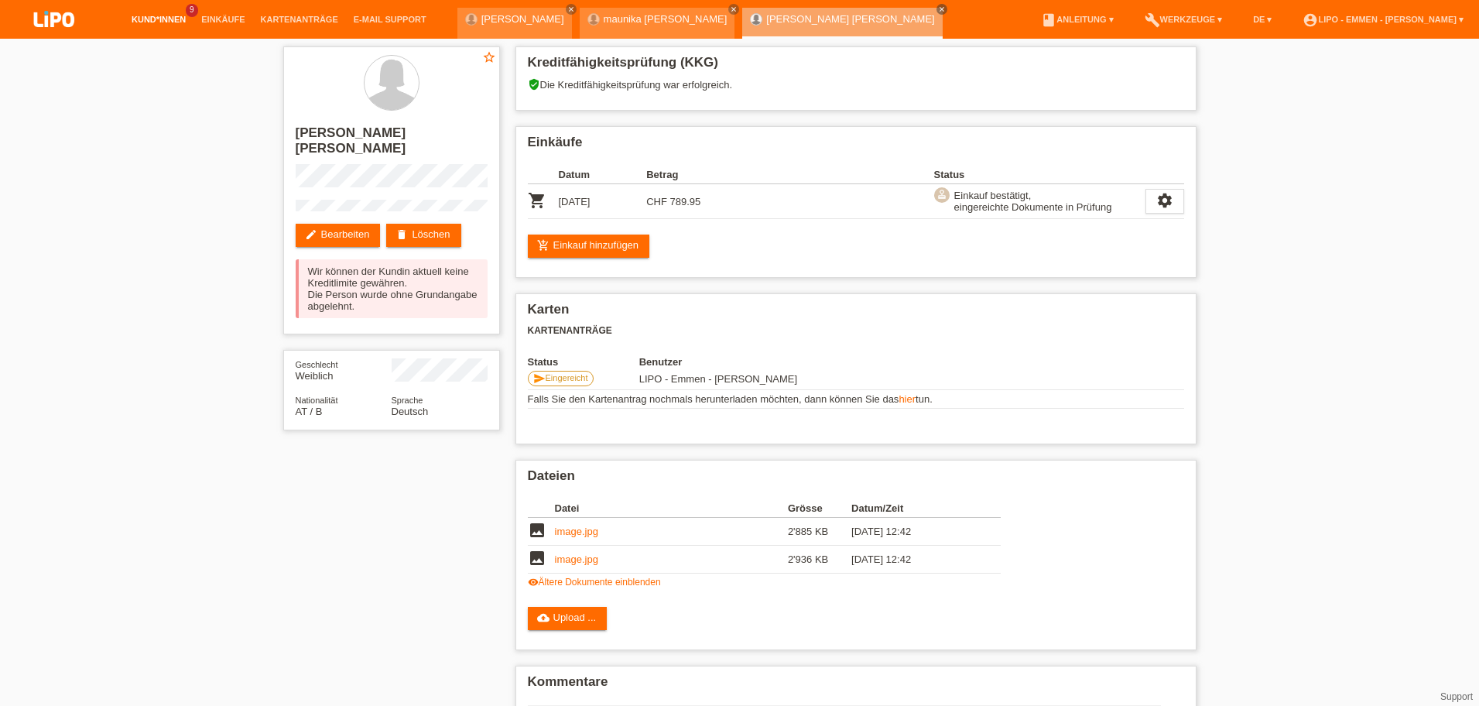
click at [150, 19] on link "Kund*innen" at bounding box center [159, 19] width 70 height 9
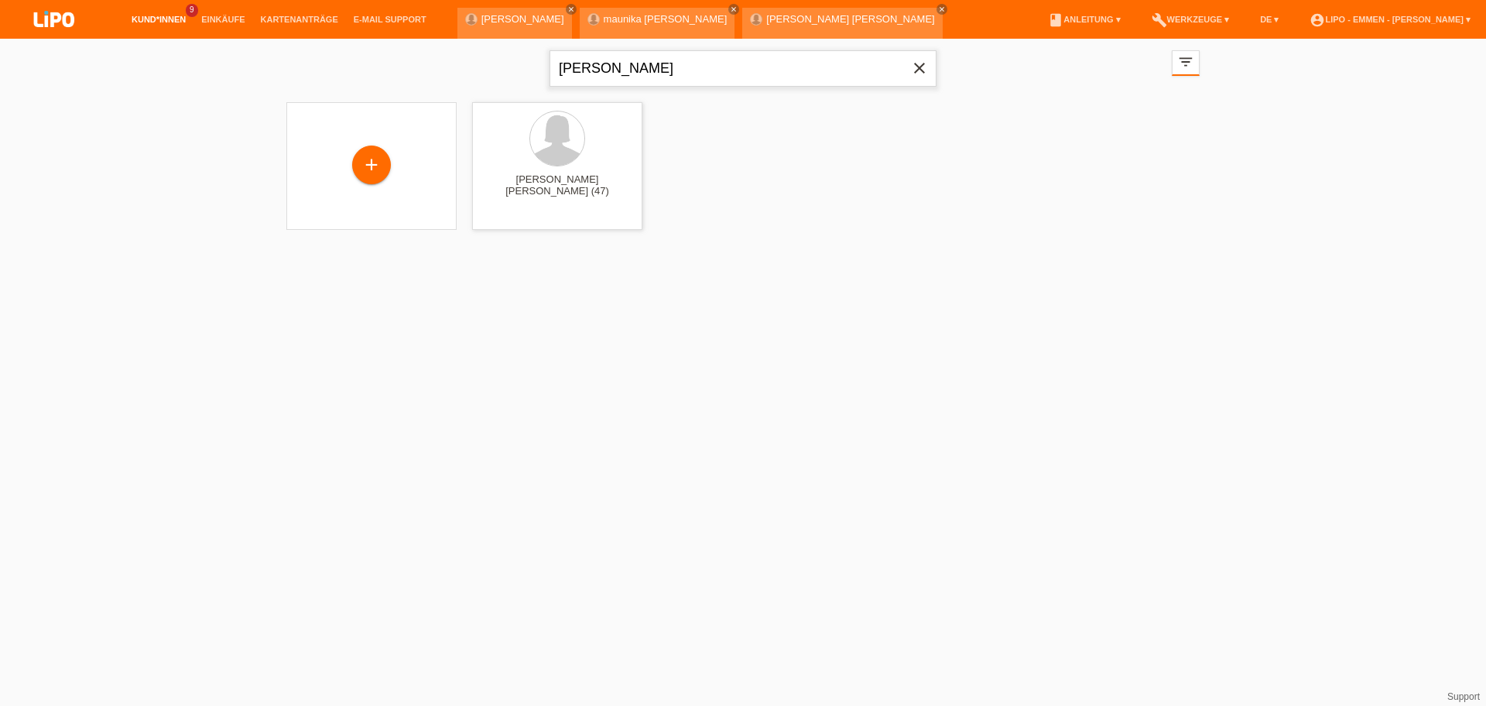
click at [680, 72] on input "[PERSON_NAME]" at bounding box center [742, 68] width 387 height 36
click at [680, 72] on input "ned" at bounding box center [742, 68] width 387 height 36
type input "tes"
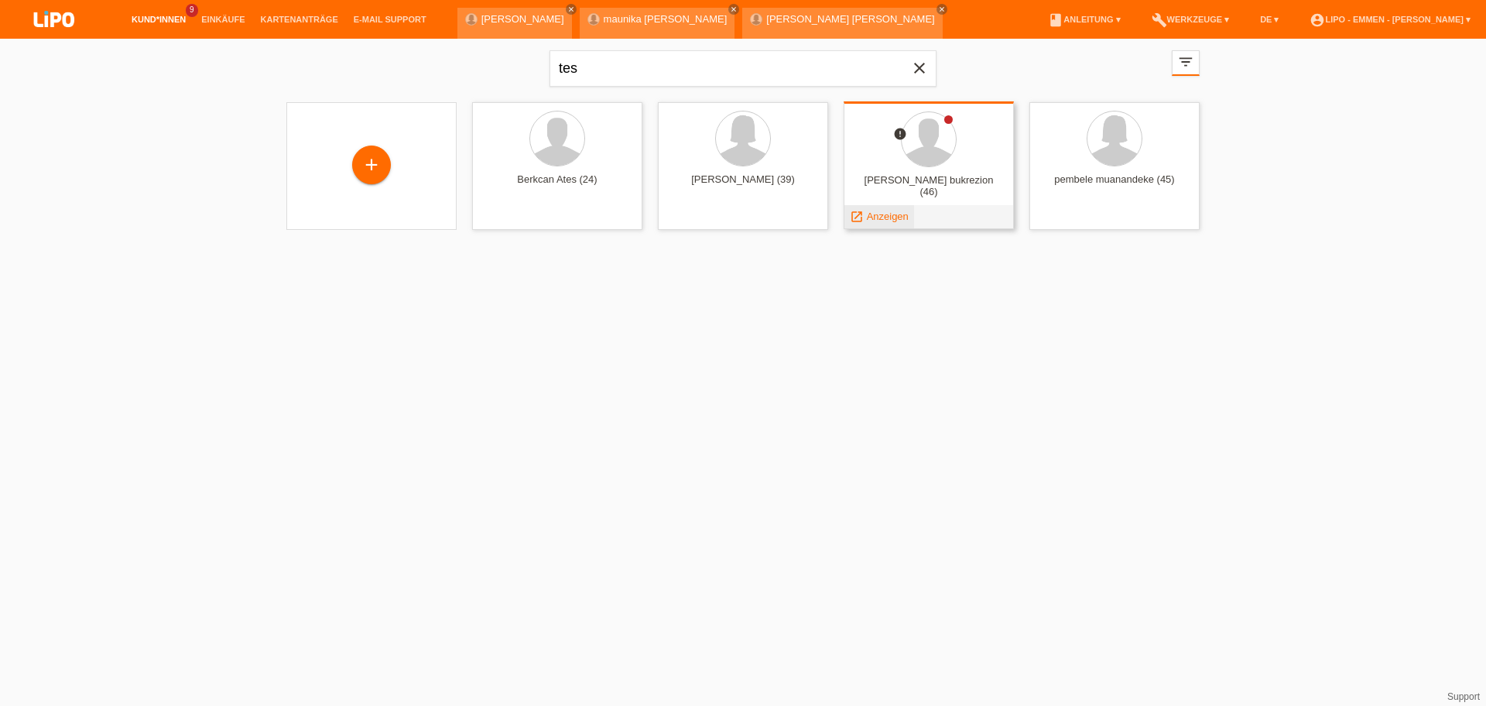
click at [874, 216] on span "Anzeigen" at bounding box center [888, 217] width 42 height 12
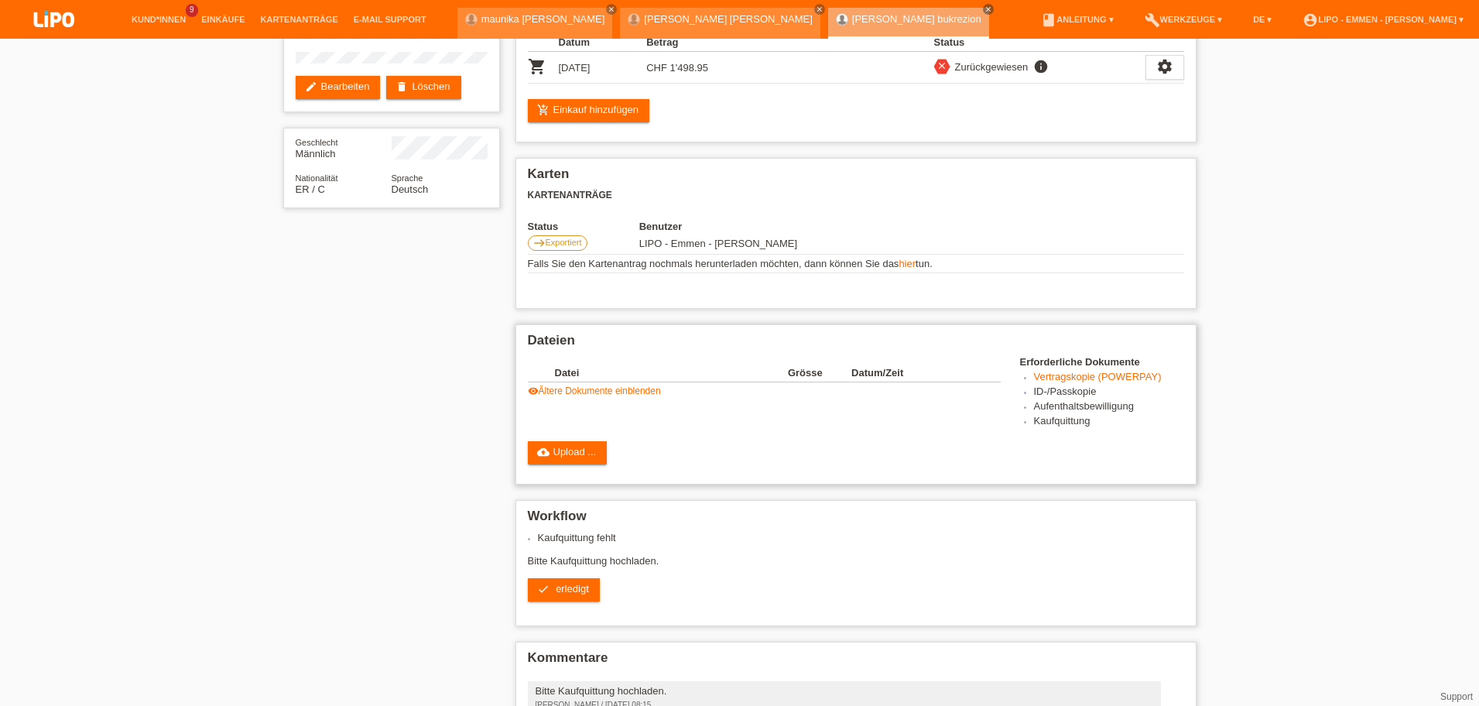
scroll to position [132, 0]
click at [580, 444] on link "cloud_upload Upload ..." at bounding box center [568, 452] width 80 height 23
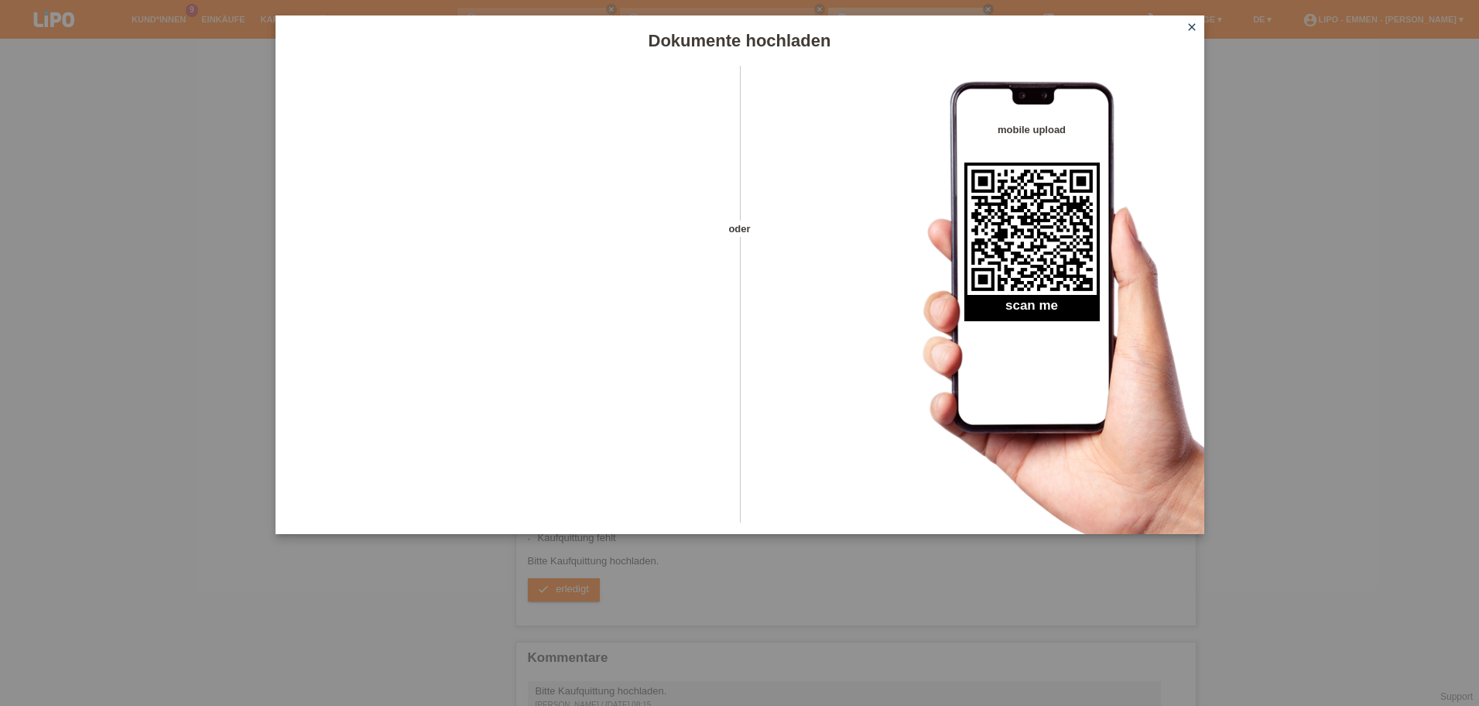
click at [1187, 26] on icon "close" at bounding box center [1192, 27] width 12 height 12
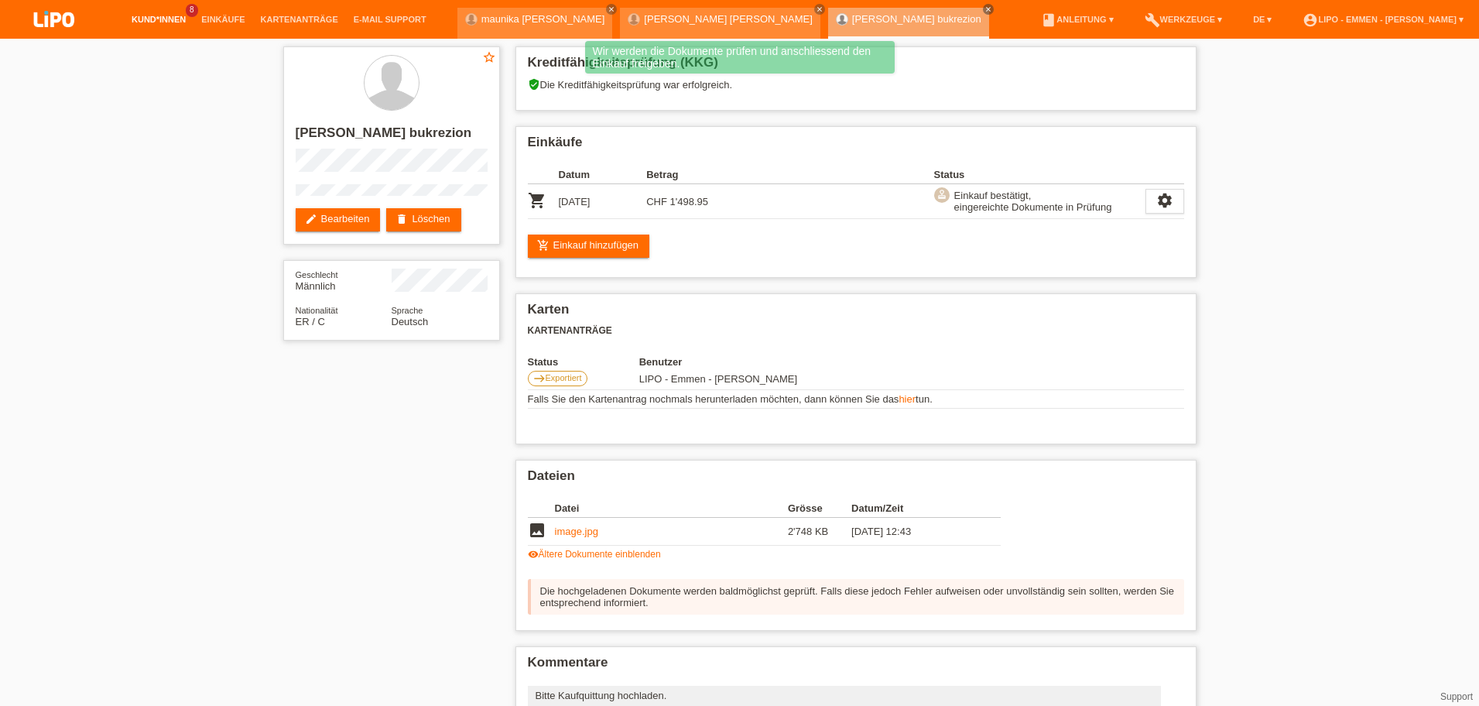
click at [165, 24] on link "Kund*innen" at bounding box center [159, 19] width 70 height 9
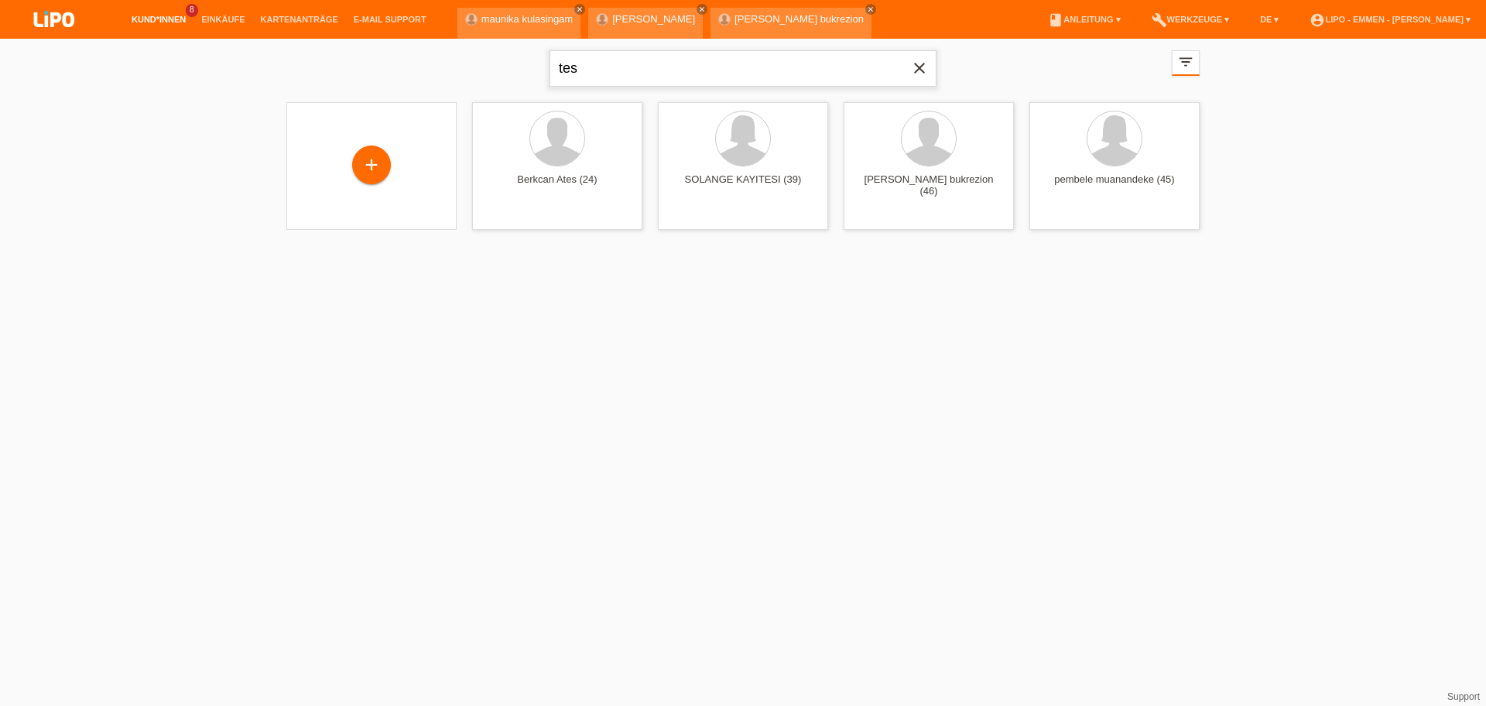
click at [693, 78] on input "tes" at bounding box center [742, 68] width 387 height 36
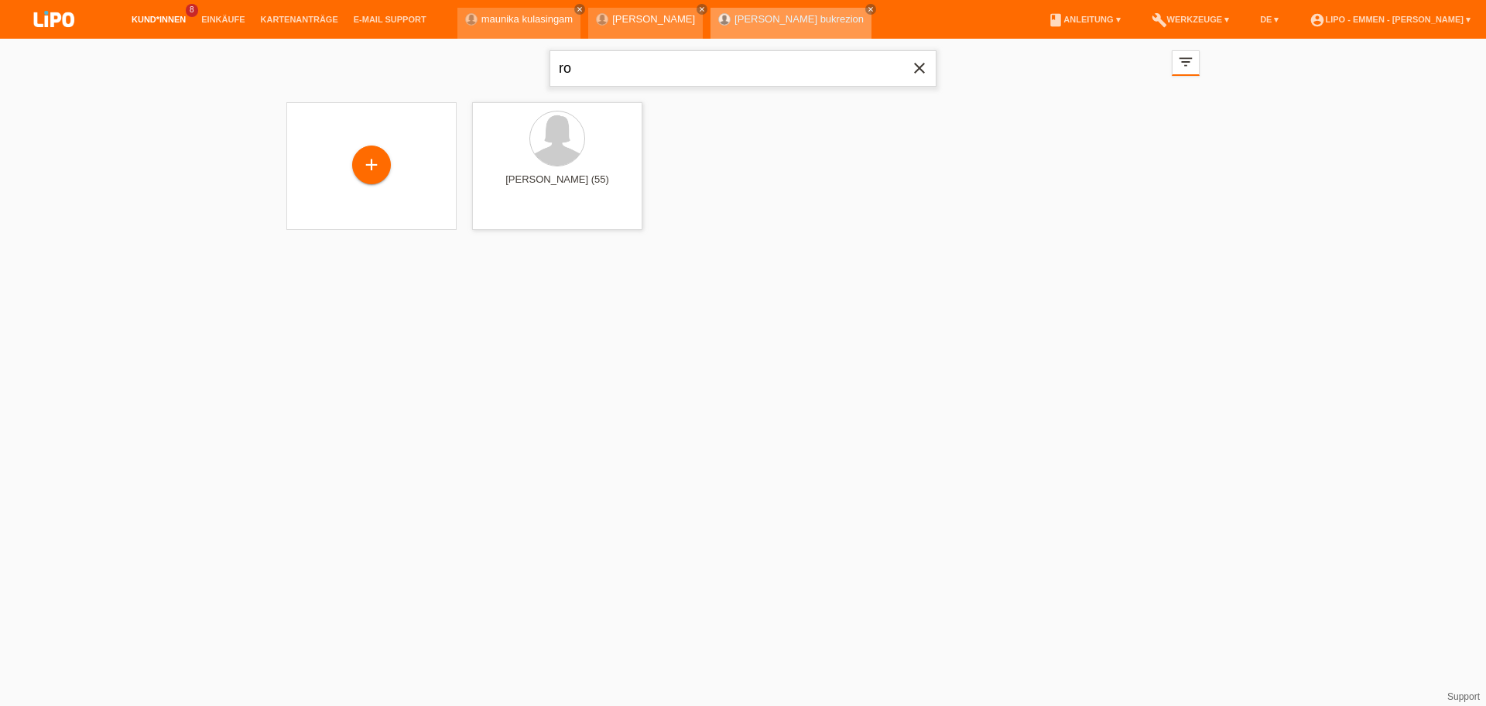
type input "r"
type input "m"
type input "marta"
click at [1179, 66] on icon "filter_list" at bounding box center [1185, 61] width 17 height 17
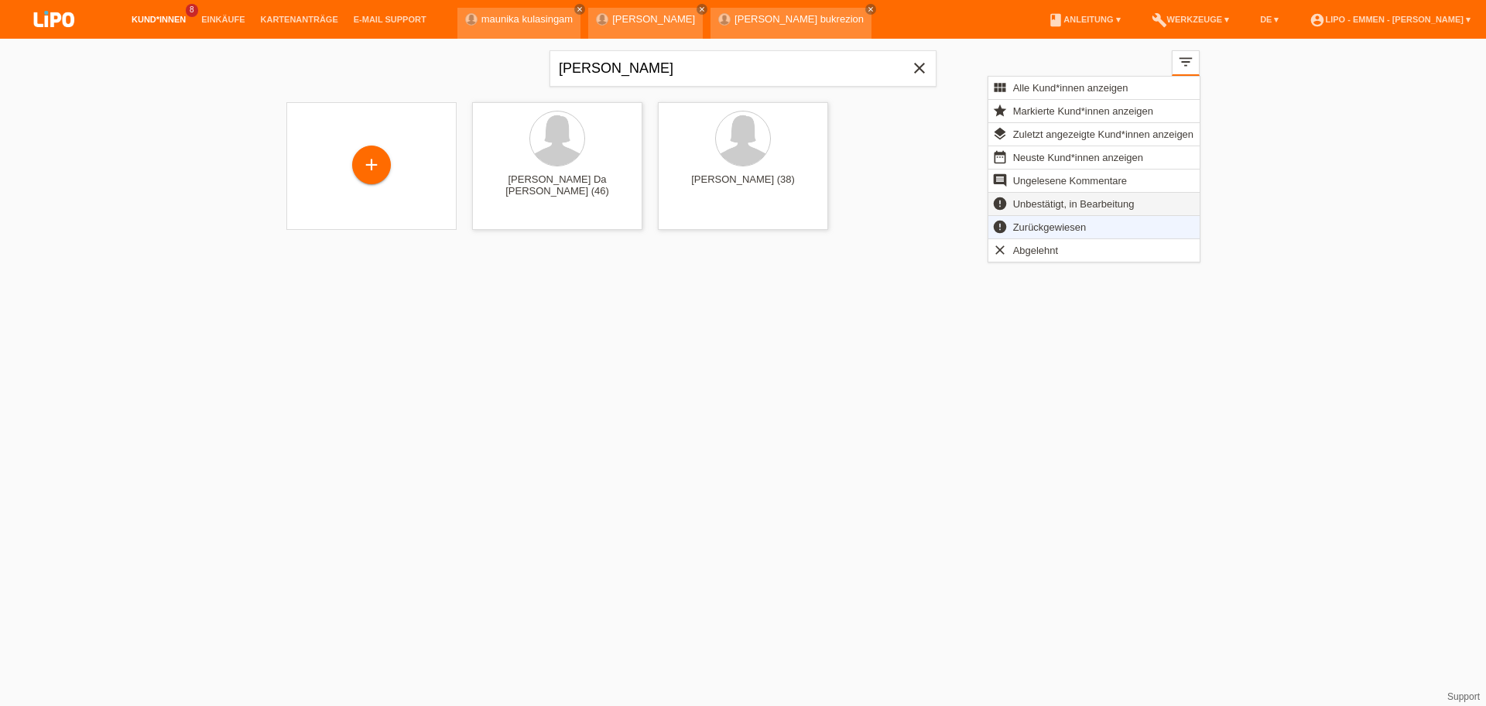
click at [1023, 209] on span "Unbestätigt, in Bearbeitung" at bounding box center [1074, 203] width 126 height 19
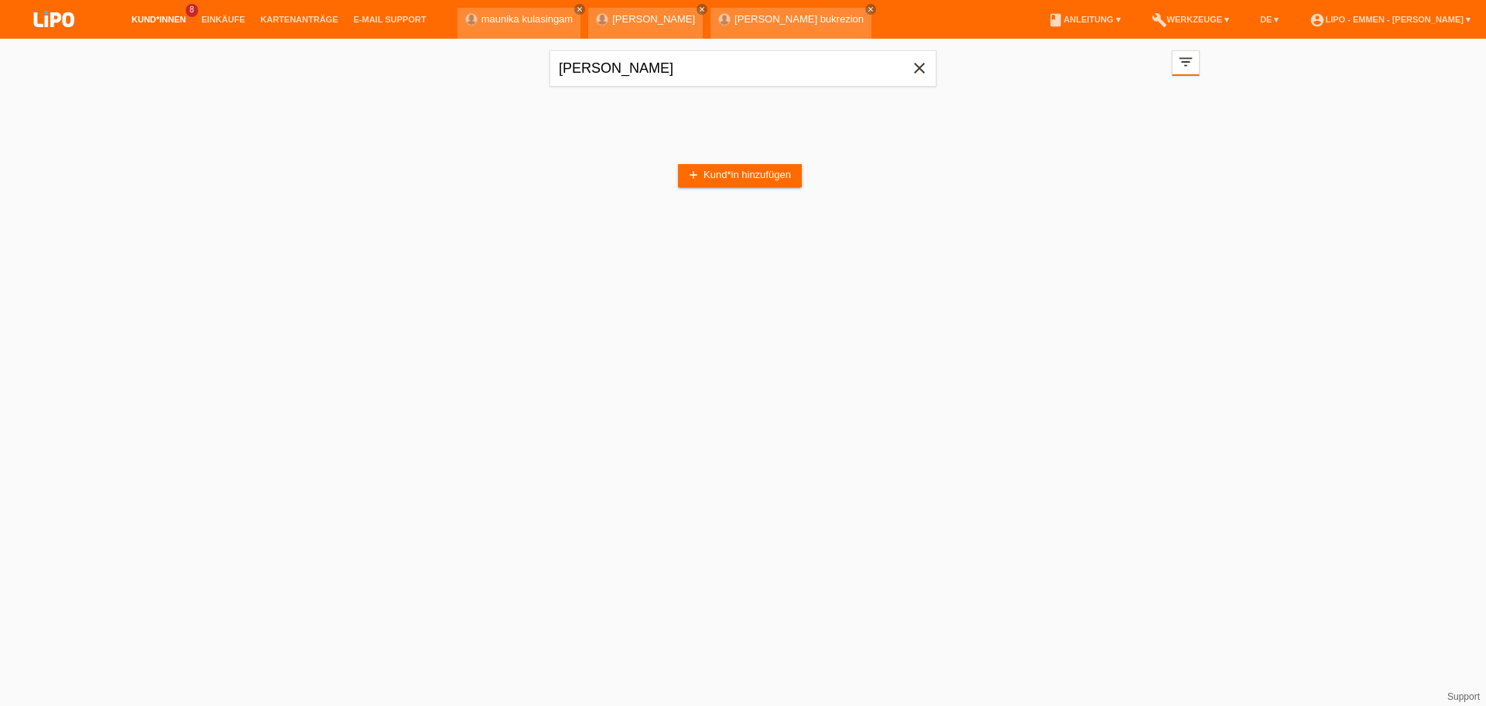
click at [1200, 62] on div "marta close filter_list view_module Alle Kund*innen anzeigen star Markierte Kun…" at bounding box center [743, 67] width 929 height 56
click at [920, 70] on icon "close" at bounding box center [919, 68] width 19 height 19
click at [1176, 63] on div "filter_list" at bounding box center [1186, 63] width 28 height 26
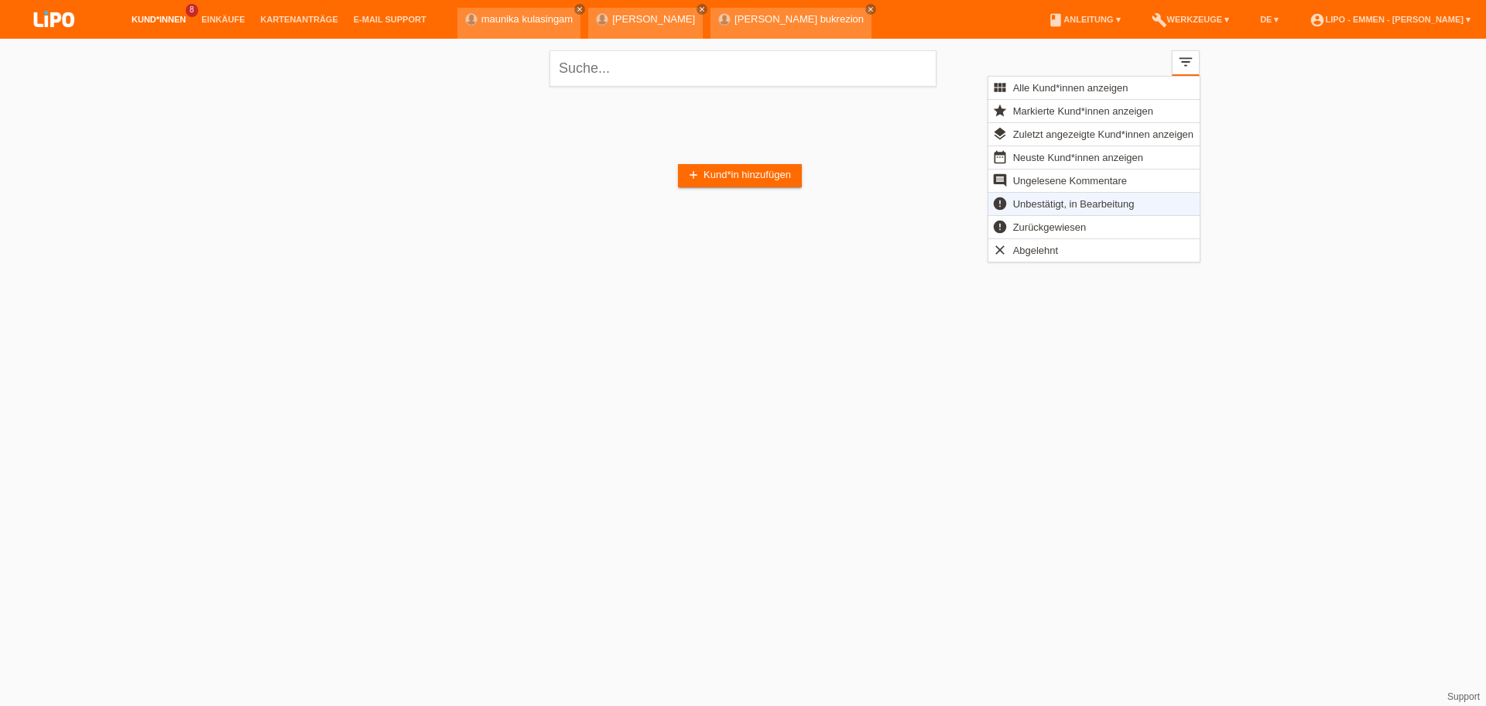
click at [1015, 204] on span "Unbestätigt, in Bearbeitung" at bounding box center [1074, 203] width 126 height 19
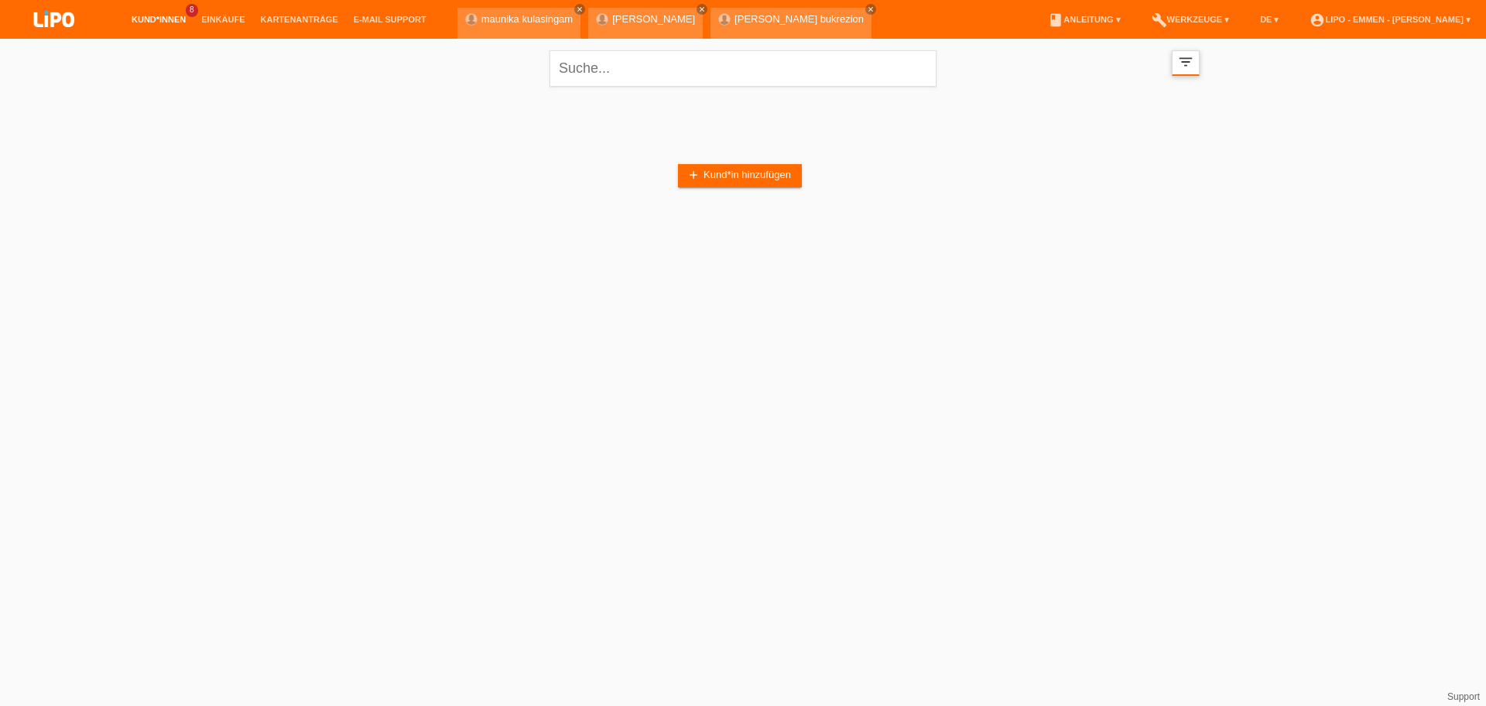
click at [1188, 67] on icon "filter_list" at bounding box center [1185, 61] width 17 height 17
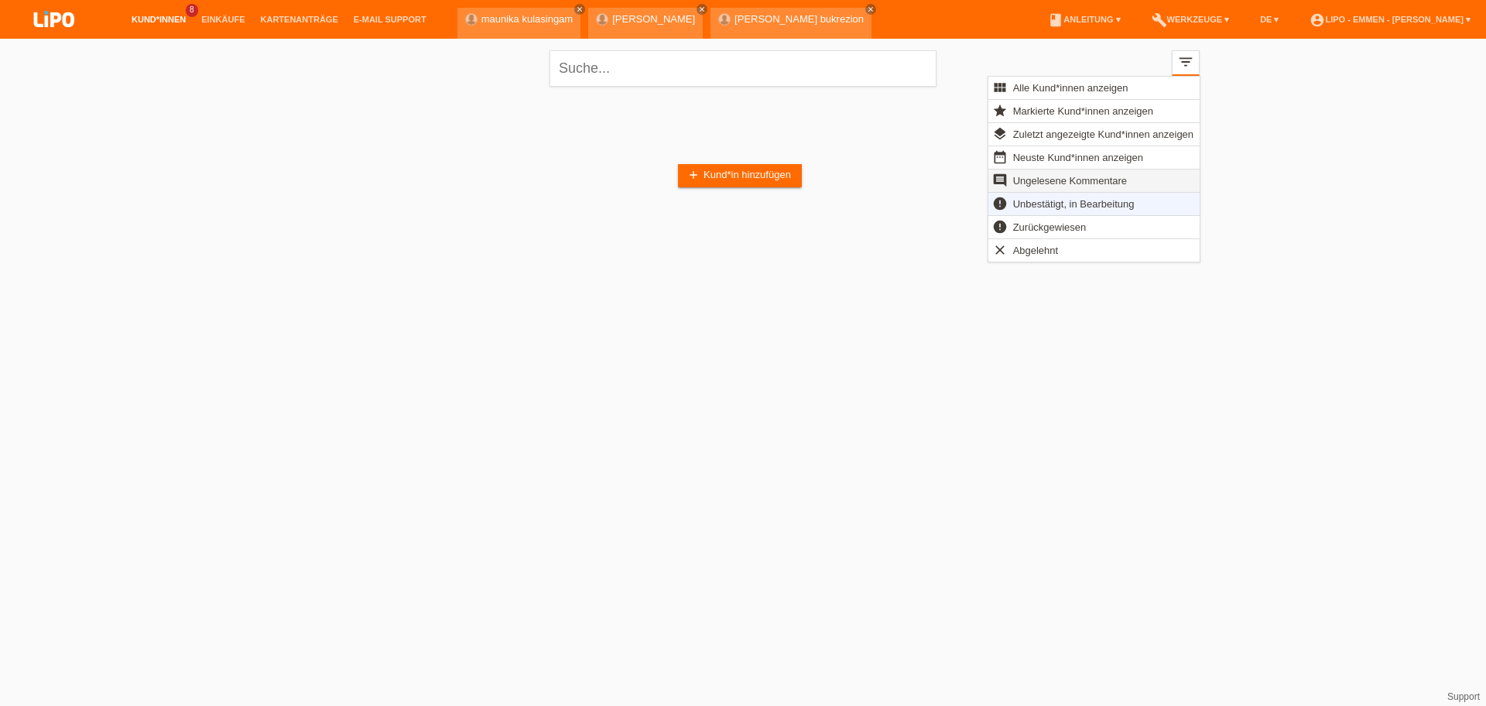
click at [1082, 173] on span "Ungelesene Kommentare" at bounding box center [1070, 180] width 118 height 19
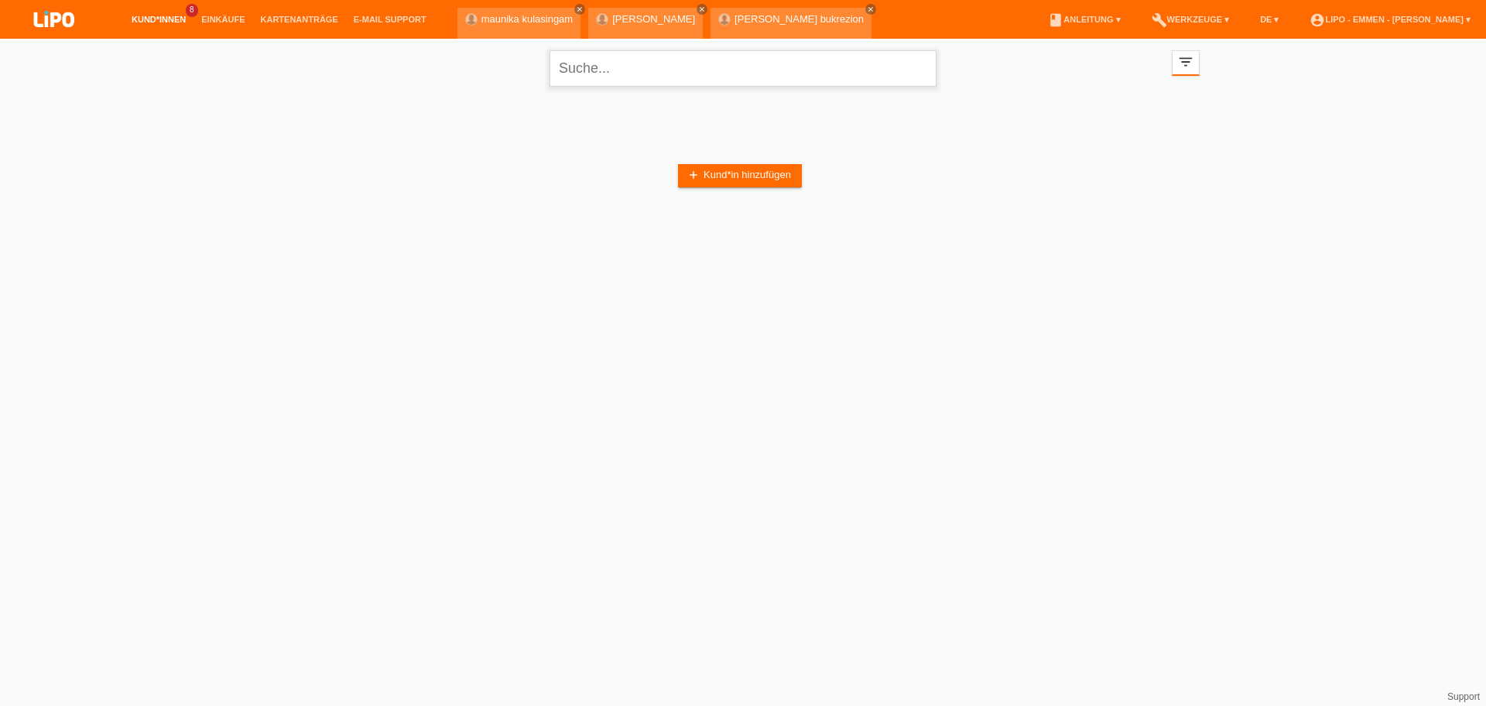
click at [724, 75] on input "text" at bounding box center [742, 68] width 387 height 36
type input "gerbi"
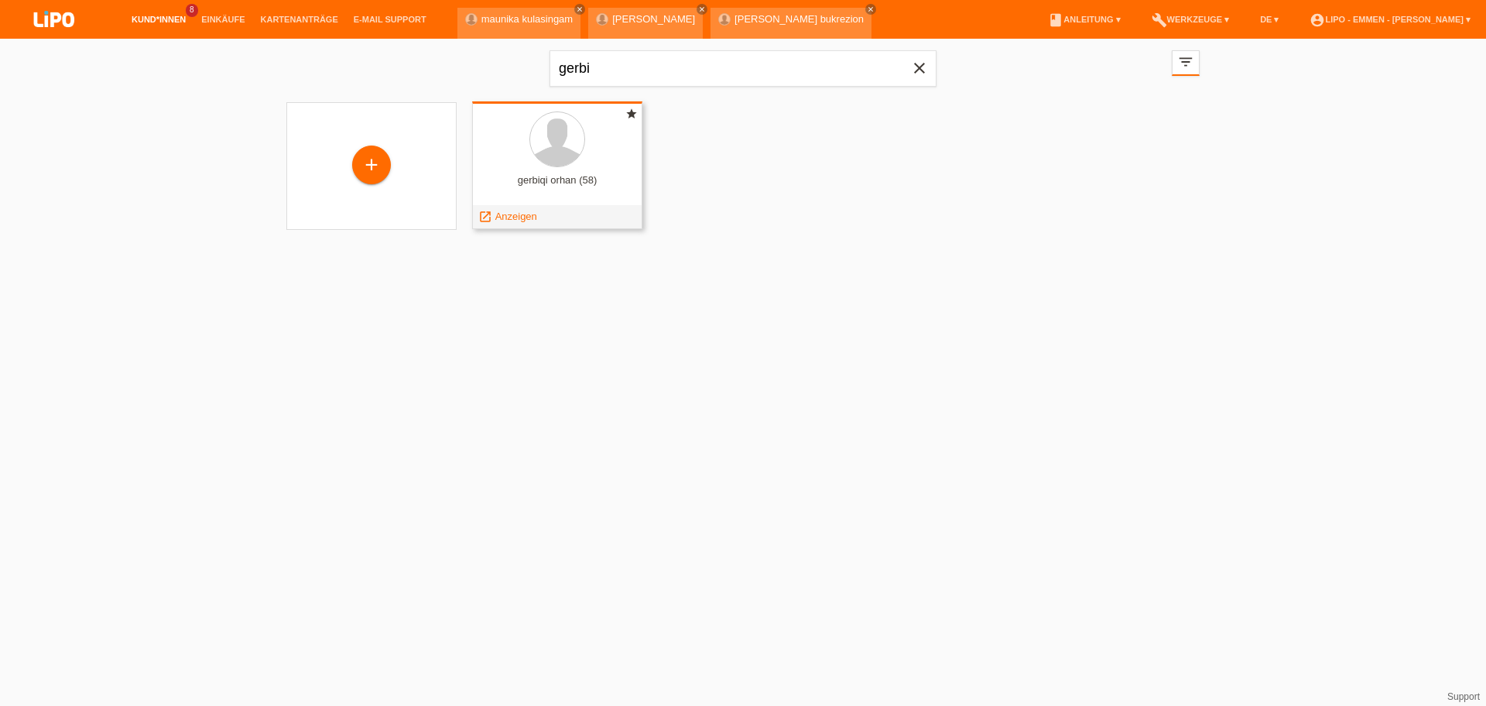
click at [497, 220] on span "Anzeigen" at bounding box center [516, 217] width 42 height 12
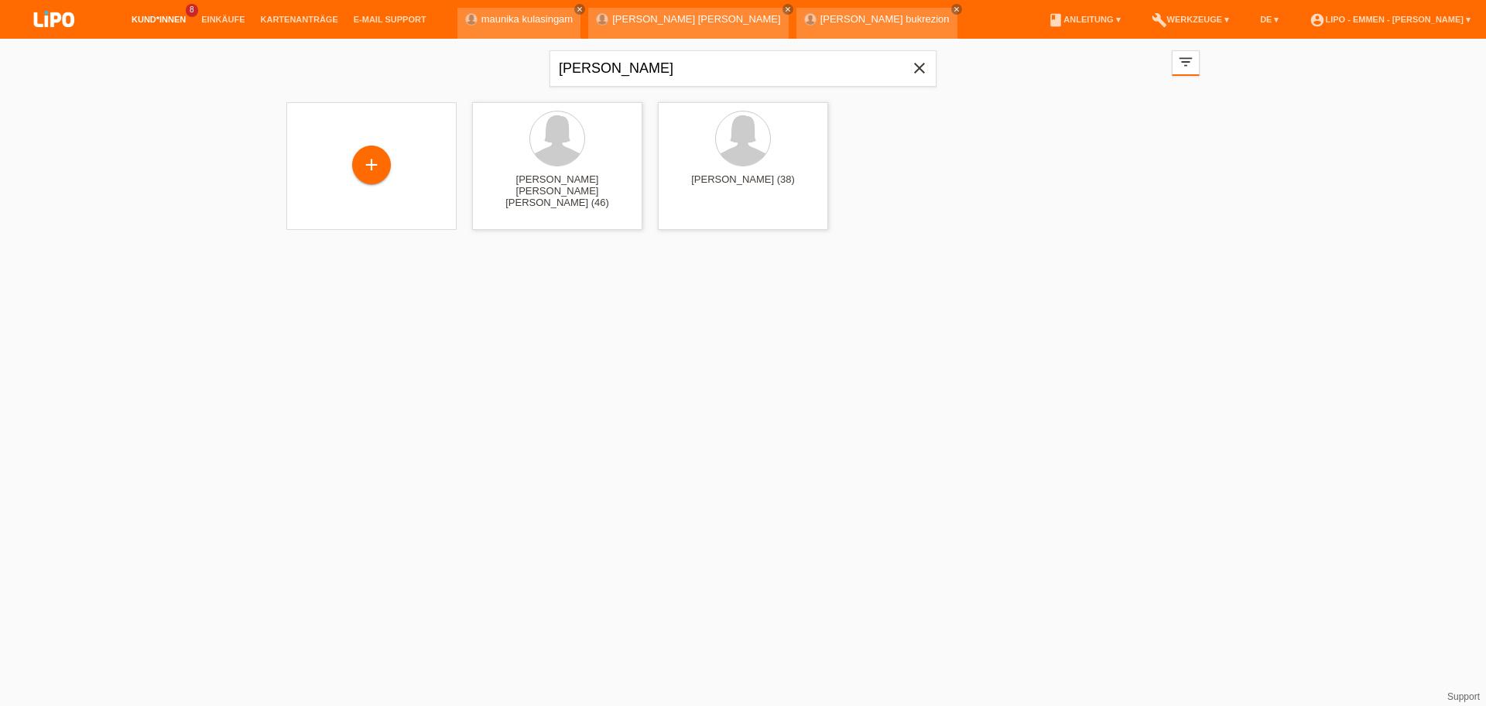
click at [923, 70] on icon "close" at bounding box center [919, 68] width 19 height 19
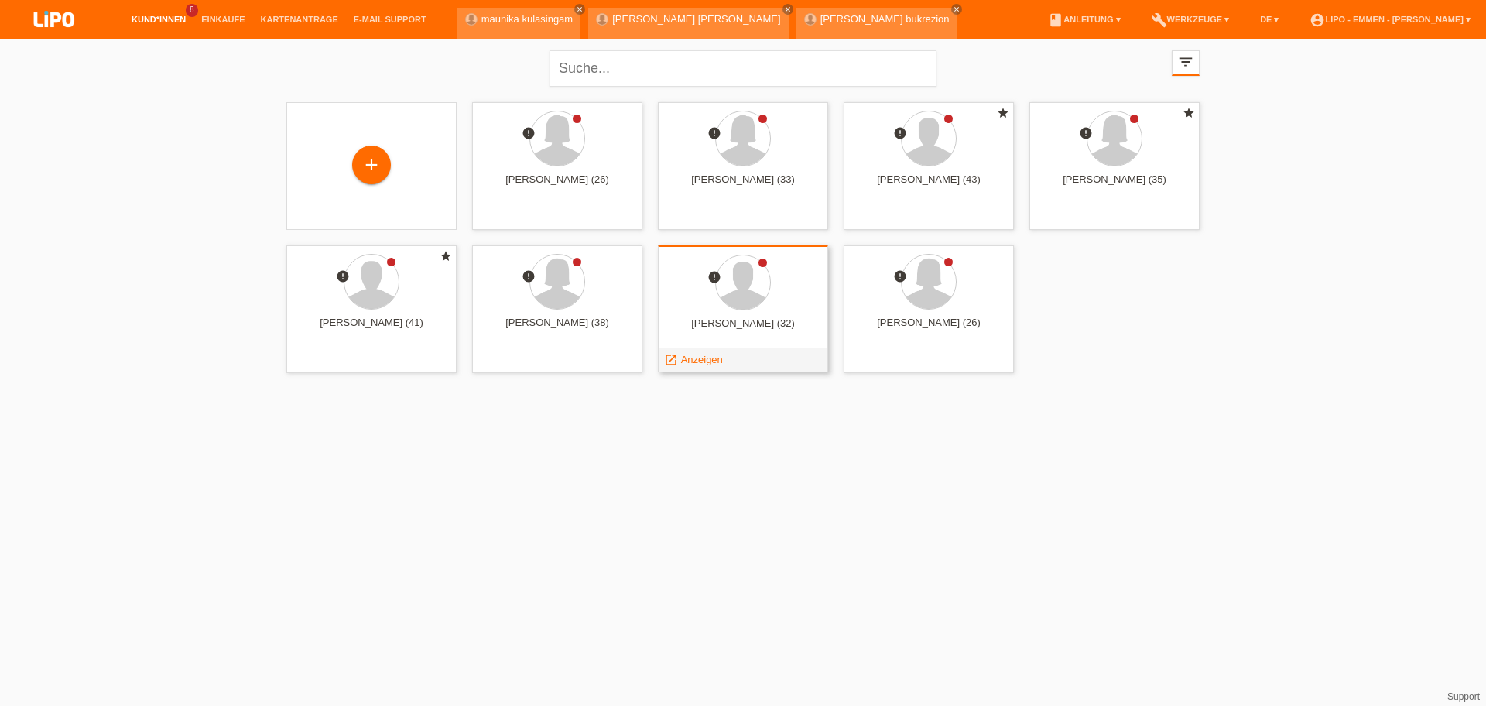
click at [710, 366] on div "launch Anzeigen" at bounding box center [694, 359] width 70 height 23
click at [688, 358] on span "Anzeigen" at bounding box center [702, 360] width 42 height 12
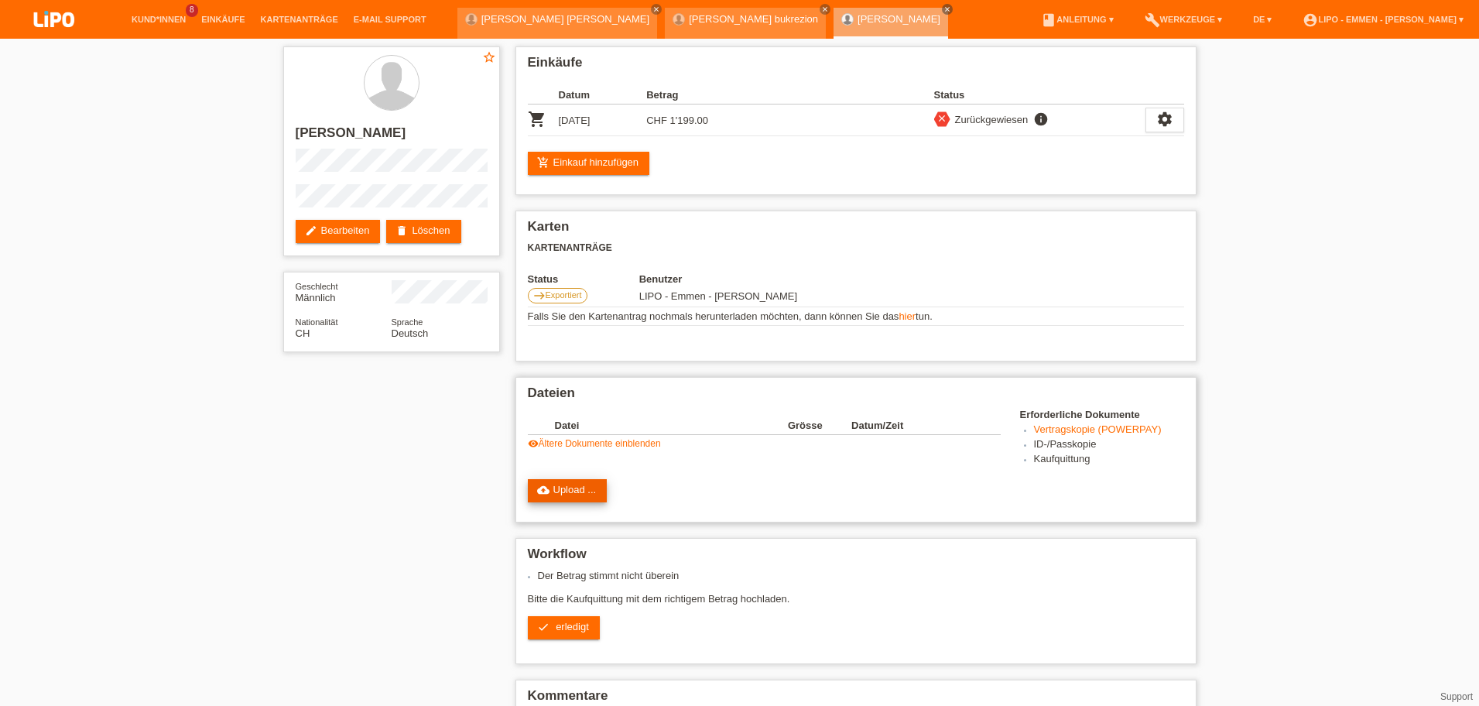
click at [559, 490] on link "cloud_upload Upload ..." at bounding box center [568, 490] width 80 height 23
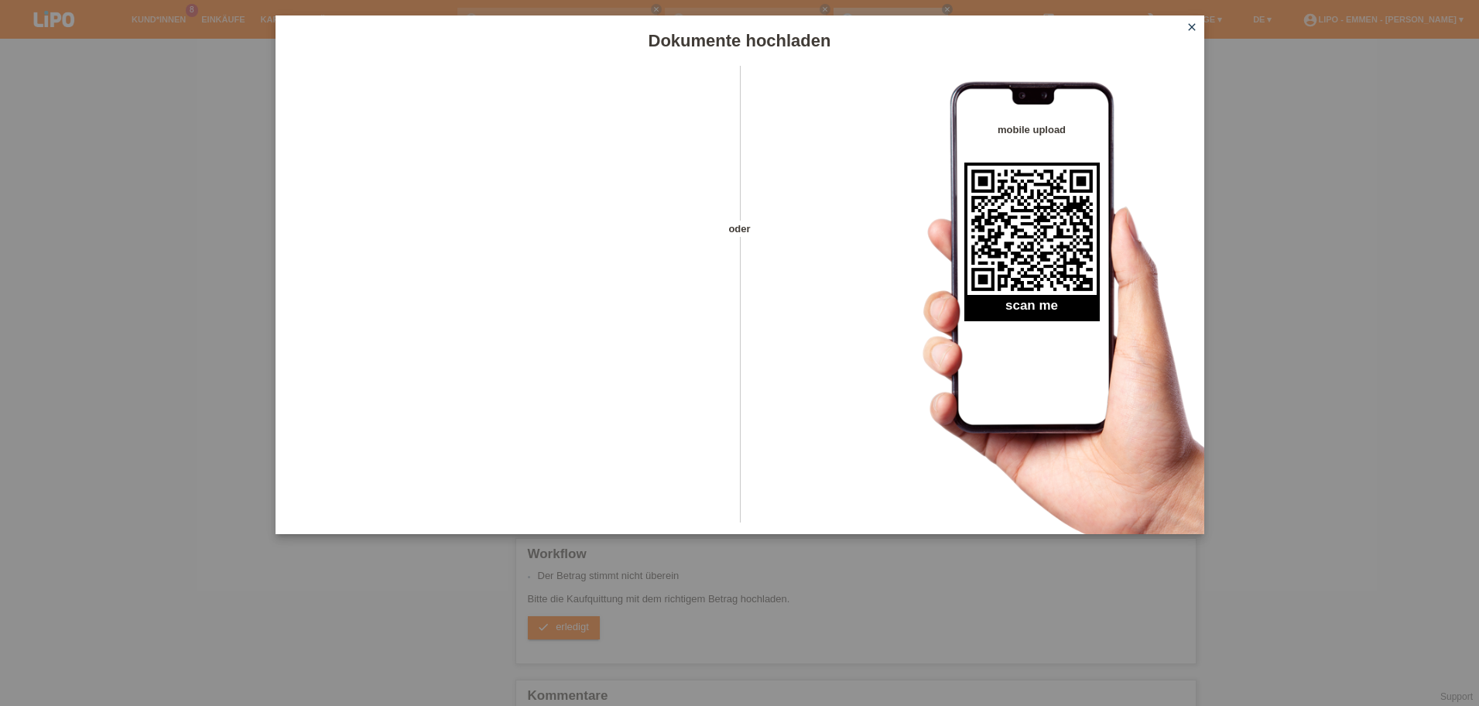
click at [1194, 24] on icon "close" at bounding box center [1192, 27] width 12 height 12
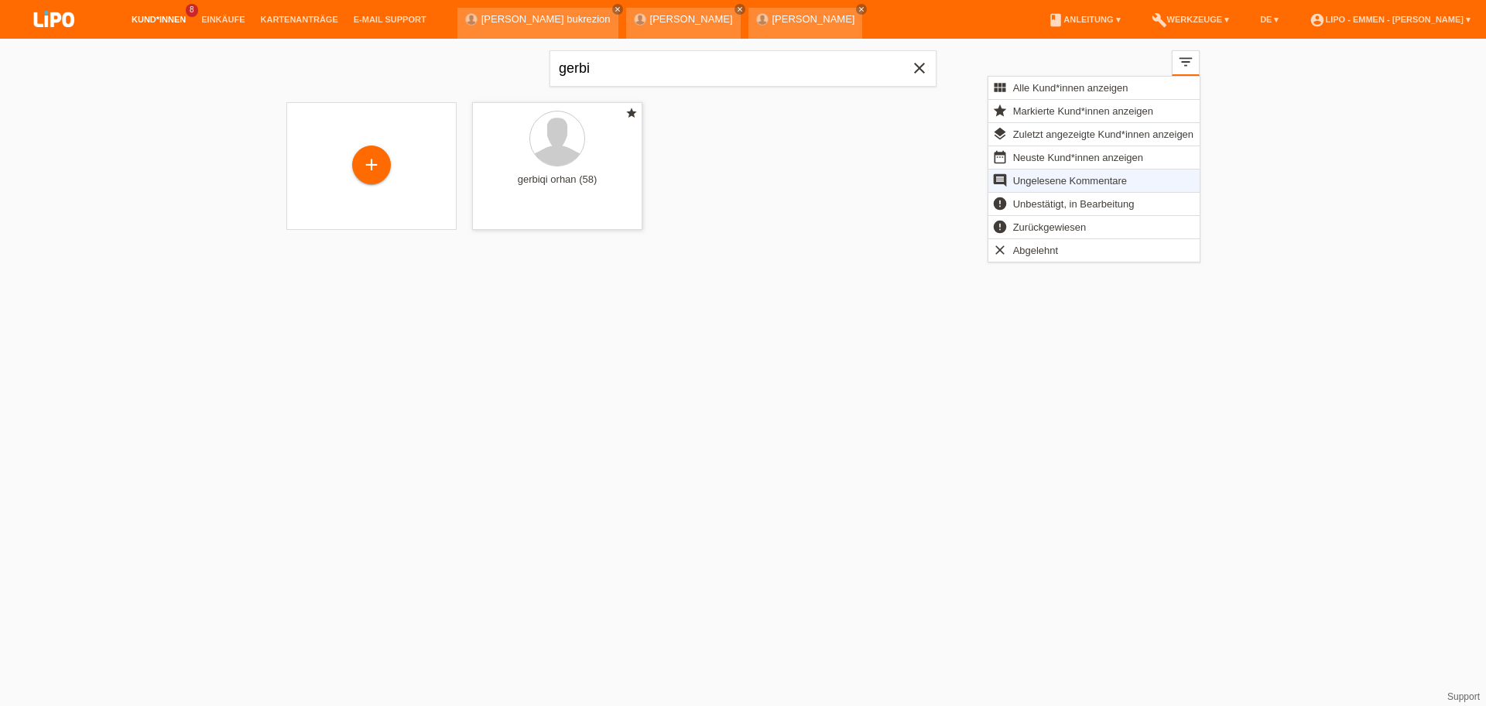
click at [917, 72] on icon "close" at bounding box center [919, 68] width 19 height 19
click at [1062, 176] on span "Ungelesene Kommentare" at bounding box center [1070, 180] width 118 height 19
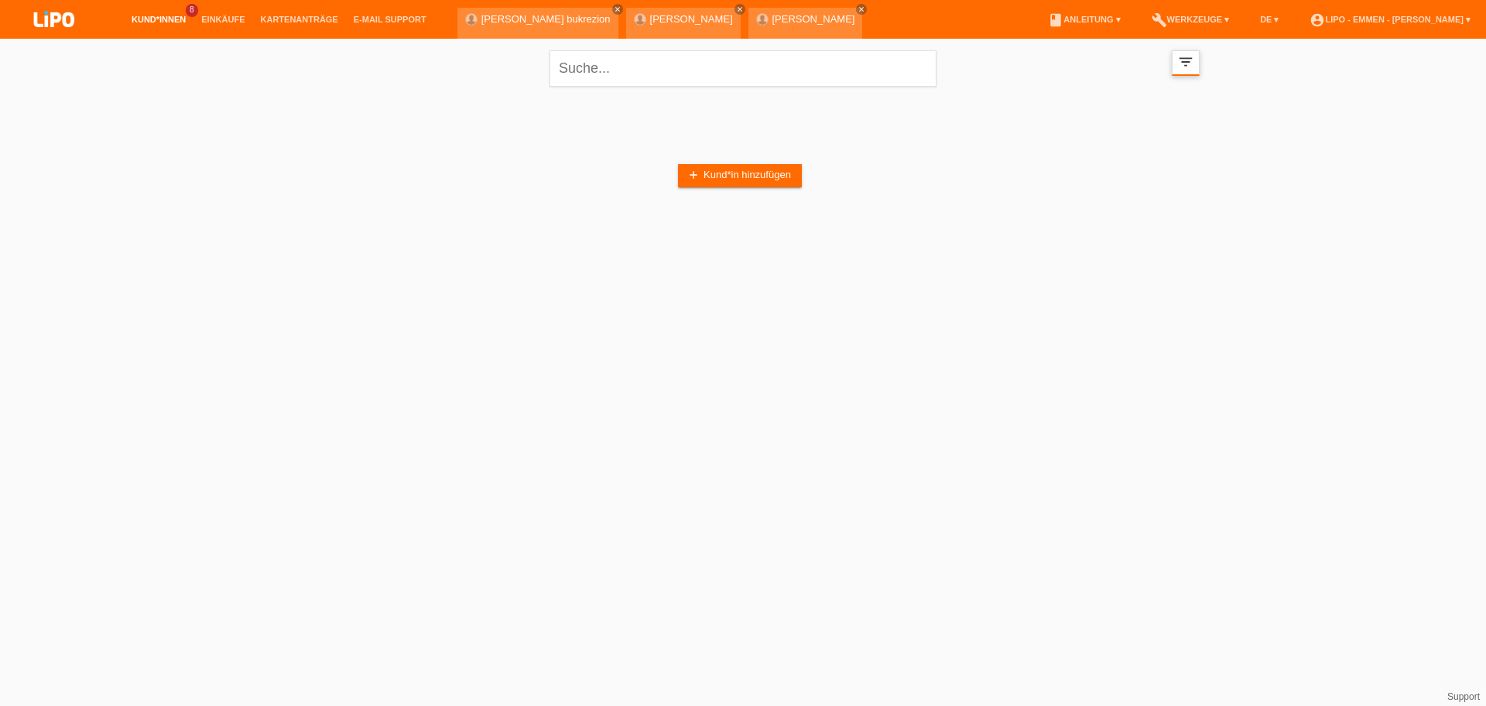
click at [1176, 61] on div "filter_list" at bounding box center [1186, 63] width 28 height 26
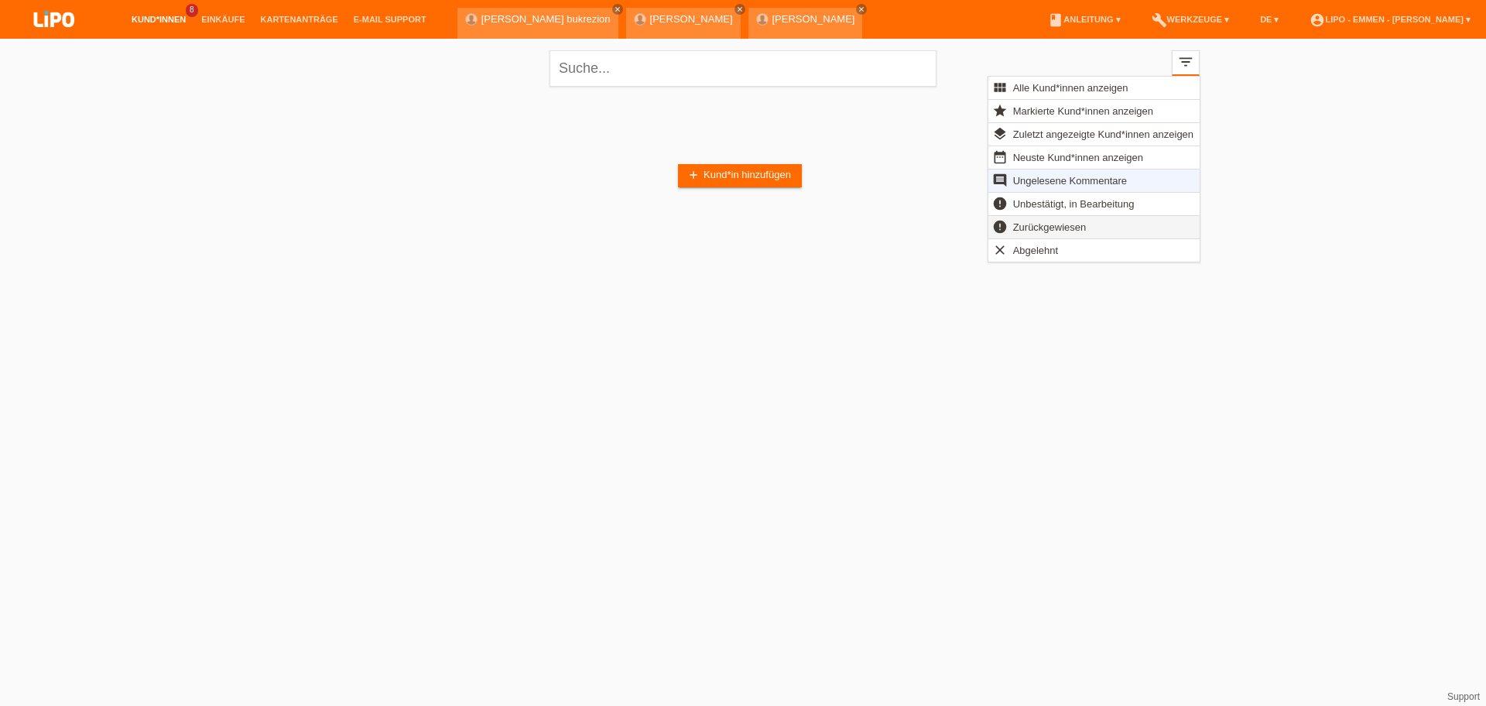
click at [1018, 225] on span "Zurückgewiesen" at bounding box center [1050, 226] width 78 height 19
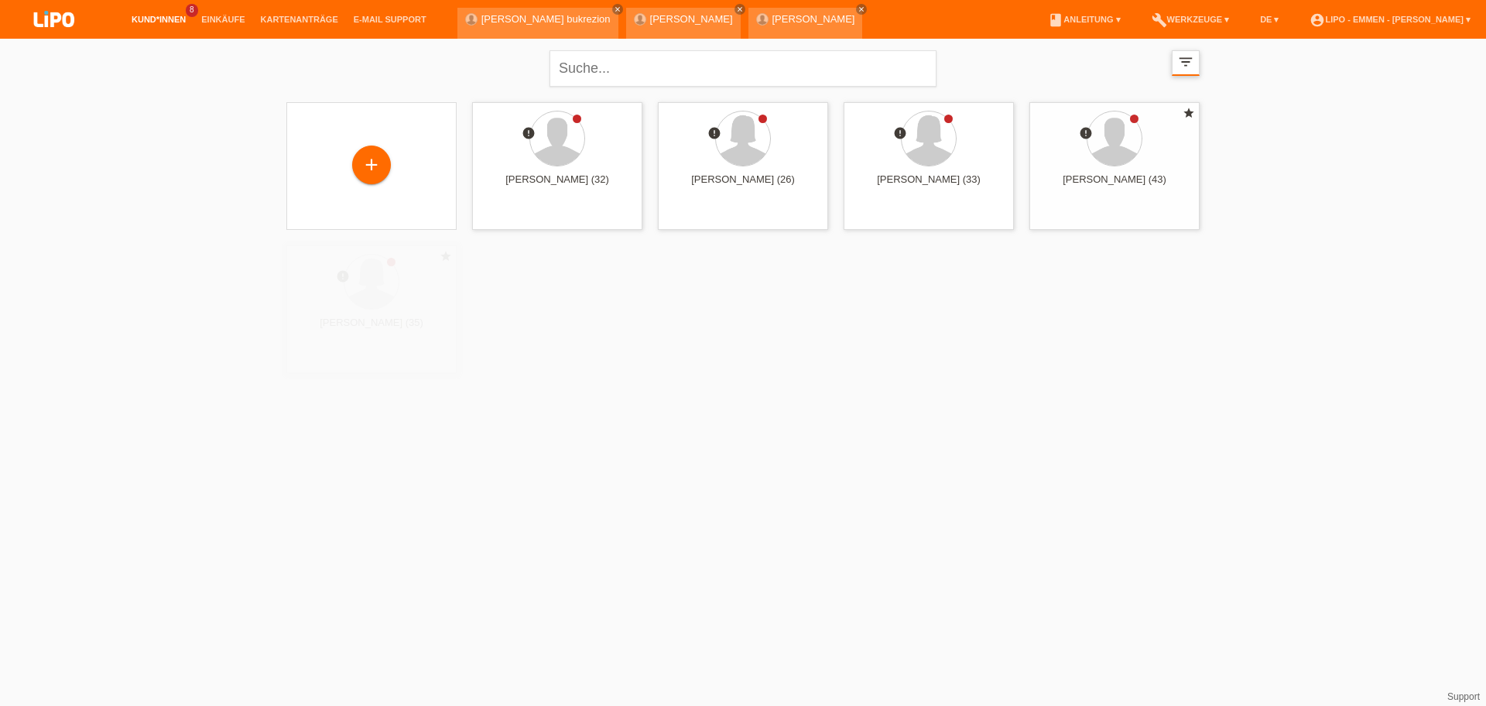
click at [1189, 50] on div "filter_list" at bounding box center [1186, 63] width 28 height 26
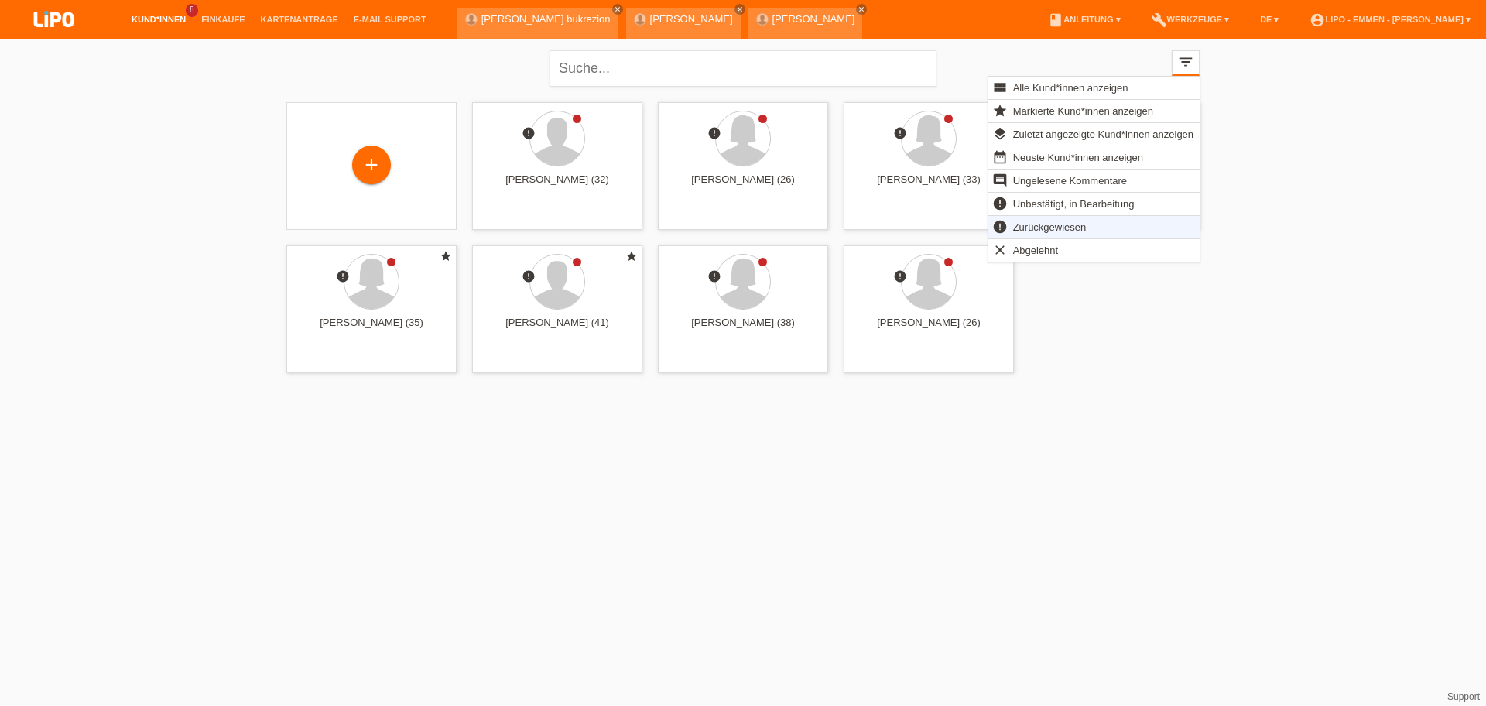
click at [772, 381] on html "Kund*innen 8 Einkäufe Kartenanträge E-Mail Support close menu" at bounding box center [743, 190] width 1486 height 381
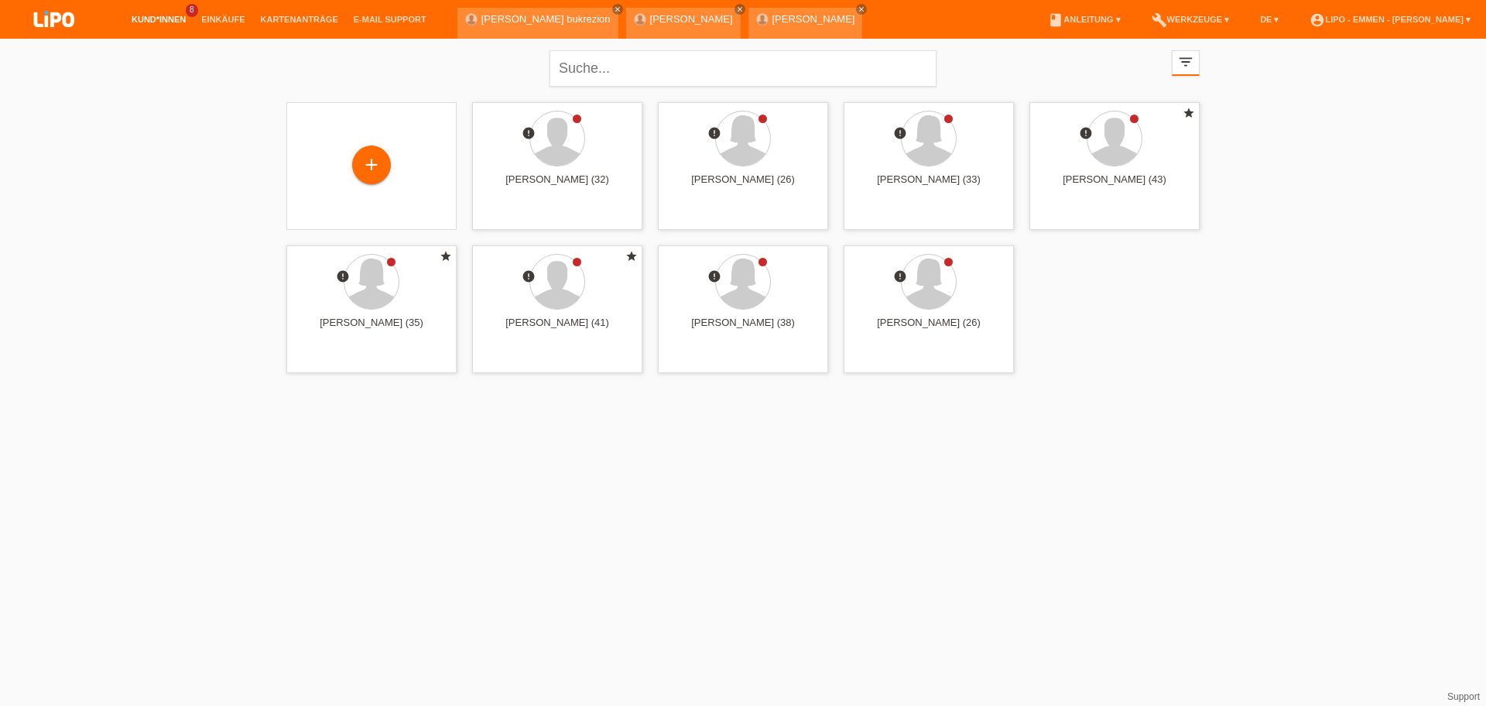
click at [159, 16] on link "Kund*innen" at bounding box center [159, 19] width 70 height 9
click at [1177, 69] on icon "filter_list" at bounding box center [1185, 61] width 17 height 17
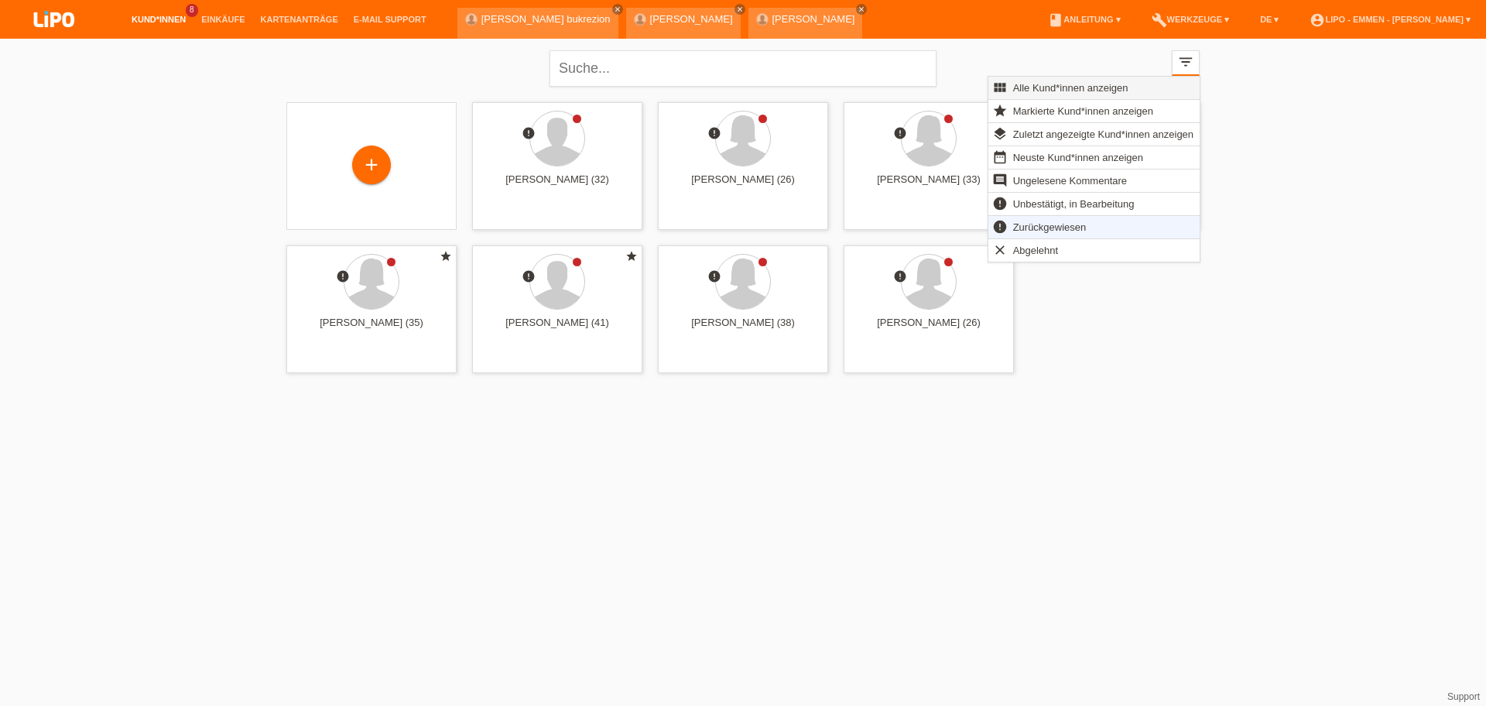
click at [1086, 84] on span "Alle Kund*innen anzeigen" at bounding box center [1071, 87] width 120 height 19
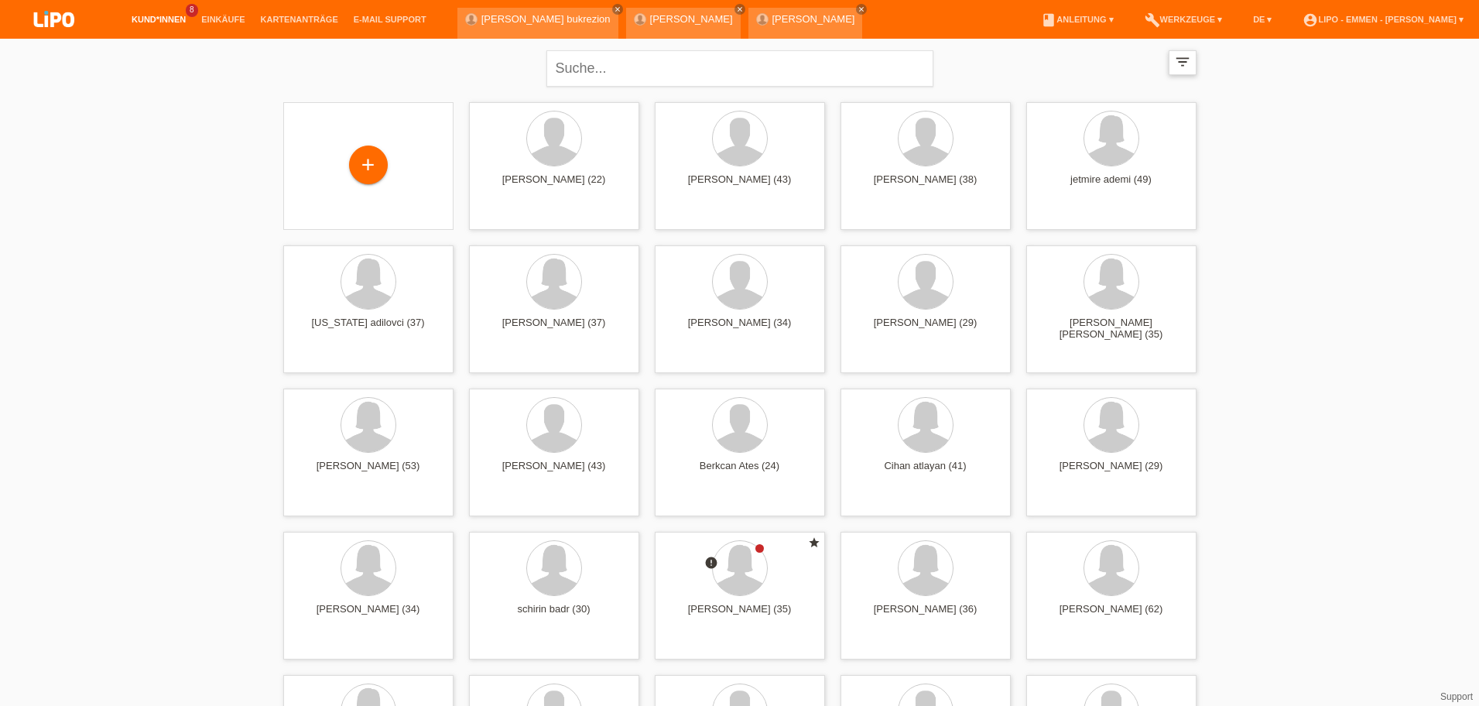
click at [1183, 61] on icon "filter_list" at bounding box center [1182, 61] width 17 height 17
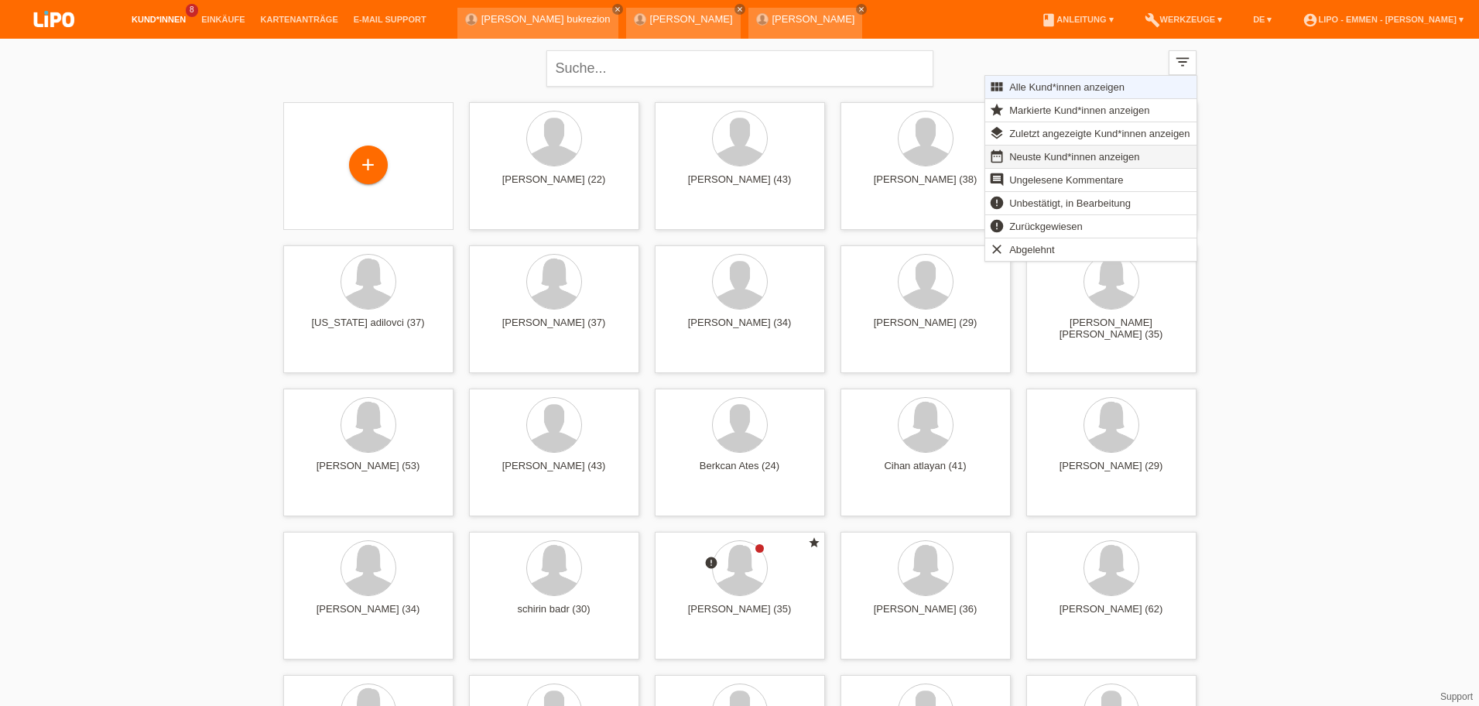
click at [1042, 162] on span "Neuste Kund*innen anzeigen" at bounding box center [1074, 156] width 135 height 19
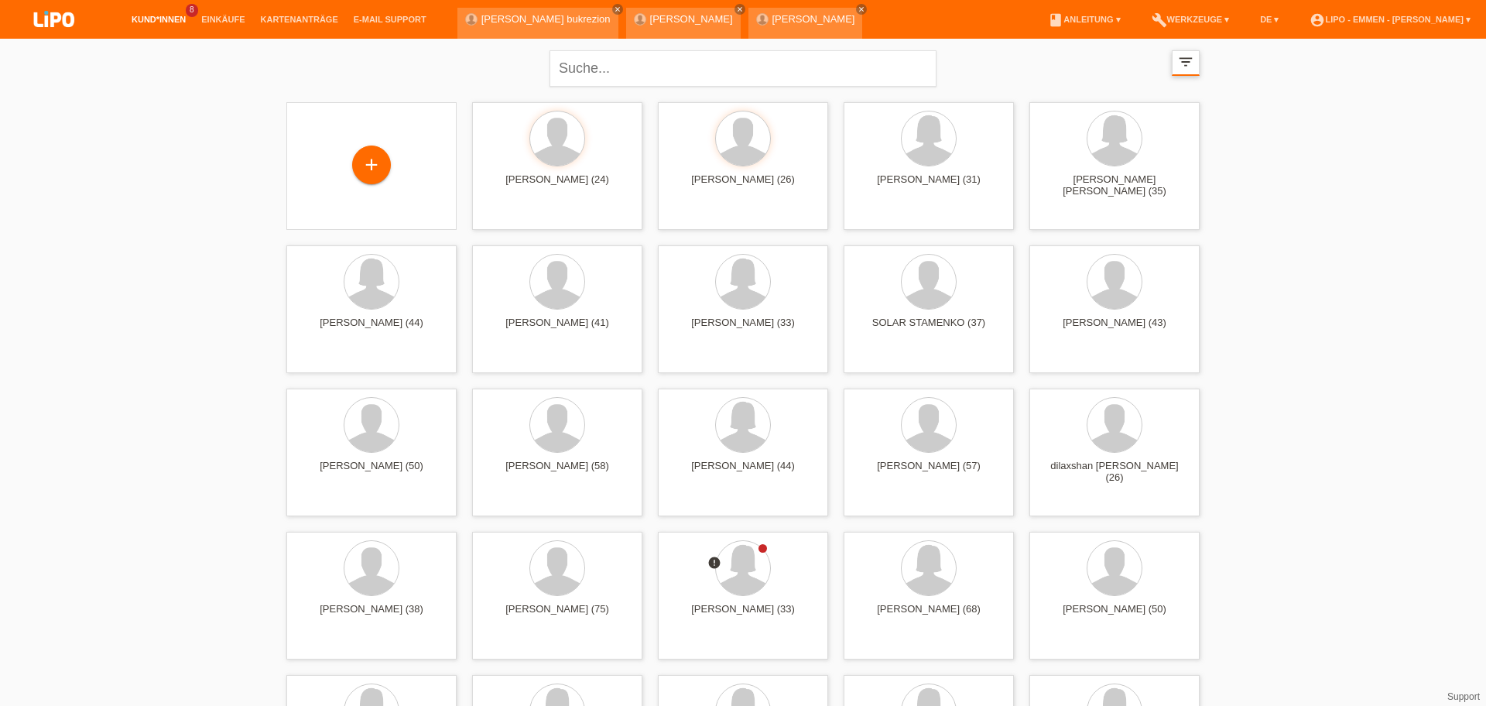
click at [1177, 63] on icon "filter_list" at bounding box center [1185, 61] width 17 height 17
click at [1186, 62] on icon "filter_list" at bounding box center [1182, 61] width 17 height 17
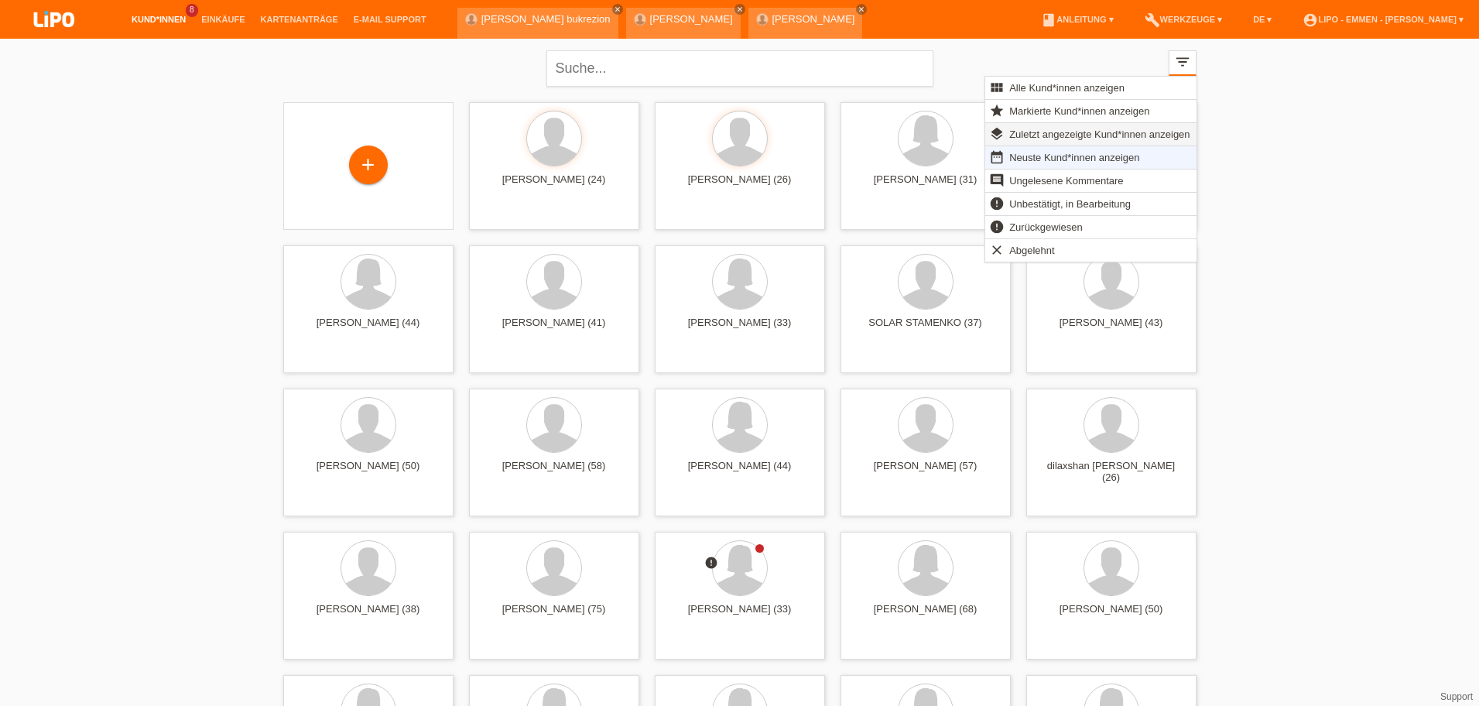
click at [1059, 131] on span "Zuletzt angezeigte Kund*innen anzeigen" at bounding box center [1099, 134] width 185 height 19
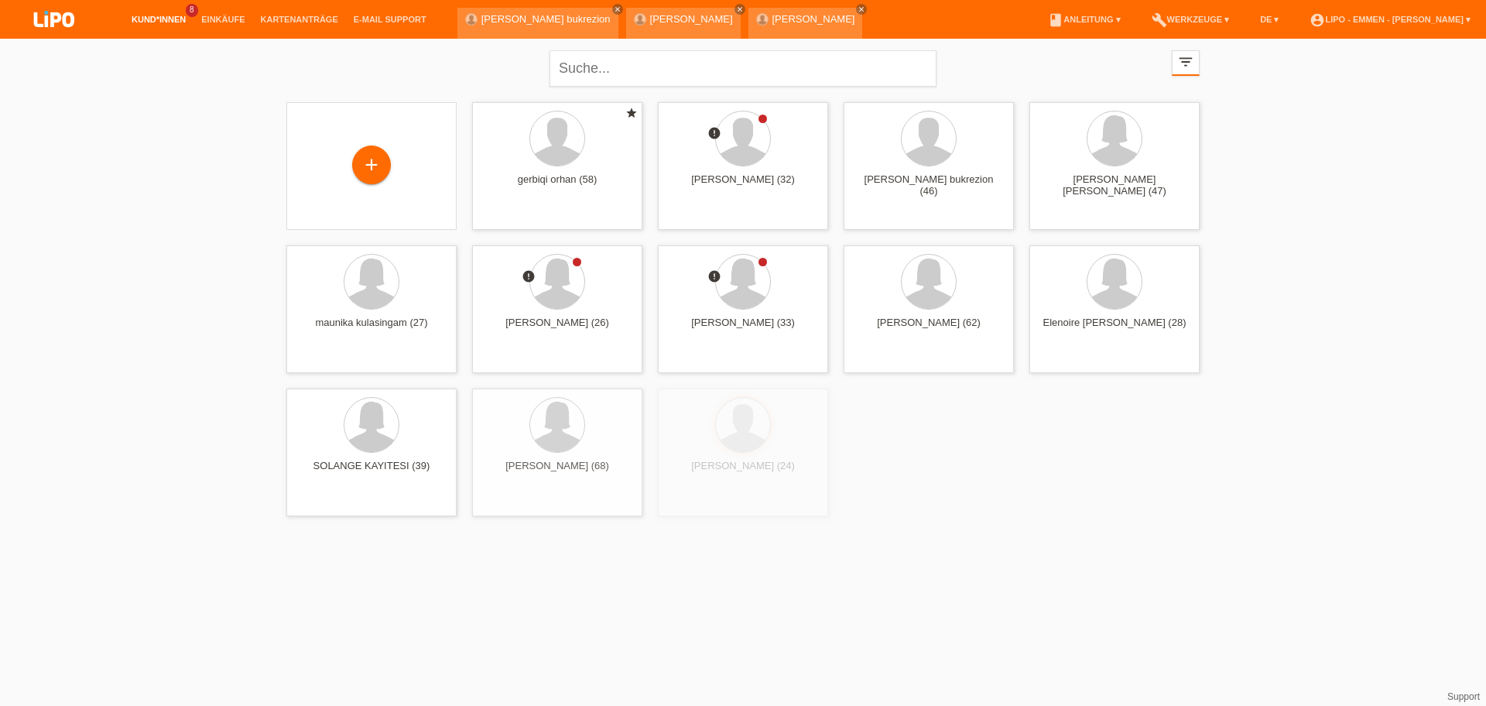
click at [0, 0] on div "DANIELA HAXHNIKAJ (44) launch Anzeigen" at bounding box center [0, 0] width 0 height 0
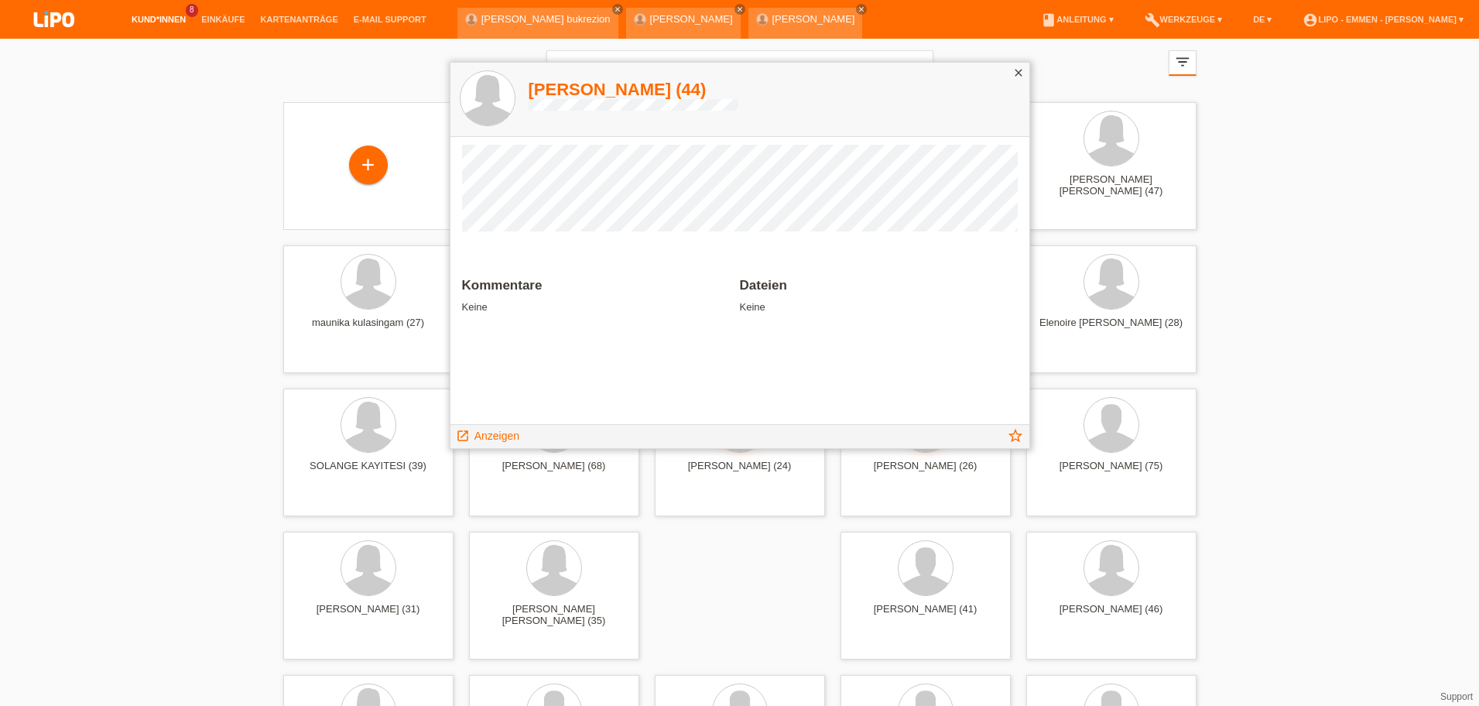
click at [1026, 74] on div "close" at bounding box center [1019, 74] width 22 height 22
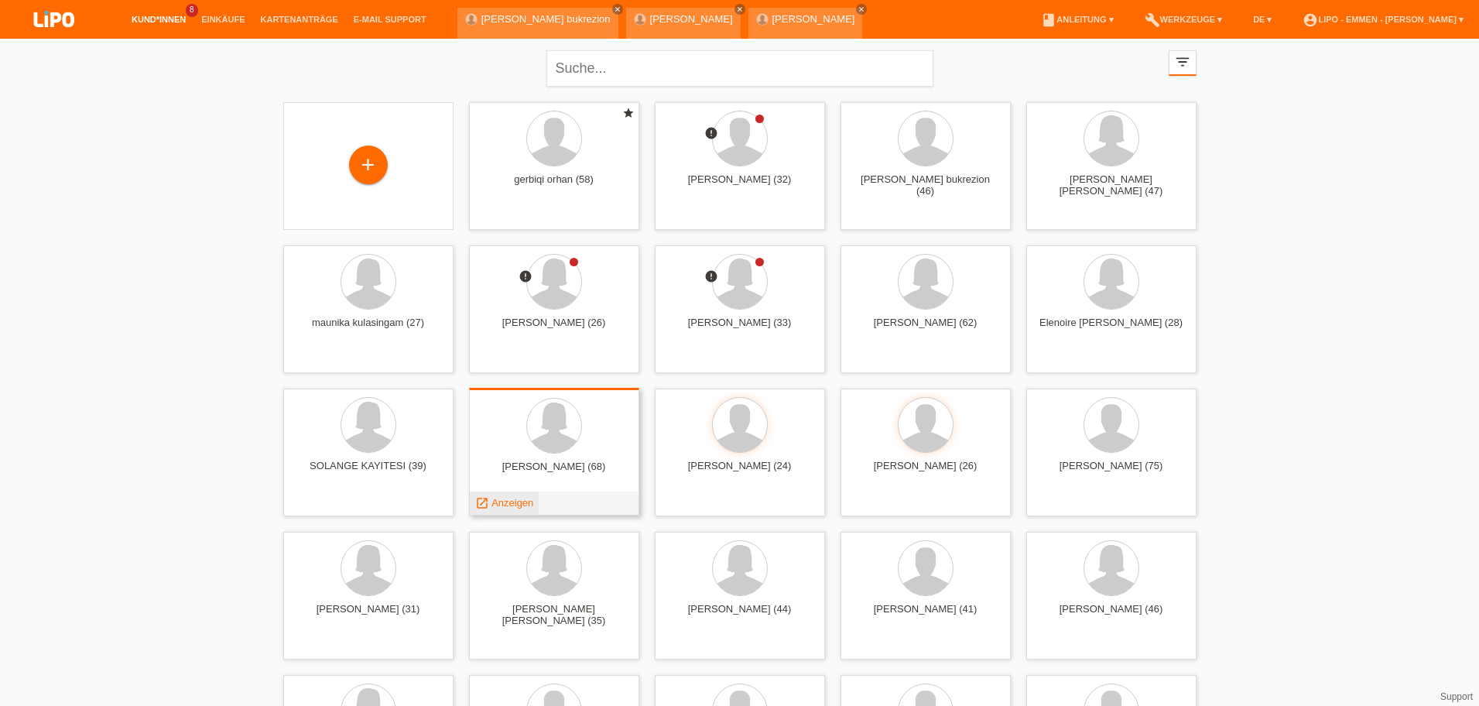
click at [507, 503] on span "Anzeigen" at bounding box center [512, 503] width 42 height 12
